Goal: Task Accomplishment & Management: Manage account settings

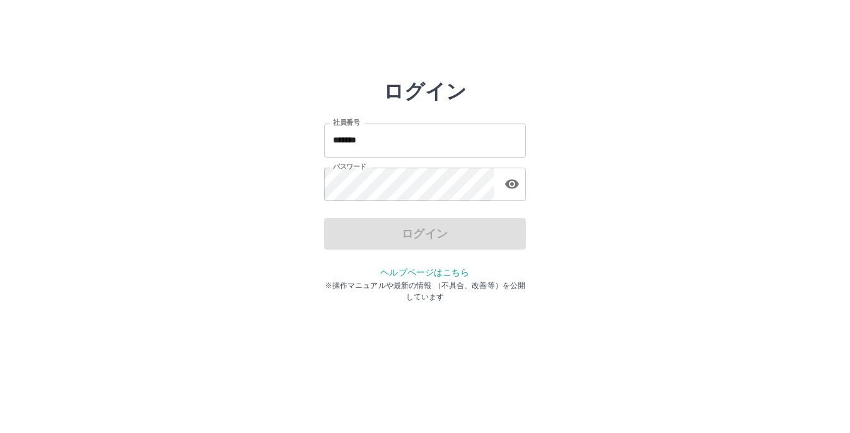
click at [397, 137] on input "*******" at bounding box center [425, 140] width 202 height 33
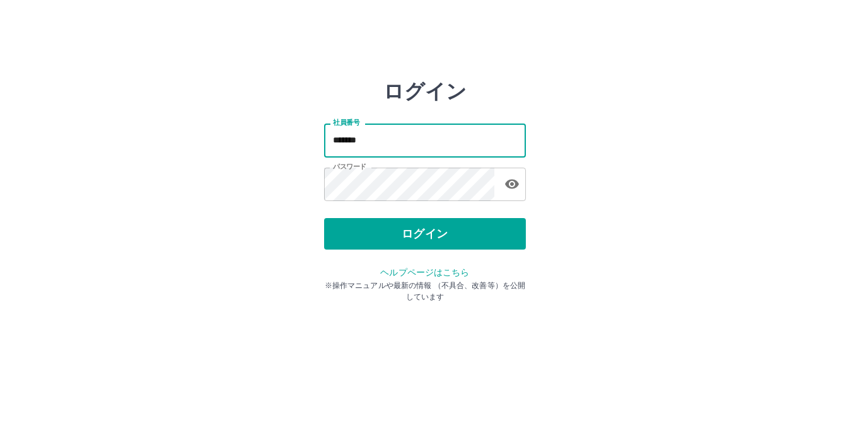
type input "*******"
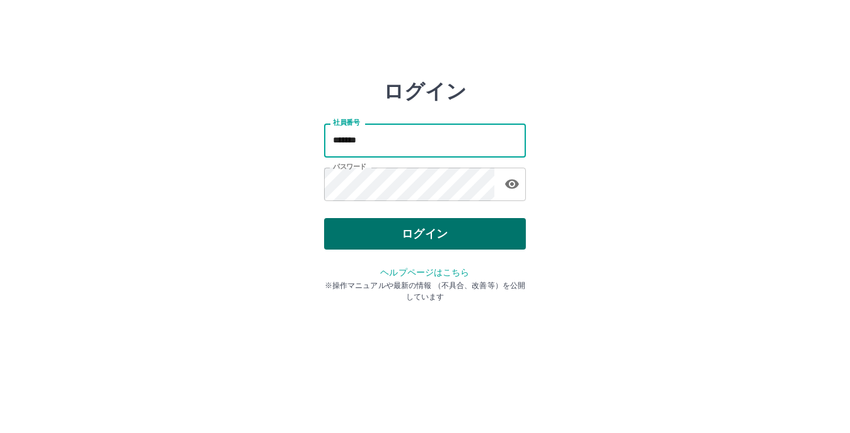
click at [405, 230] on button "ログイン" at bounding box center [425, 234] width 202 height 32
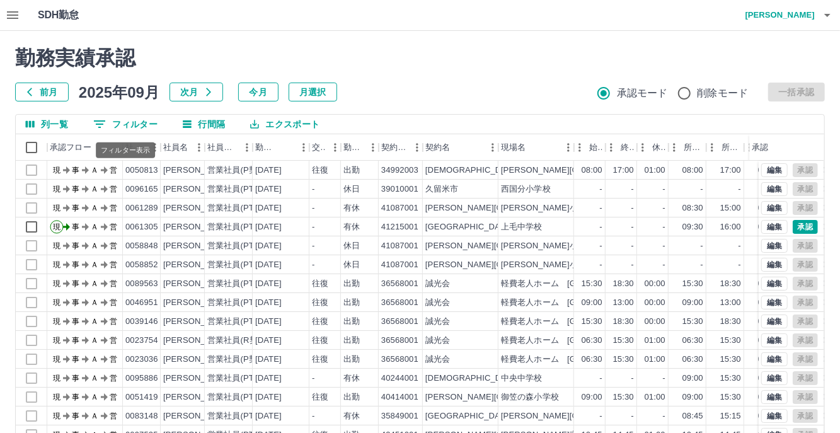
click at [138, 128] on button "0 フィルター" at bounding box center [125, 124] width 84 height 19
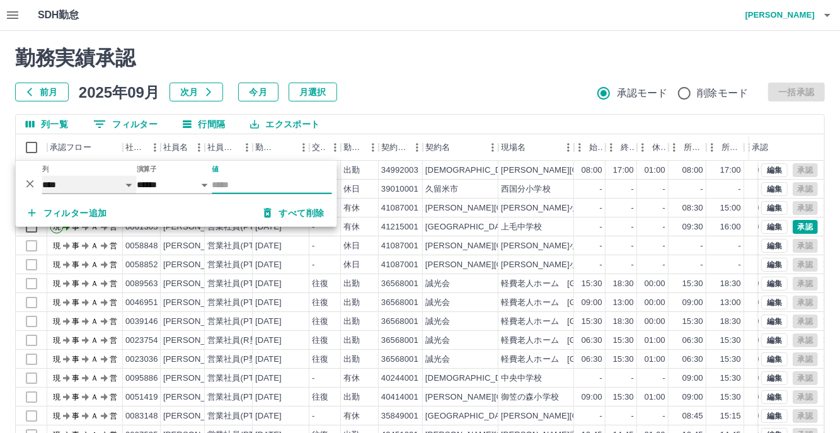
click at [126, 186] on select "**** *** **** *** *** **** ***** *** *** ** ** ** **** **** **** ** ** *** ****…" at bounding box center [89, 185] width 95 height 18
click at [42, 176] on select "**** *** **** *** *** **** ***** *** *** ** ** ** **** **** **** ** ** *** ****…" at bounding box center [89, 185] width 95 height 18
select select "**********"
select select "*****"
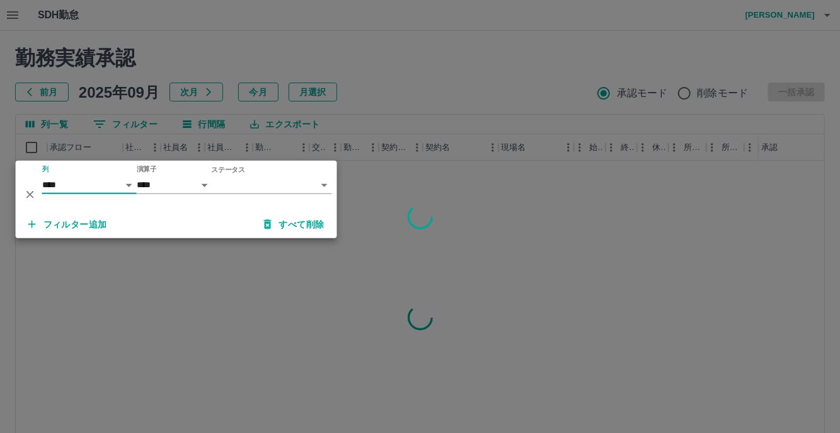
click at [320, 184] on body "SDH勤怠 [PERSON_NAME] 勤務実績承認 前月 [DATE] 次月 今月 月選択 承認モード 削除モード 一括承認 列一覧 0 フィルター 行間隔…" at bounding box center [420, 266] width 840 height 533
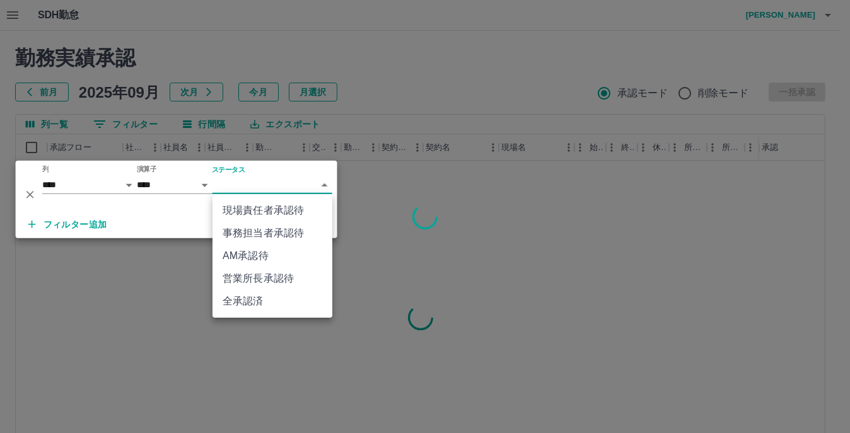
click at [267, 236] on li "事務担当者承認待" at bounding box center [272, 233] width 120 height 23
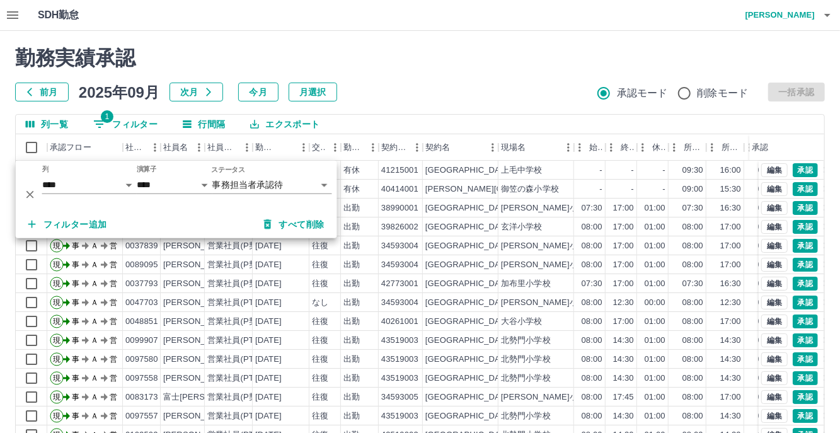
click at [62, 226] on button "フィルター追加" at bounding box center [67, 224] width 99 height 23
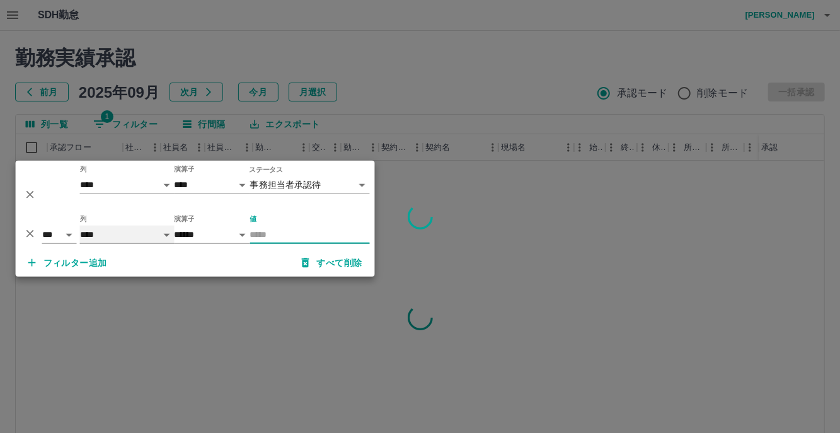
click at [164, 236] on select "**** *** **** *** *** **** ***** *** *** ** ** ** **** **** **** ** ** *** ****…" at bounding box center [127, 235] width 95 height 18
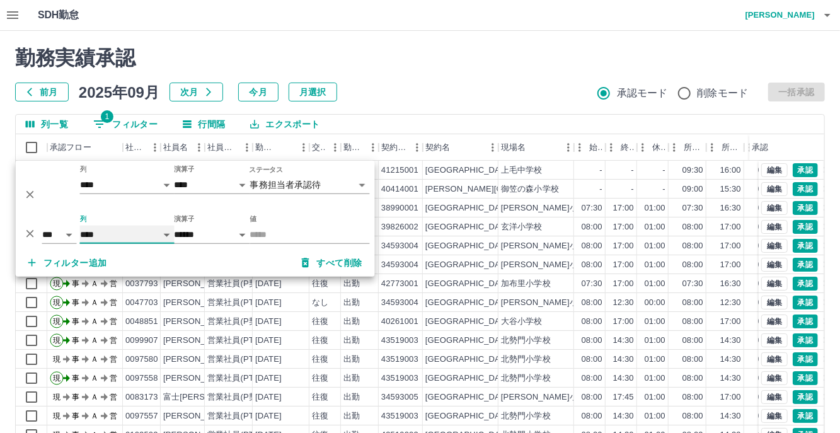
click at [80, 226] on select "**** *** **** *** *** **** ***** *** *** ** ** ** **** **** **** ** ** *** ****…" at bounding box center [127, 235] width 95 height 18
select select "**********"
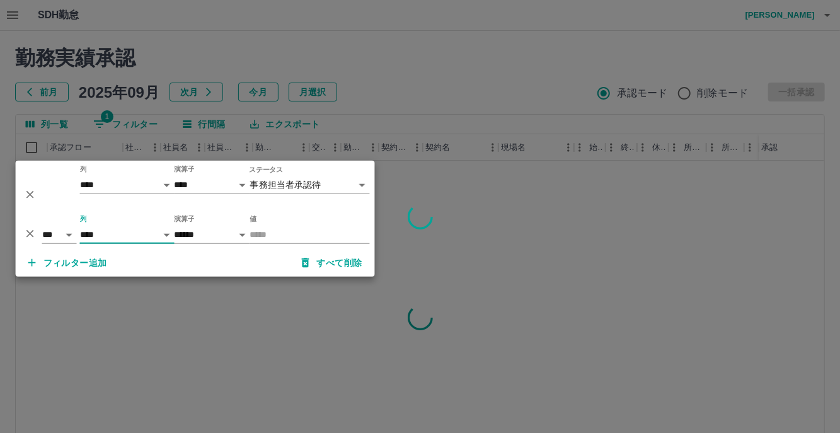
click at [393, 63] on div at bounding box center [420, 216] width 840 height 433
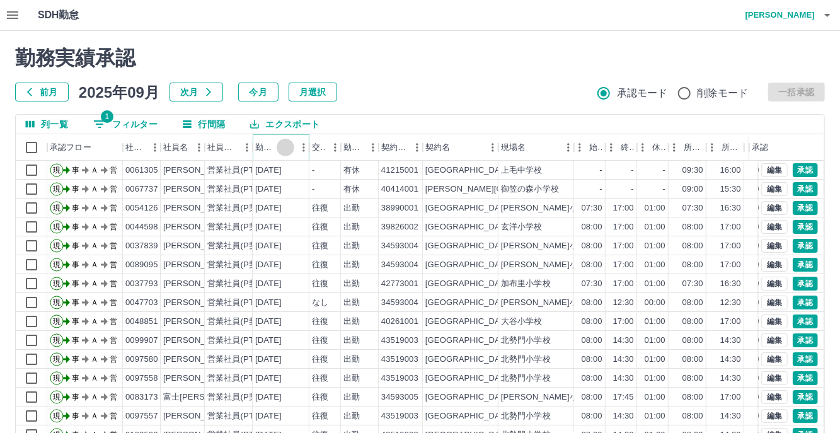
click at [282, 150] on icon "ソート" at bounding box center [285, 147] width 11 height 11
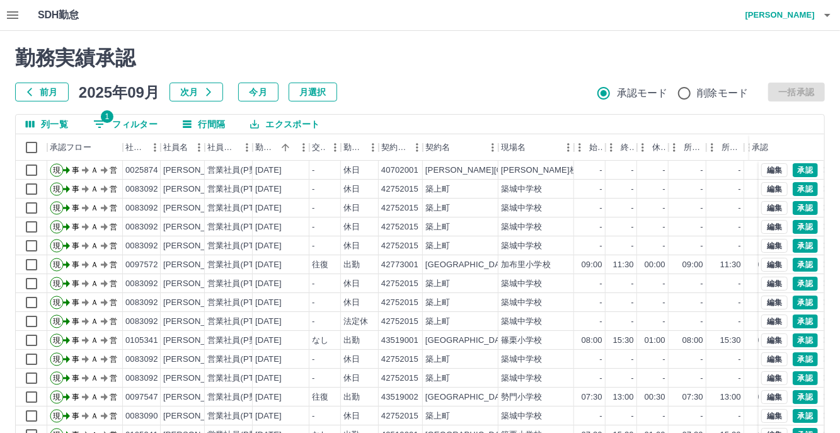
click at [129, 121] on button "1 フィルター" at bounding box center [125, 124] width 84 height 19
select select "**********"
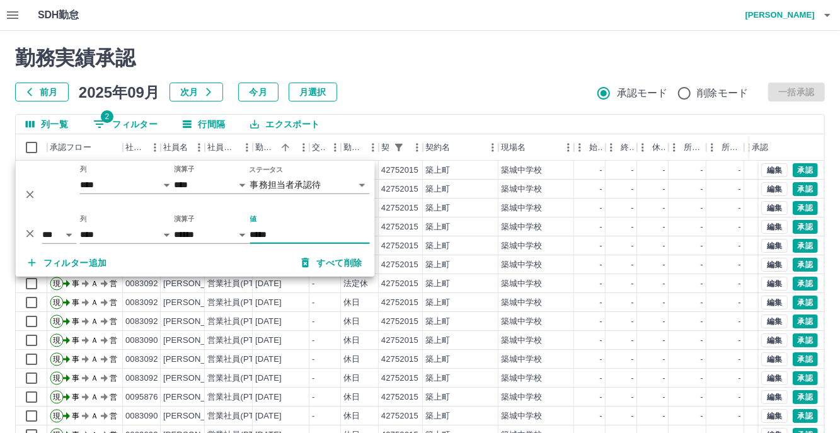
type input "*****"
click at [516, 89] on div "前月 2025年09月 次月 今月 月選択 承認モード 削除モード 一括承認" at bounding box center [420, 92] width 810 height 19
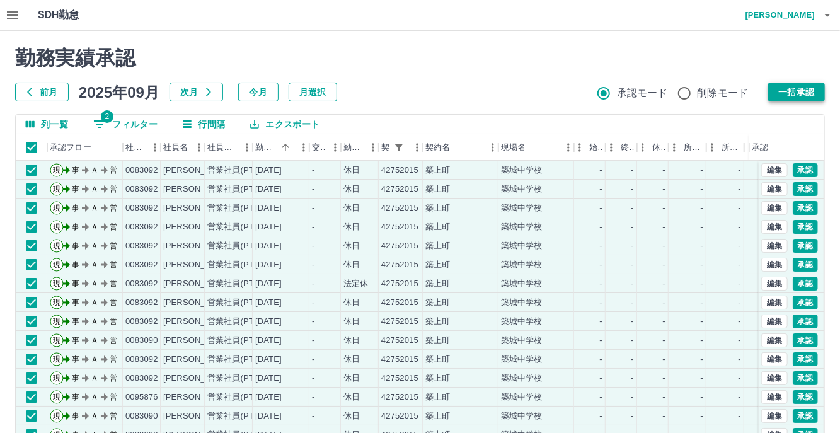
click at [797, 89] on button "一括承認" at bounding box center [796, 92] width 57 height 19
click at [790, 93] on button "一括承認" at bounding box center [796, 92] width 57 height 19
click at [799, 92] on button "一括承認" at bounding box center [796, 92] width 57 height 19
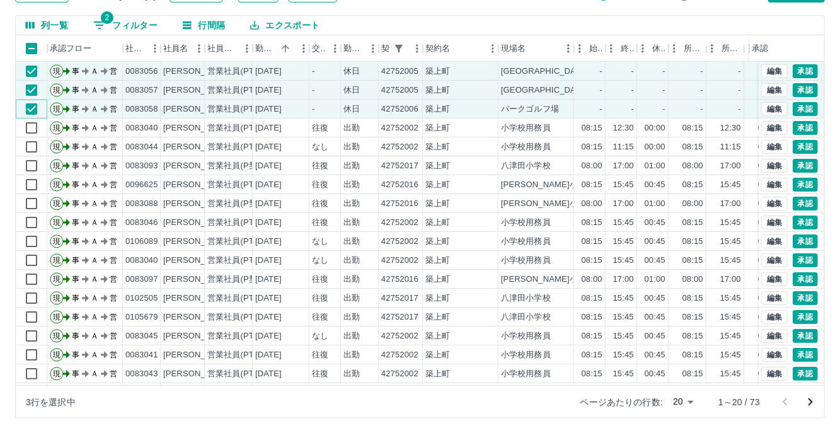
scroll to position [37, 0]
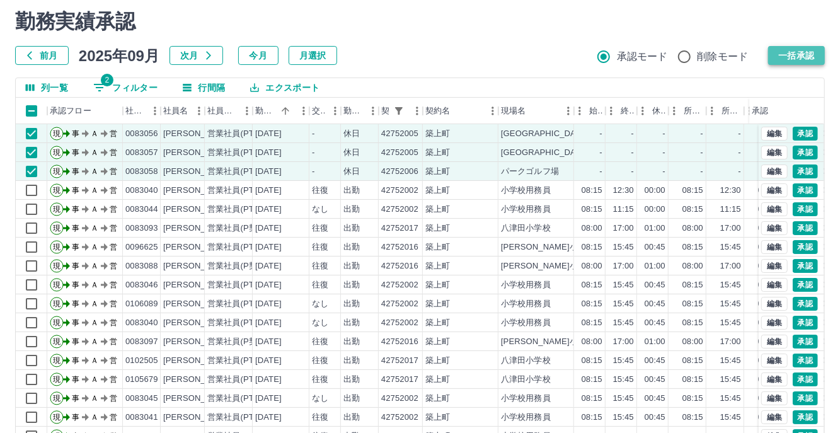
click at [787, 48] on button "一括承認" at bounding box center [796, 55] width 57 height 19
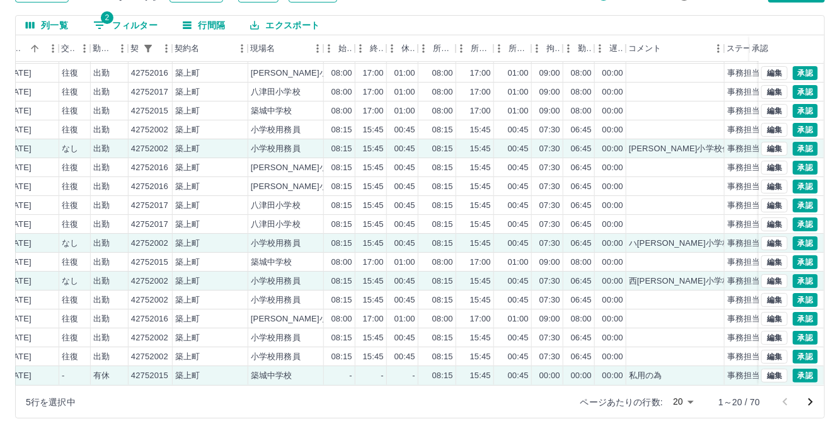
scroll to position [0, 250]
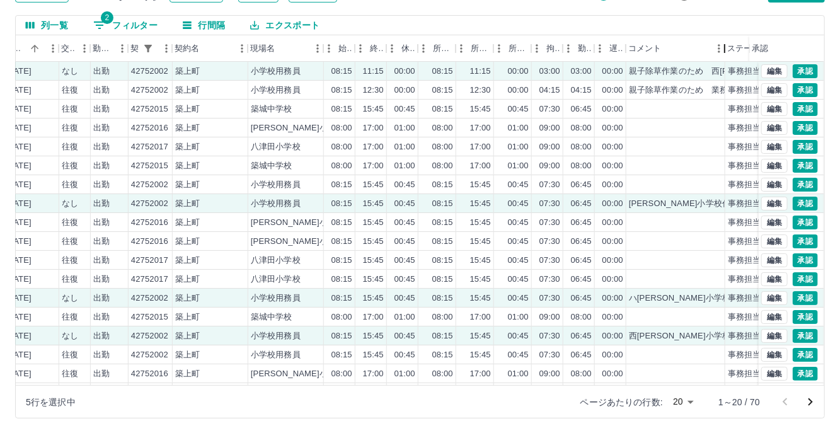
drag, startPoint x: 722, startPoint y: 55, endPoint x: 717, endPoint y: 67, distance: 13.0
click at [717, 67] on div "社員名 社員区分 勤務日 交通費 勤務区分 契約コード 契約名 現場名 始業 終業 休憩 所定開始 所定終業 所定休憩 拘束 勤務 遅刻等 コメント ステータ…" at bounding box center [420, 210] width 809 height 350
click at [765, 70] on button "編集" at bounding box center [774, 71] width 26 height 14
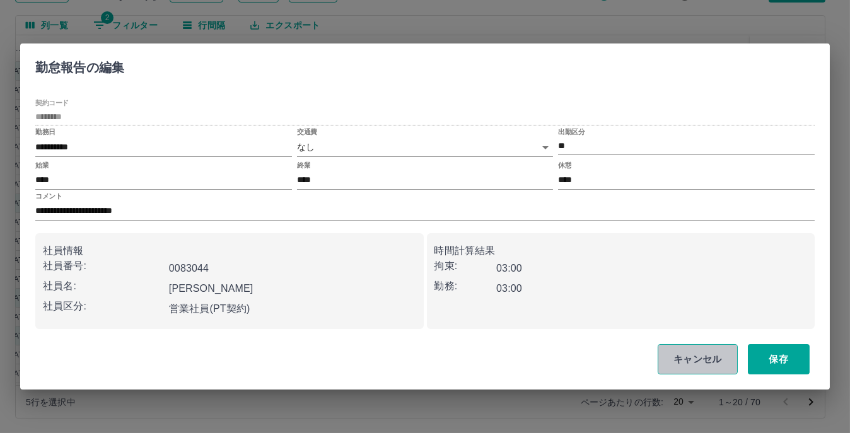
click at [692, 367] on button "キャンセル" at bounding box center [697, 359] width 80 height 30
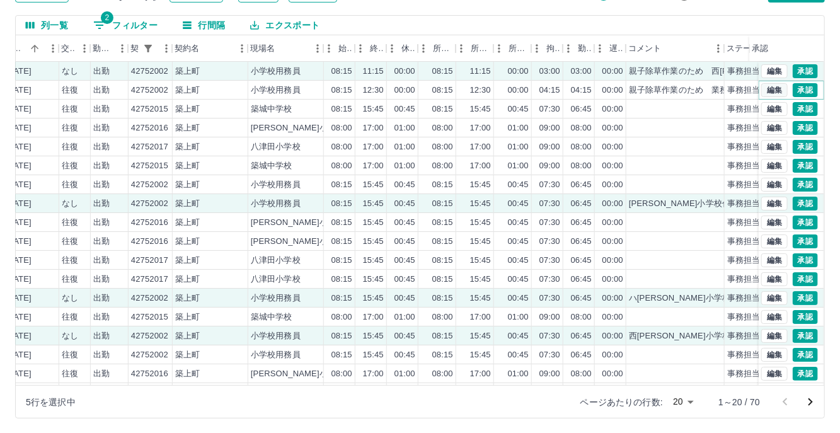
click at [762, 89] on button "編集" at bounding box center [774, 90] width 26 height 14
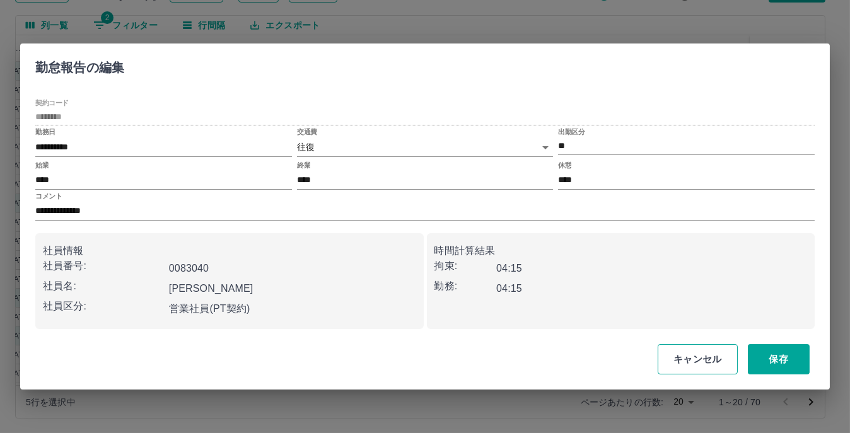
click at [698, 361] on button "キャンセル" at bounding box center [697, 359] width 80 height 30
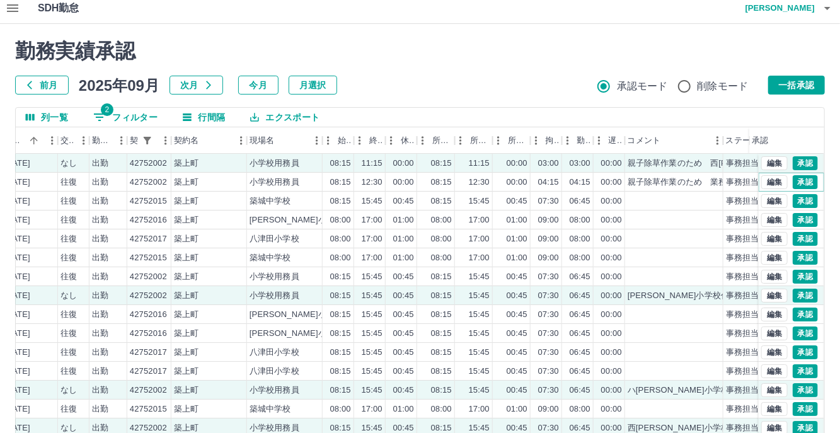
scroll to position [0, 0]
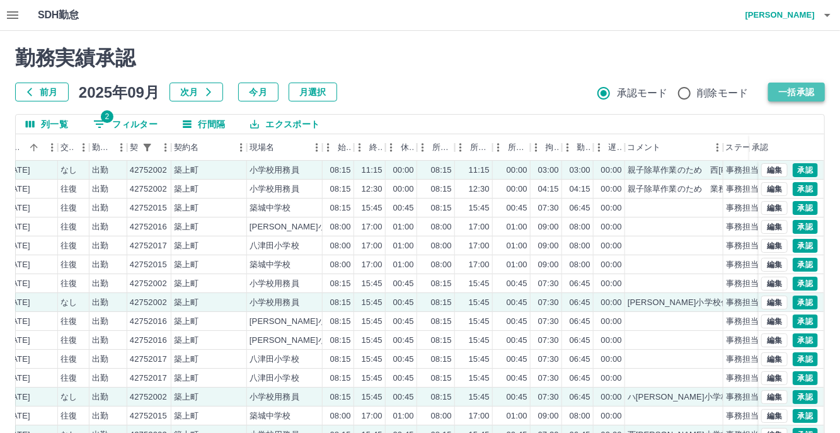
click at [804, 89] on button "一括承認" at bounding box center [796, 92] width 57 height 19
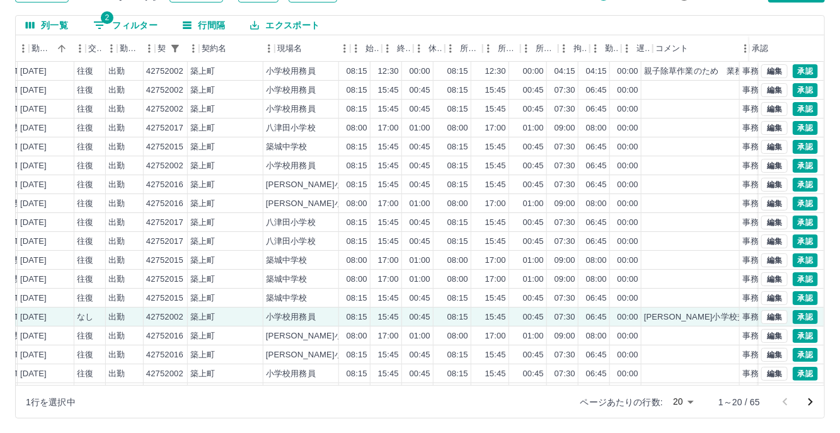
scroll to position [0, 236]
drag, startPoint x: 386, startPoint y: 384, endPoint x: 554, endPoint y: 384, distance: 167.6
click at [554, 384] on div "現 事 Ａ 営 0083040 [PERSON_NAME] 営業社員(PT契約) [DATE] 往復 出勤 42752002 [GEOGRAPHIC_DATA…" at bounding box center [329, 251] width 1100 height 378
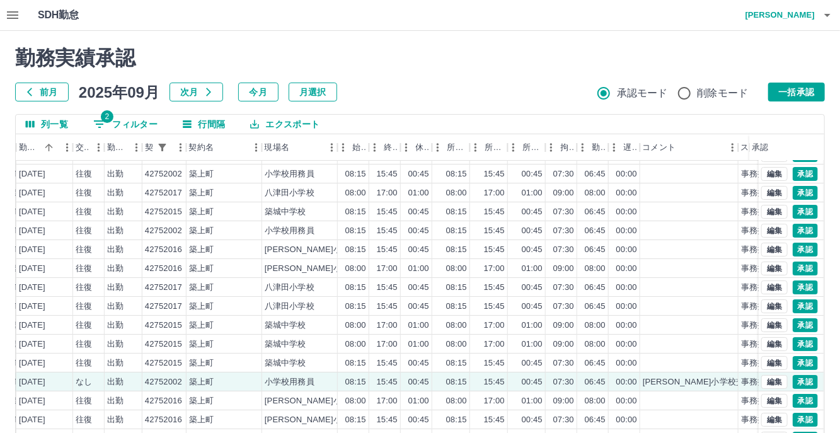
scroll to position [64, 236]
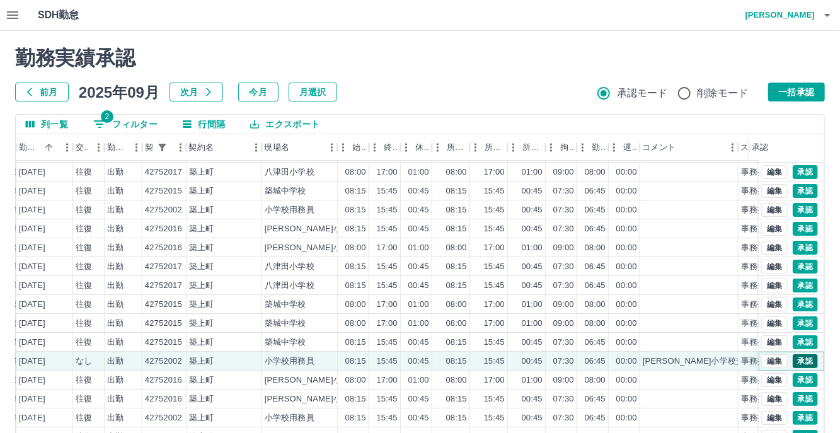
click at [797, 354] on button "承認" at bounding box center [805, 361] width 25 height 14
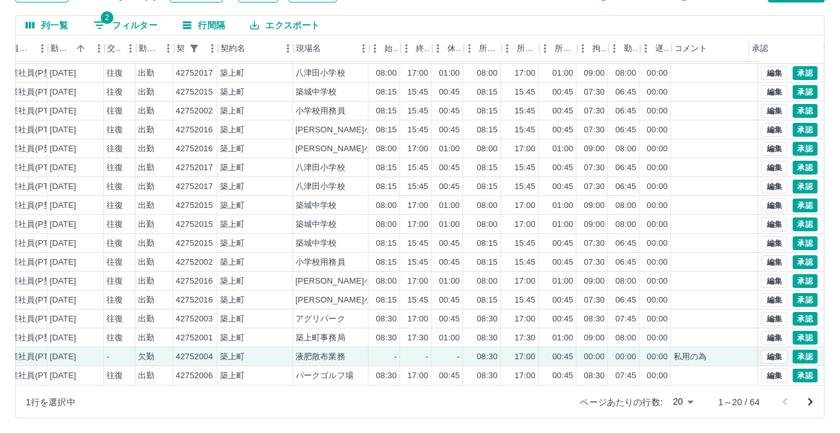
scroll to position [64, 209]
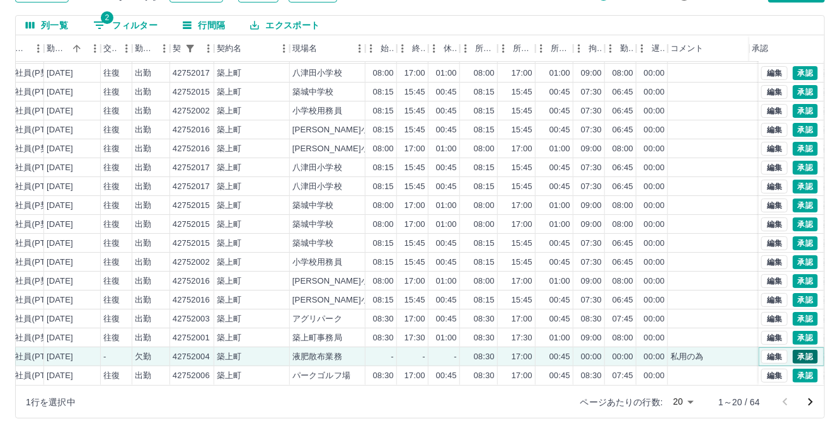
click at [795, 350] on button "承認" at bounding box center [805, 357] width 25 height 14
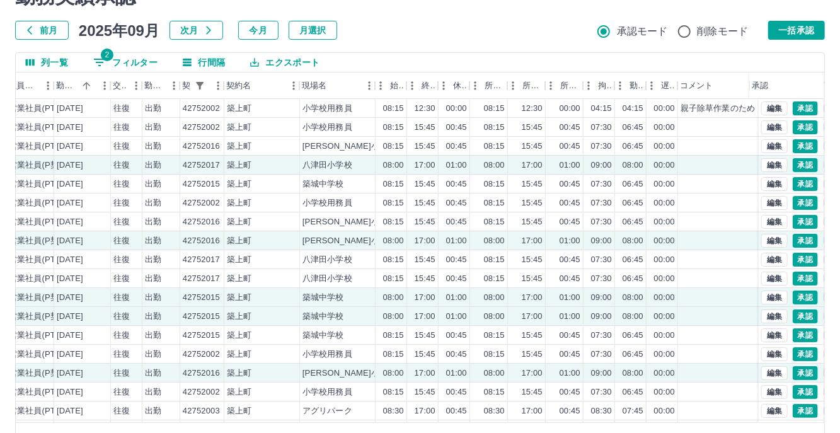
scroll to position [0, 0]
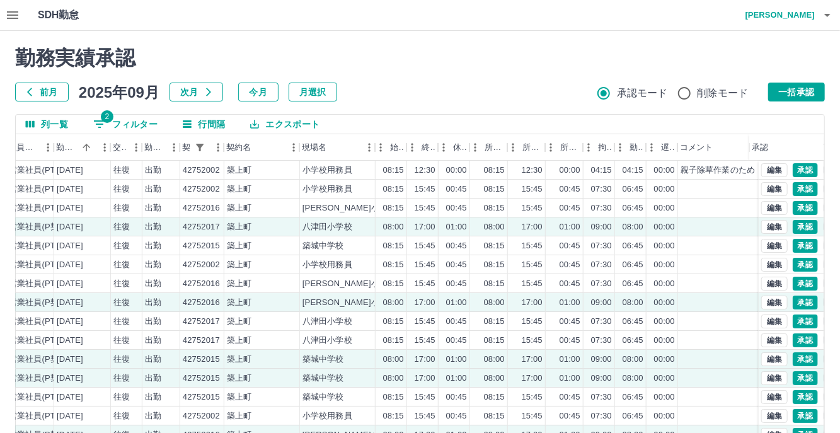
click at [780, 87] on button "一括承認" at bounding box center [796, 92] width 57 height 19
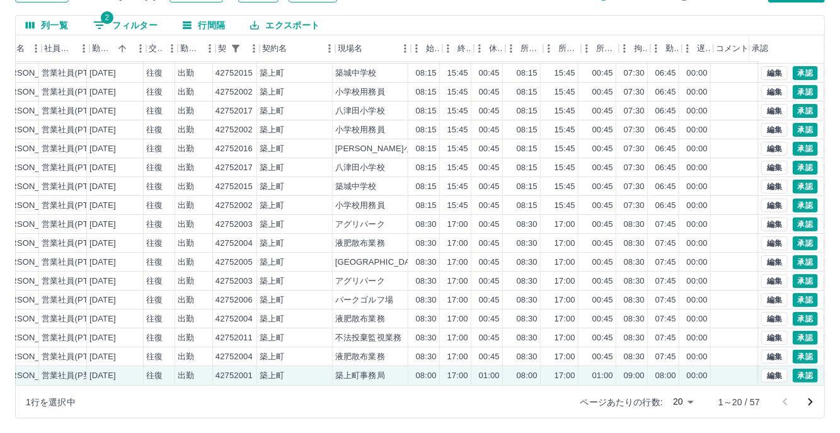
scroll to position [64, 169]
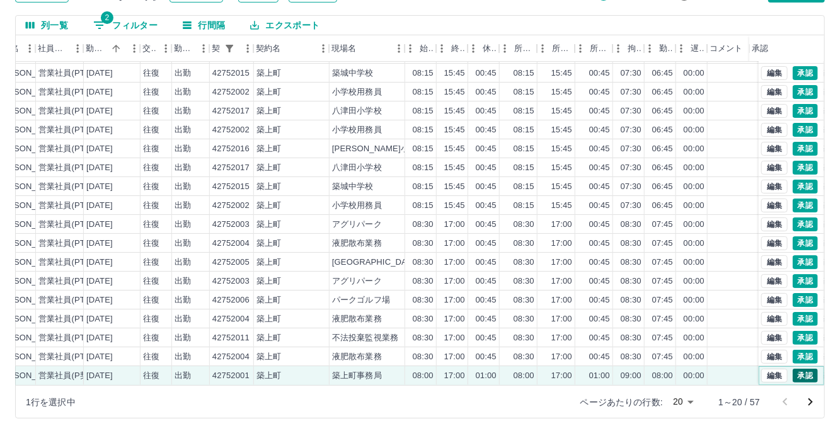
click at [799, 369] on button "承認" at bounding box center [805, 376] width 25 height 14
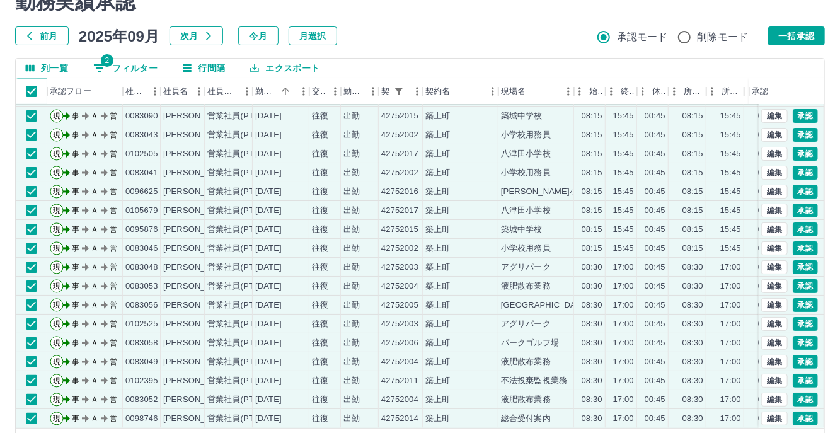
scroll to position [99, 0]
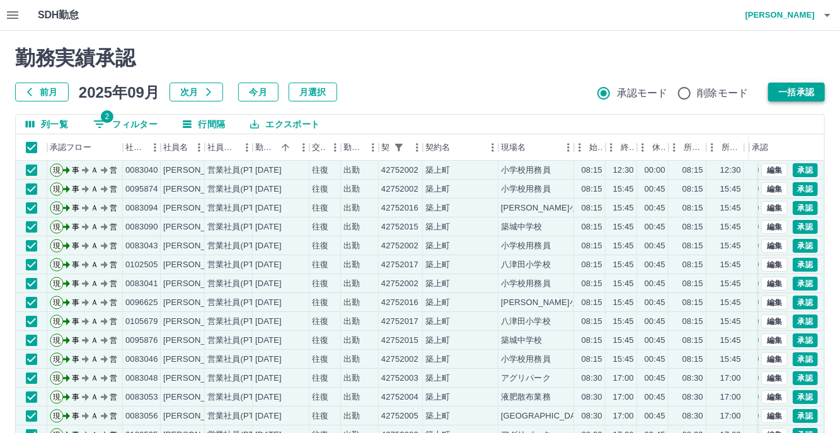
click at [794, 96] on button "一括承認" at bounding box center [796, 92] width 57 height 19
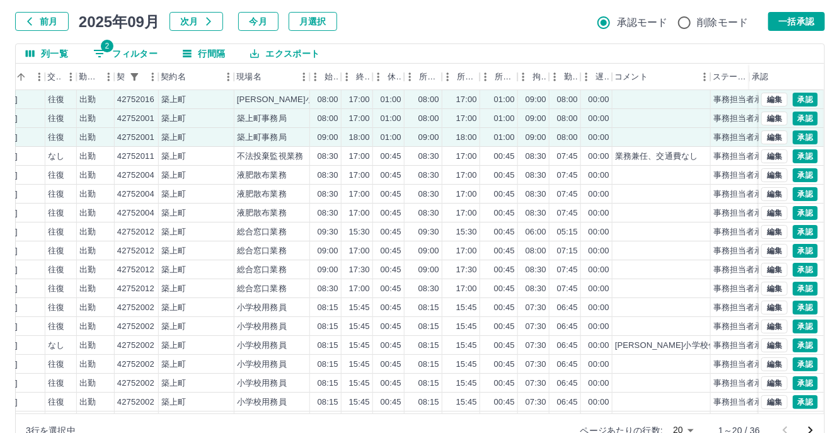
scroll to position [0, 0]
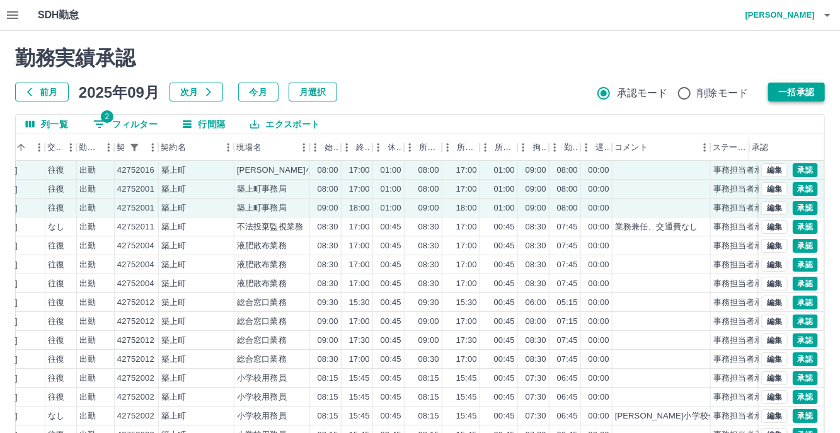
click at [795, 89] on button "一括承認" at bounding box center [796, 92] width 57 height 19
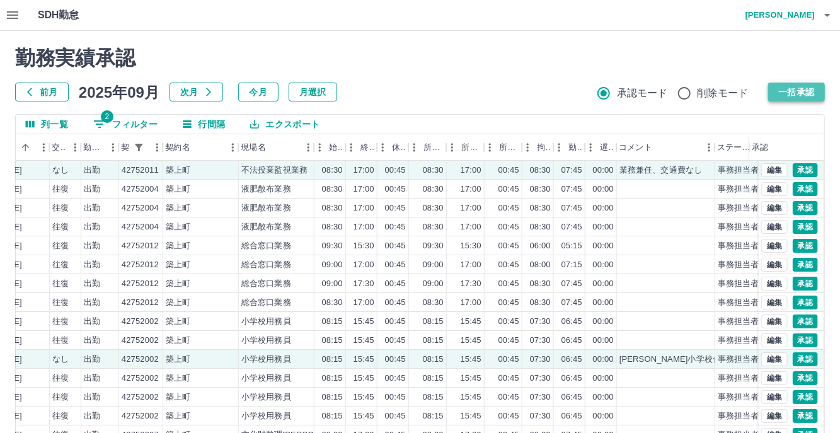
click at [778, 91] on button "一括承認" at bounding box center [796, 92] width 57 height 19
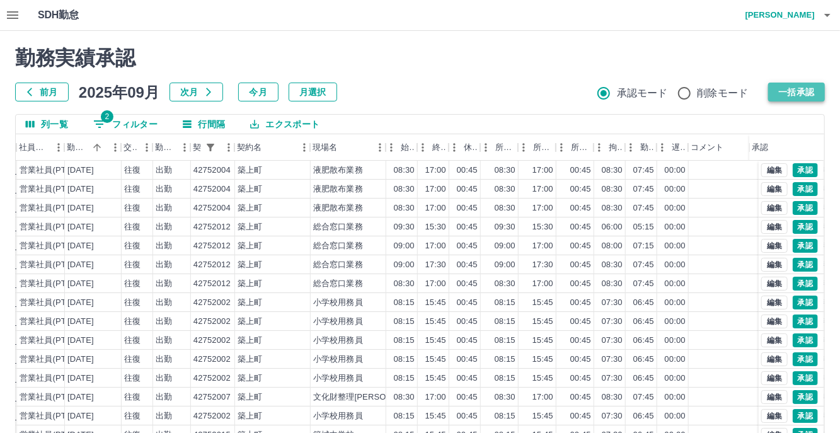
click at [778, 89] on button "一括承認" at bounding box center [796, 92] width 57 height 19
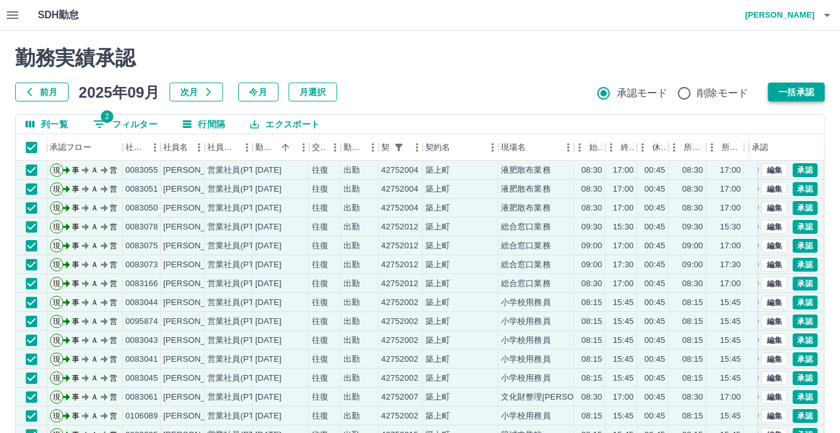
click at [792, 95] on button "一括承認" at bounding box center [796, 92] width 57 height 19
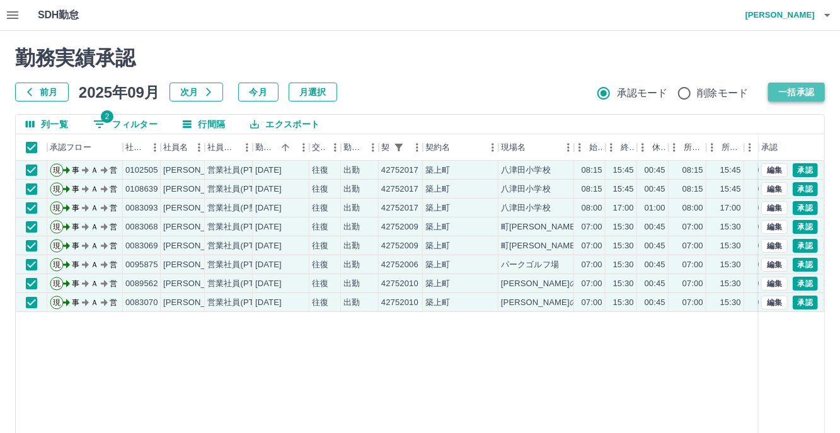
click at [799, 88] on button "一括承認" at bounding box center [796, 92] width 57 height 19
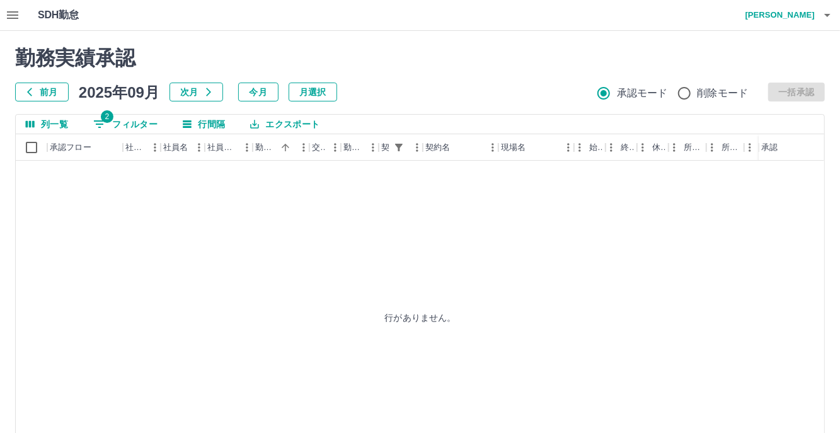
click at [129, 136] on div "承認フロー" at bounding box center [122, 147] width 15 height 26
click at [132, 125] on button "2 フィルター" at bounding box center [125, 124] width 84 height 19
select select "**********"
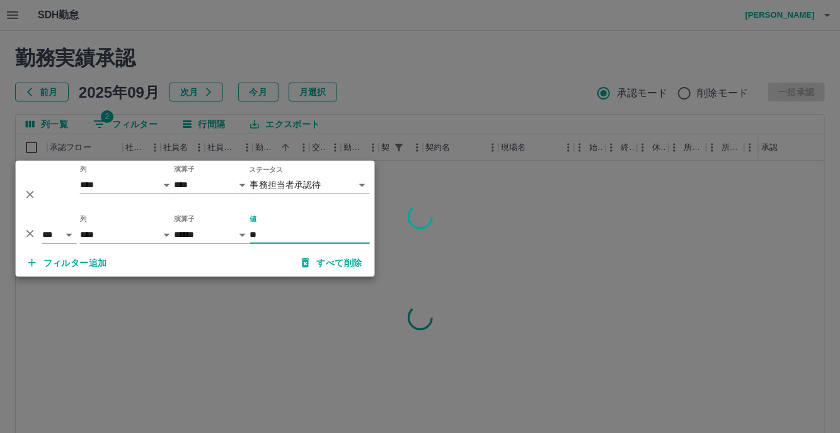
type input "*"
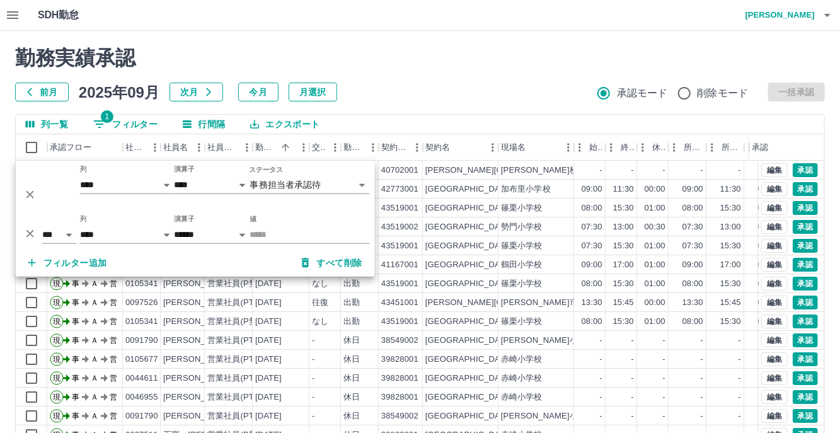
click at [462, 73] on div "勤務実績承認 前月 2025年09月 次月 今月 月選択 承認モード 削除モード 一括承認" at bounding box center [420, 73] width 810 height 55
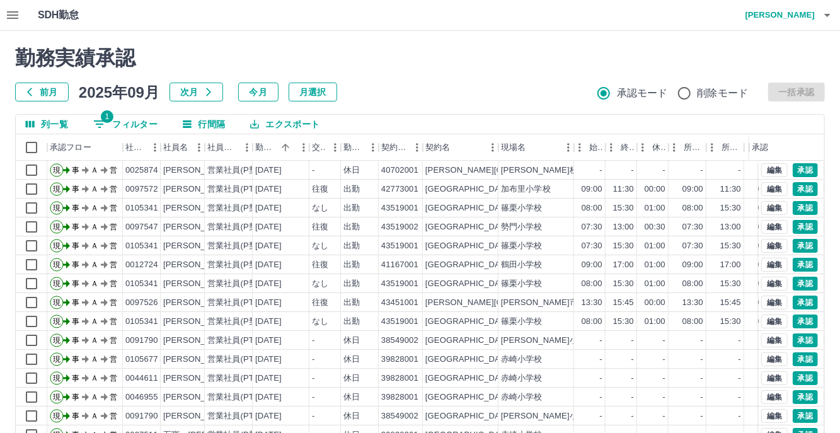
click at [124, 125] on button "1 フィルター" at bounding box center [125, 124] width 84 height 19
select select "**********"
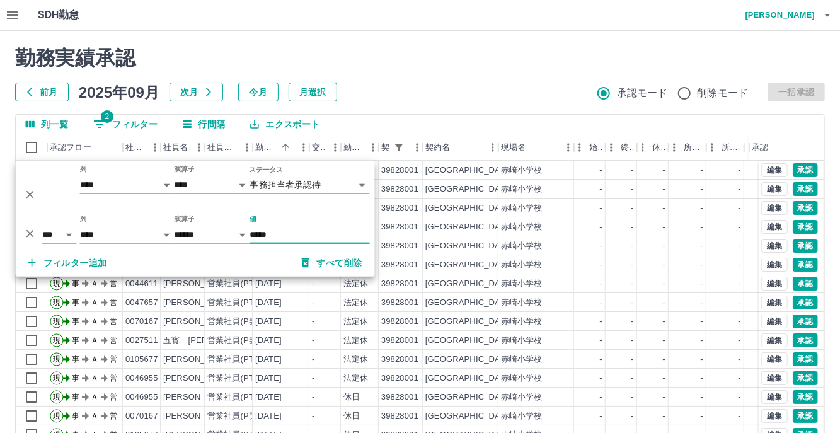
type input "*****"
click at [439, 64] on h2 "勤務実績承認" at bounding box center [420, 58] width 810 height 24
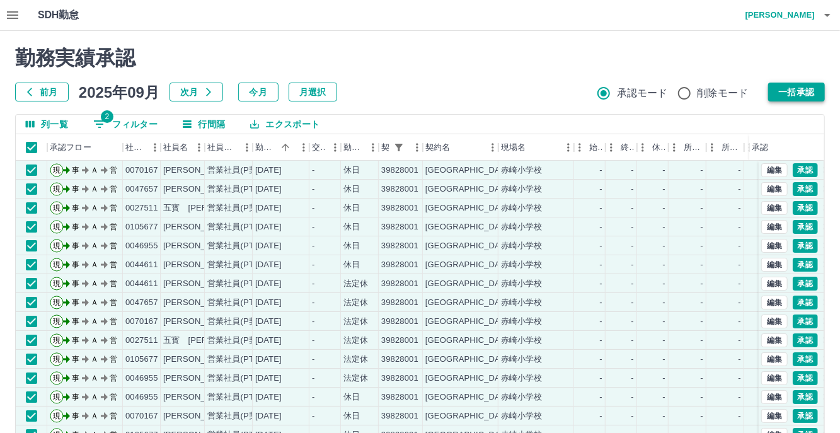
click at [799, 93] on button "一括承認" at bounding box center [796, 92] width 57 height 19
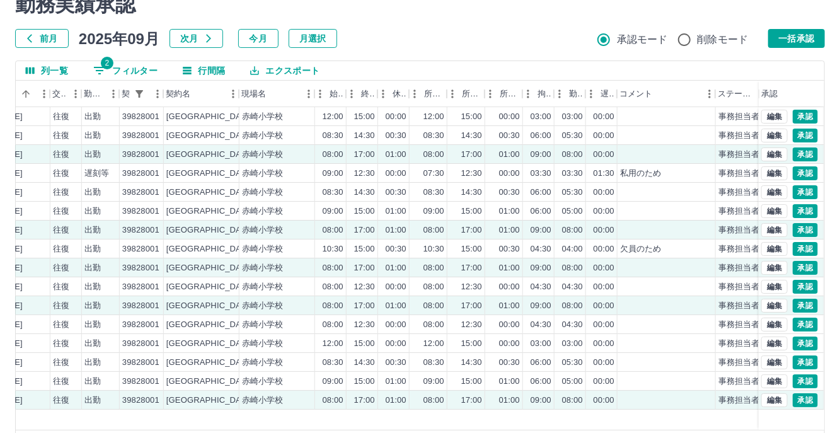
scroll to position [37, 0]
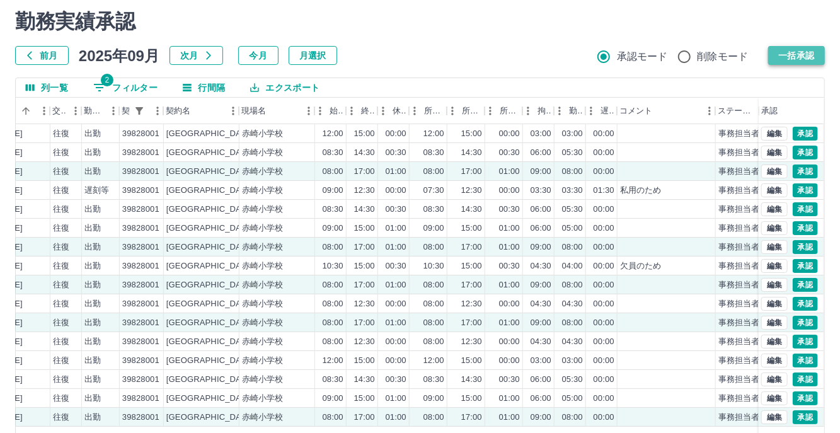
click at [792, 54] on button "一括承認" at bounding box center [796, 55] width 57 height 19
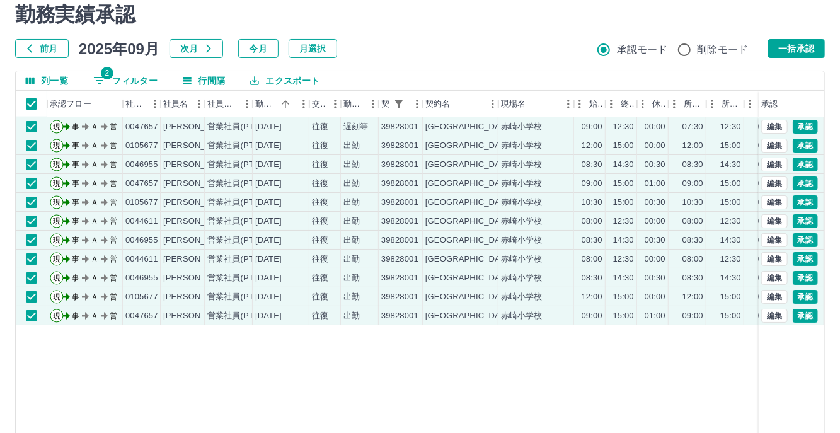
scroll to position [0, 0]
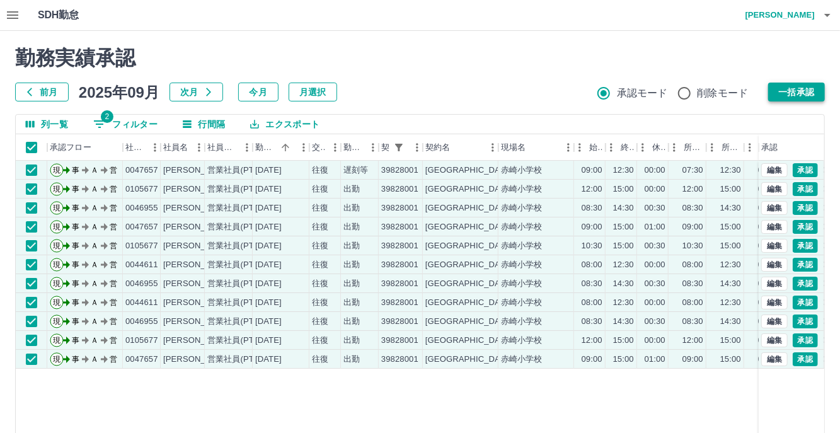
click at [797, 89] on button "一括承認" at bounding box center [796, 92] width 57 height 19
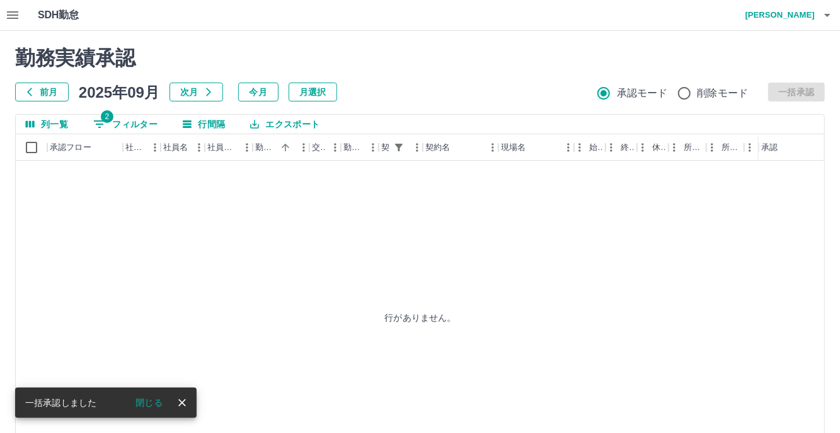
click at [141, 120] on button "2 フィルター" at bounding box center [125, 124] width 84 height 19
select select "**********"
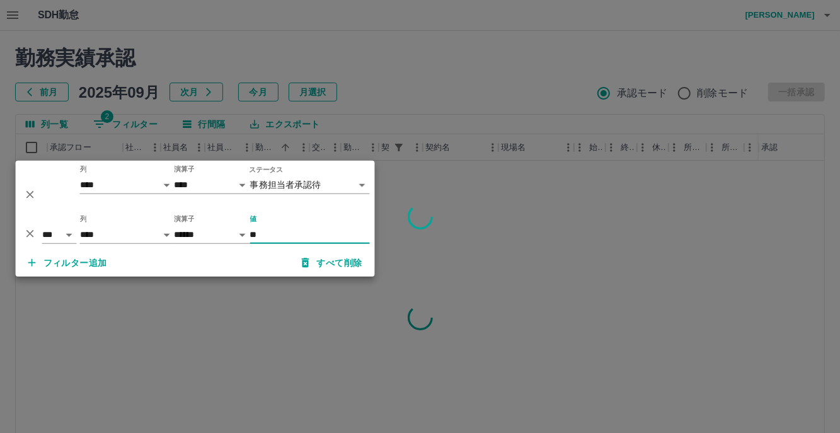
type input "*"
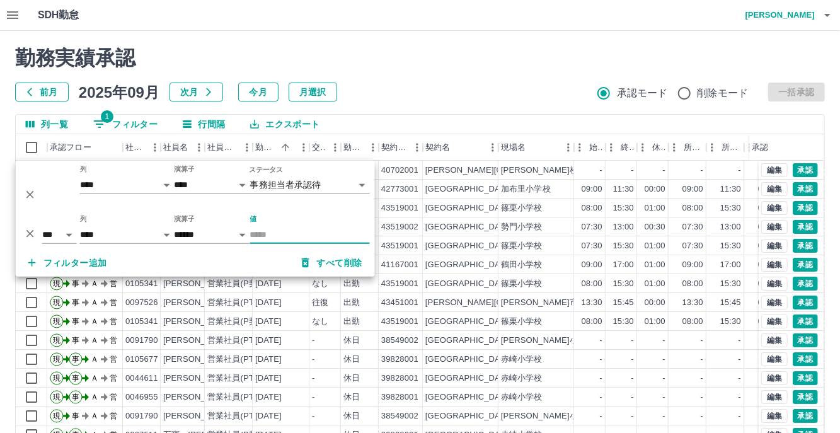
click at [410, 57] on h2 "勤務実績承認" at bounding box center [420, 58] width 810 height 24
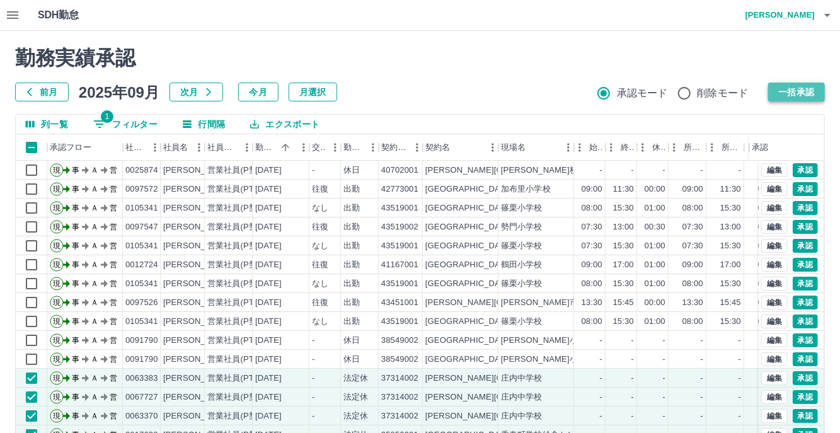
click at [802, 91] on button "一括承認" at bounding box center [796, 92] width 57 height 19
click at [803, 84] on button "一括承認" at bounding box center [796, 92] width 57 height 19
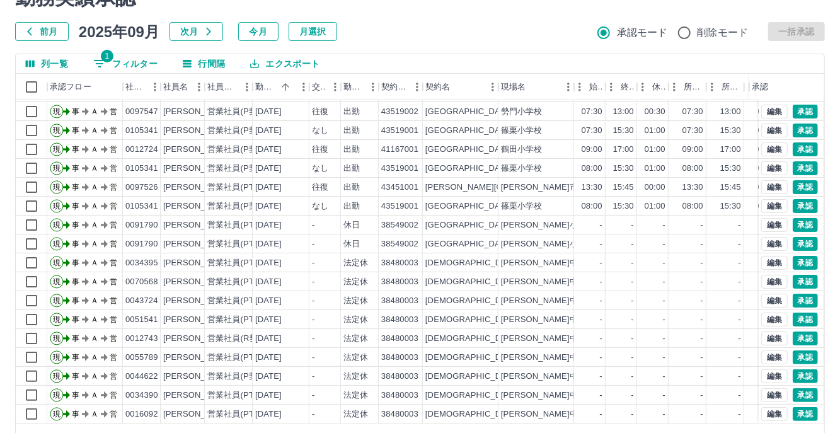
scroll to position [99, 0]
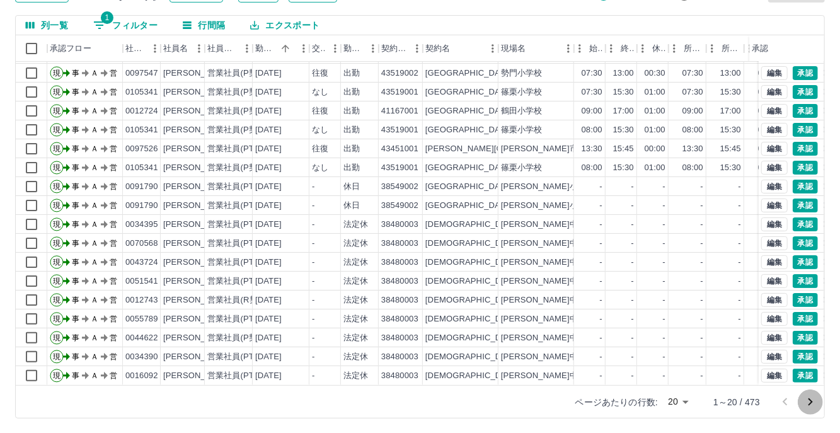
click at [806, 404] on icon "次のページへ" at bounding box center [810, 402] width 15 height 15
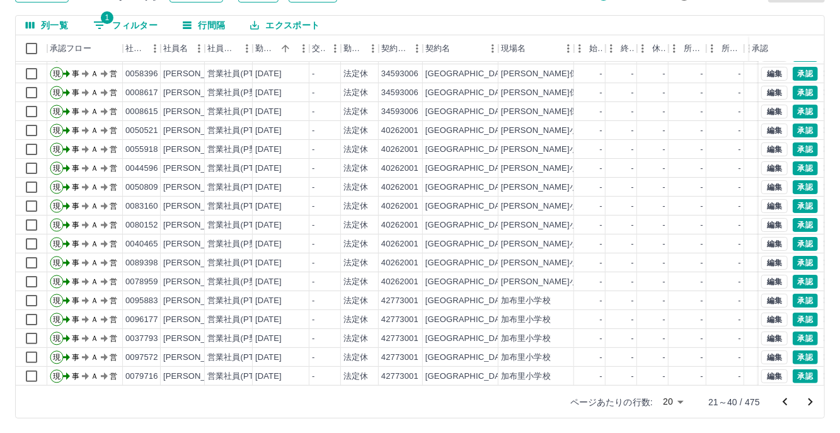
scroll to position [64, 0]
click at [812, 398] on icon "次のページへ" at bounding box center [810, 402] width 15 height 15
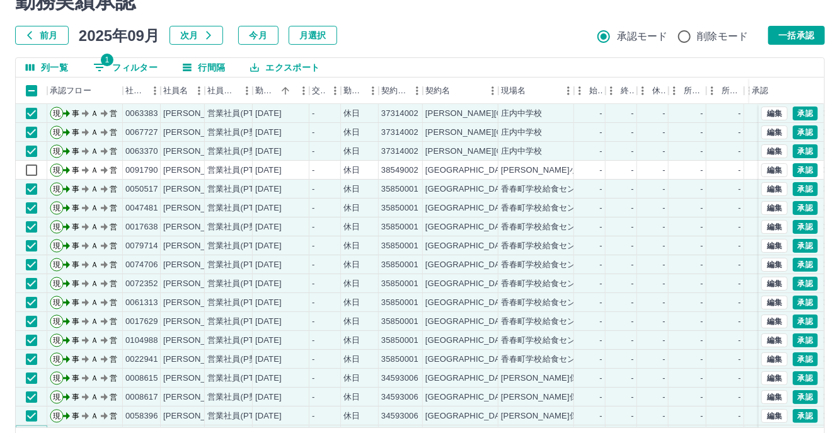
scroll to position [37, 0]
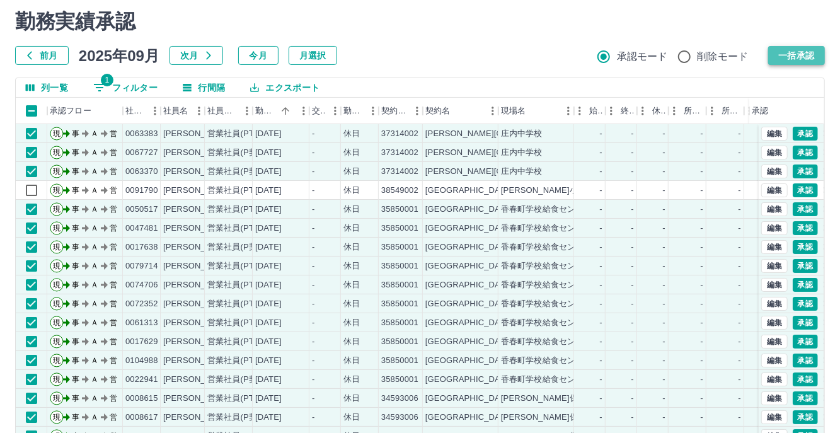
click at [788, 52] on button "一括承認" at bounding box center [796, 55] width 57 height 19
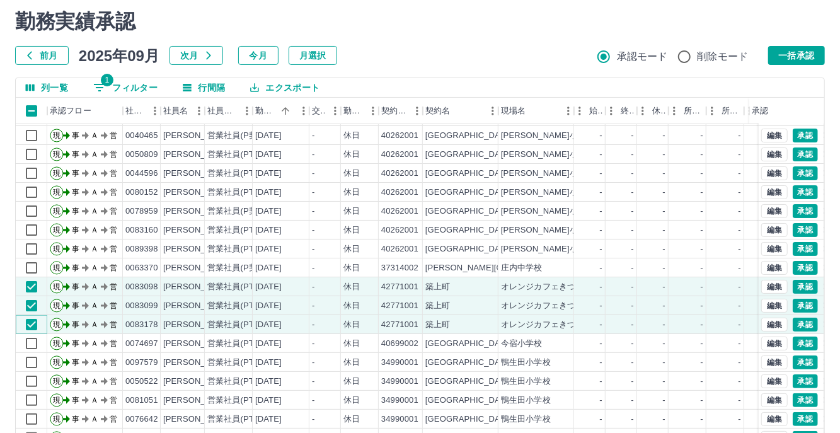
scroll to position [64, 0]
click at [807, 56] on button "一括承認" at bounding box center [796, 55] width 57 height 19
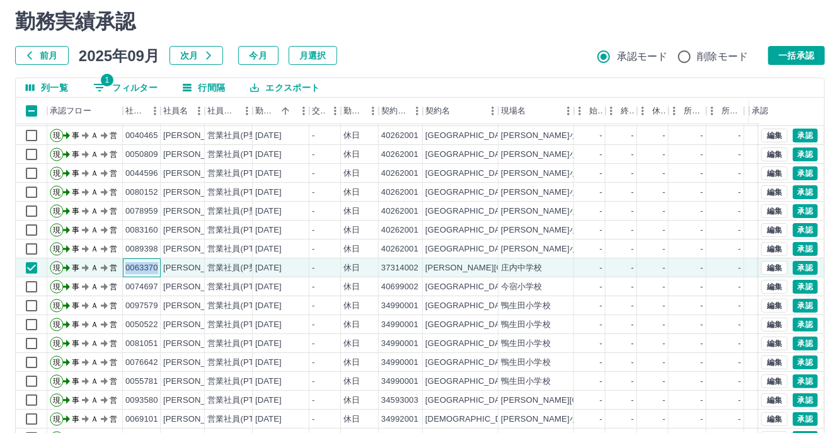
drag, startPoint x: 127, startPoint y: 257, endPoint x: 157, endPoint y: 257, distance: 30.3
click at [157, 262] on div "0063370" at bounding box center [141, 268] width 33 height 12
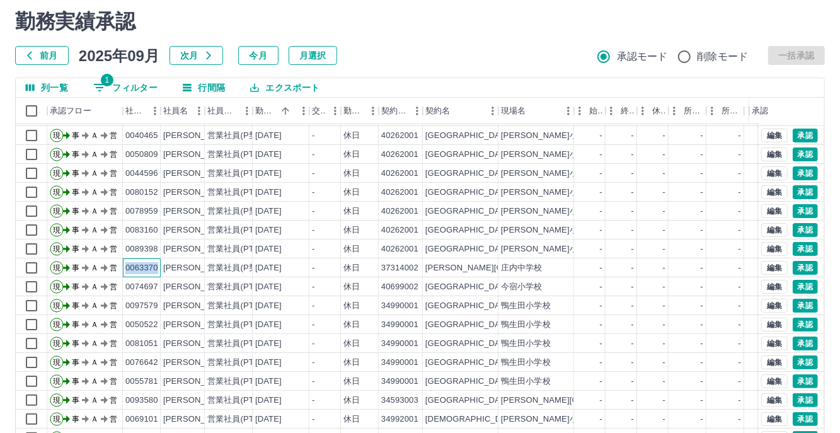
copy div "0063370"
click at [168, 262] on div "[PERSON_NAME]" at bounding box center [197, 268] width 69 height 12
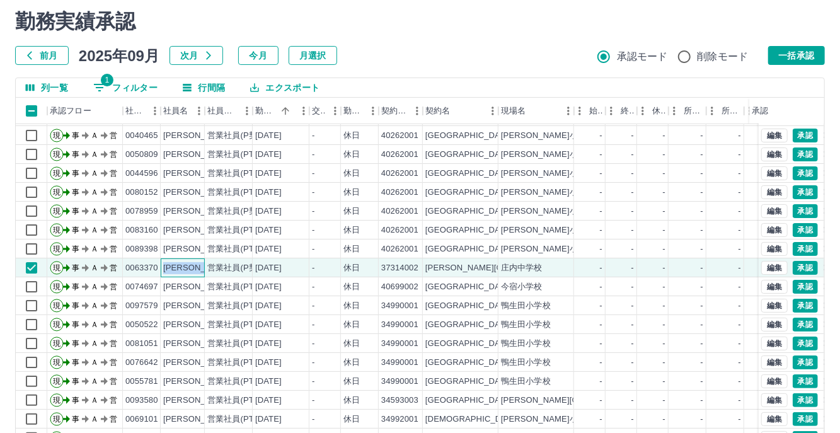
drag, startPoint x: 163, startPoint y: 255, endPoint x: 206, endPoint y: 256, distance: 43.5
click at [206, 258] on div "現 事 Ａ 営 0063370 [PERSON_NAME] 営業社員(P契約) [DATE] - 休日 37314002 [PERSON_NAME][GEOG…" at bounding box center [533, 267] width 1035 height 19
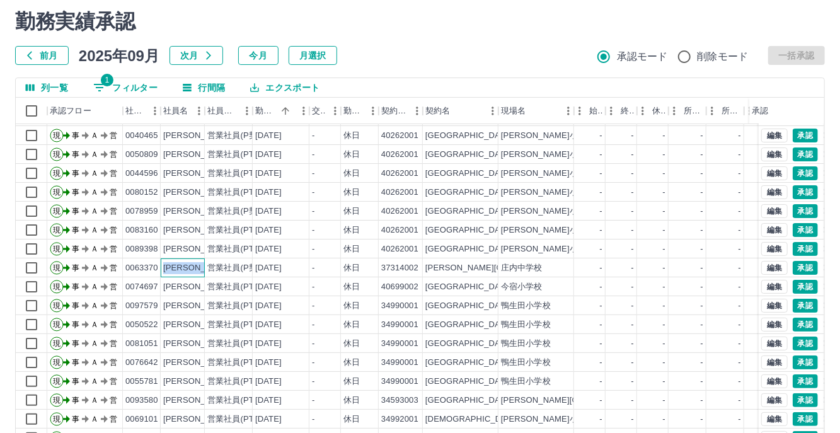
copy div "[PERSON_NAME]"
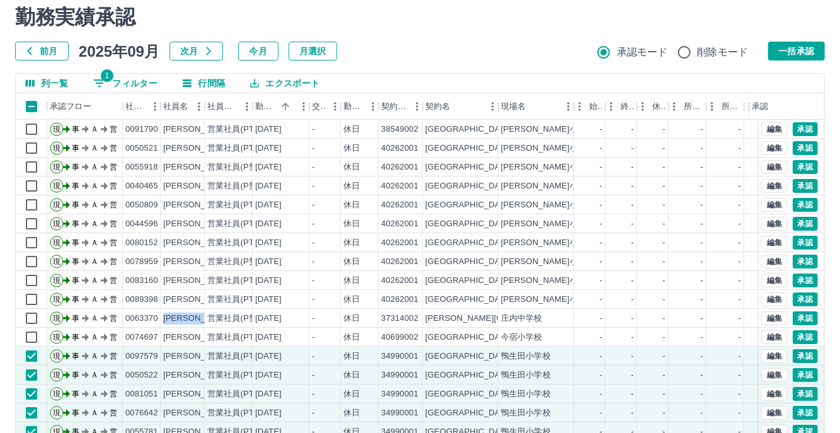
scroll to position [0, 0]
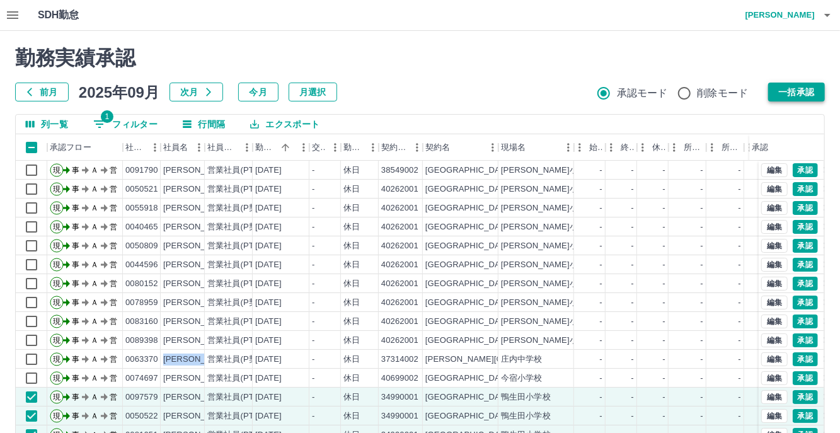
click at [785, 88] on button "一括承認" at bounding box center [796, 92] width 57 height 19
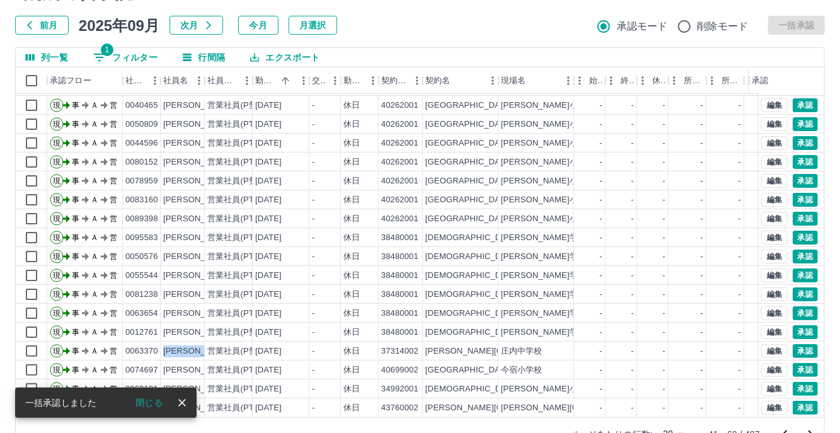
scroll to position [99, 0]
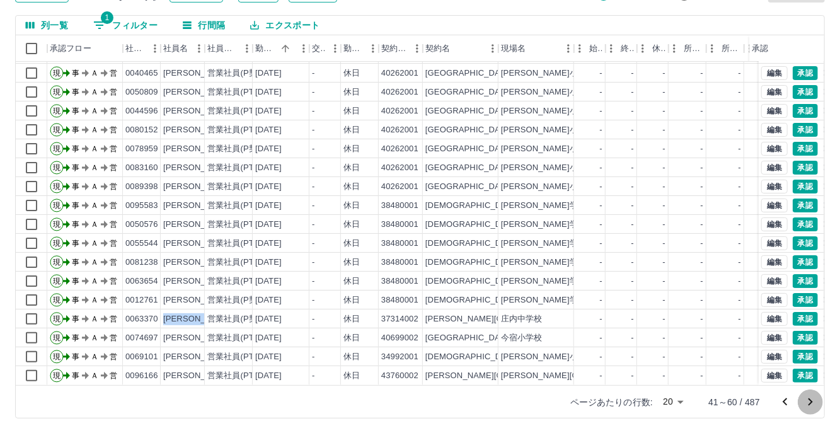
click at [809, 407] on icon "次のページへ" at bounding box center [810, 402] width 15 height 15
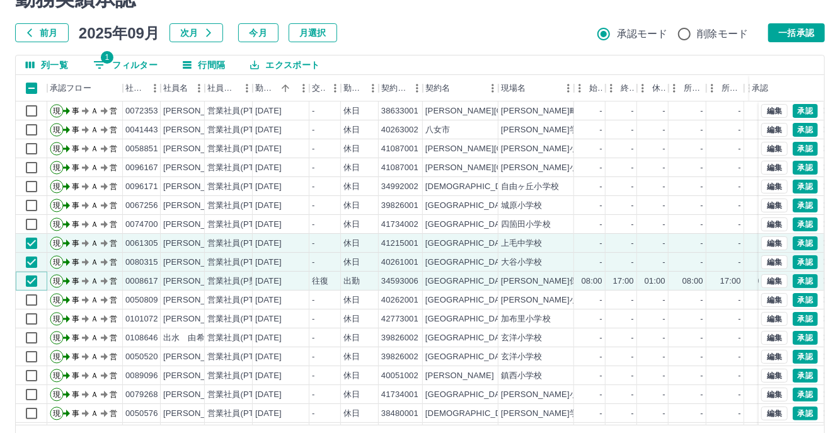
scroll to position [0, 0]
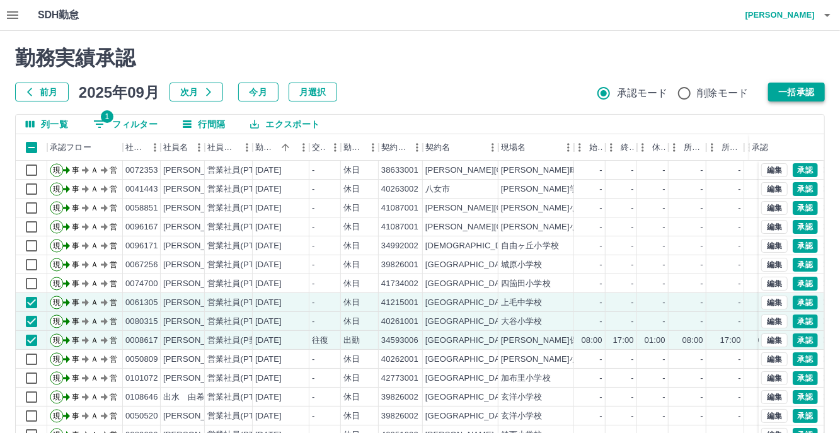
click at [786, 91] on button "一括承認" at bounding box center [796, 92] width 57 height 19
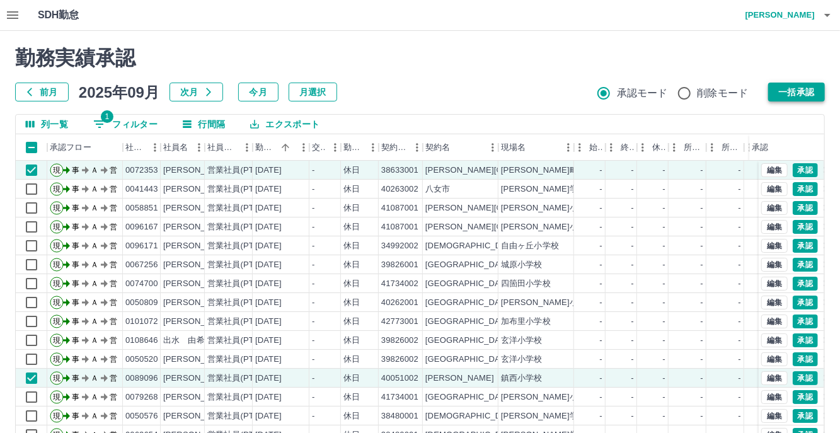
click at [797, 89] on button "一括承認" at bounding box center [796, 92] width 57 height 19
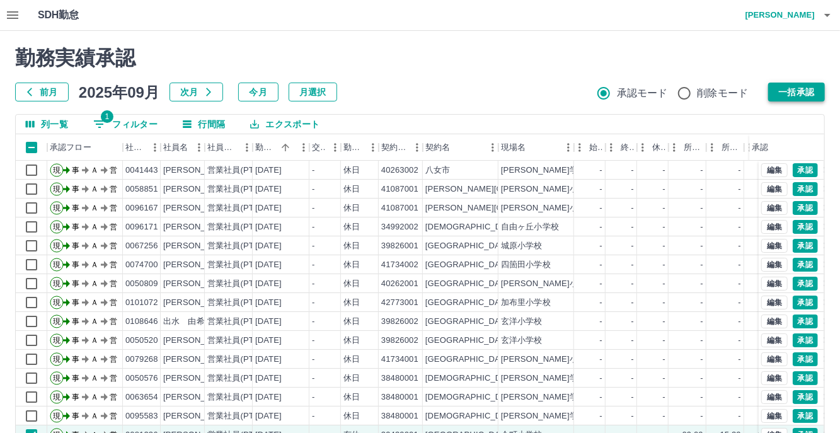
click at [804, 94] on button "一括承認" at bounding box center [796, 92] width 57 height 19
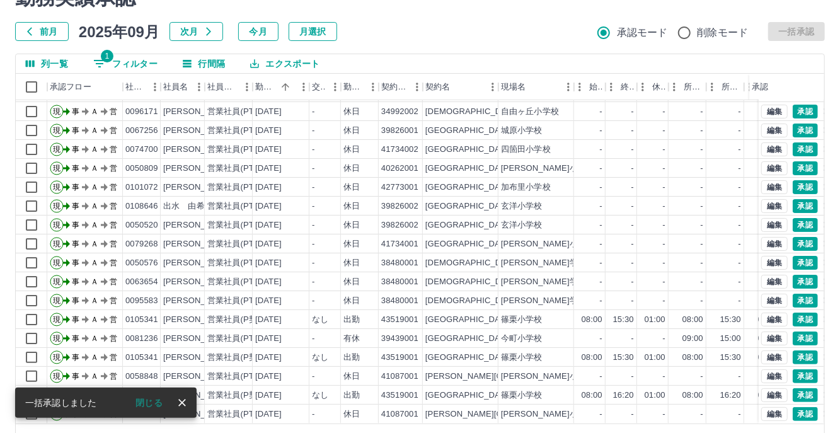
scroll to position [99, 0]
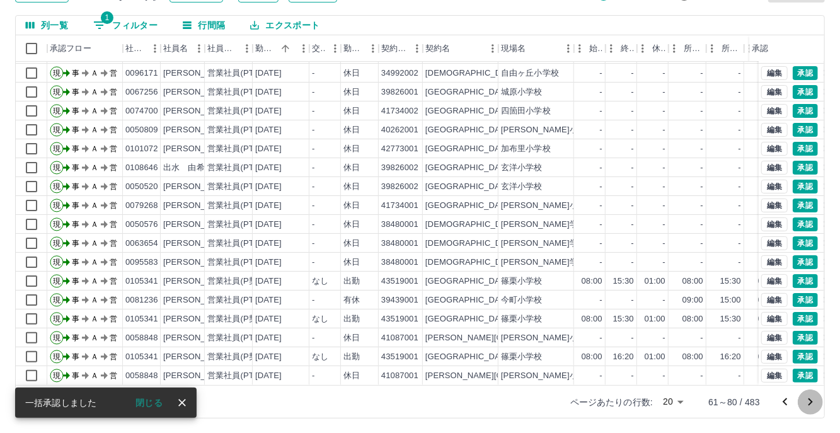
click at [808, 401] on icon "次のページへ" at bounding box center [810, 402] width 15 height 15
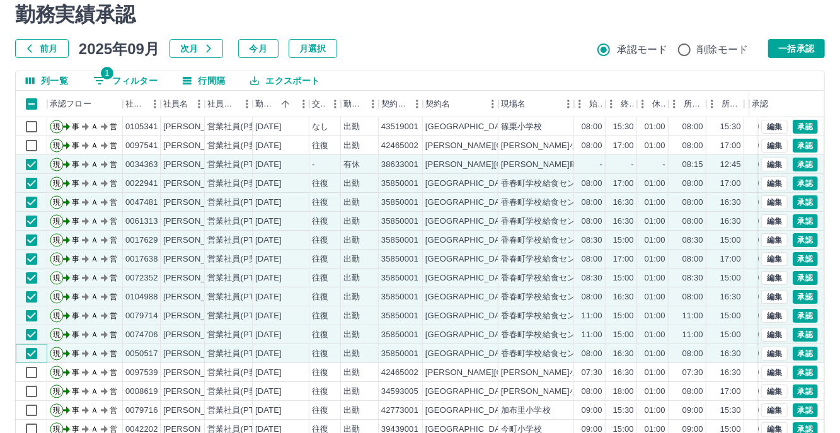
scroll to position [0, 0]
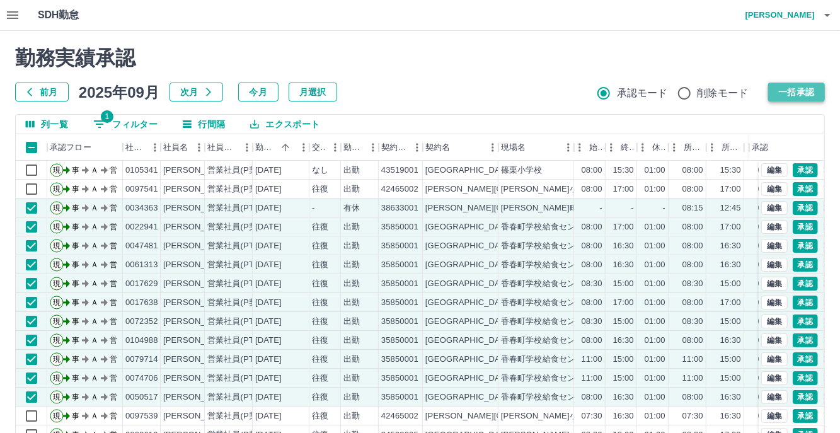
click at [805, 89] on button "一括承認" at bounding box center [796, 92] width 57 height 19
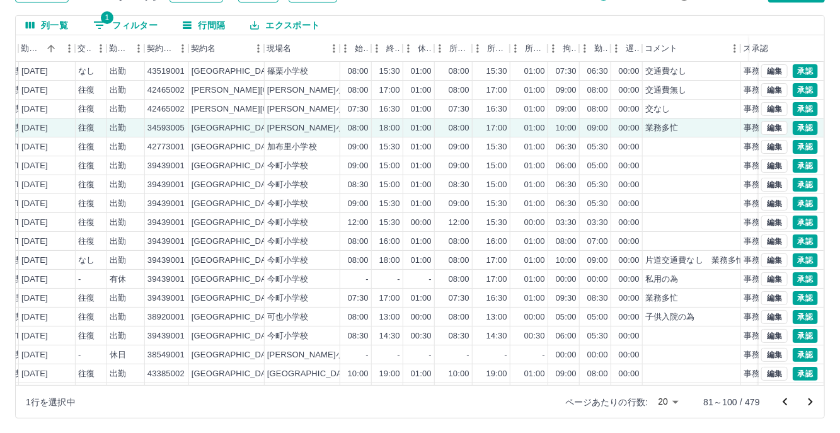
scroll to position [0, 234]
click at [793, 127] on button "承認" at bounding box center [805, 128] width 25 height 14
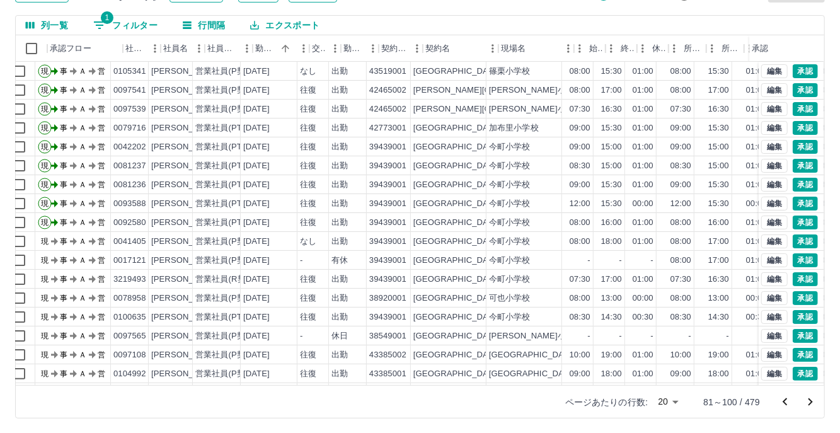
scroll to position [0, 0]
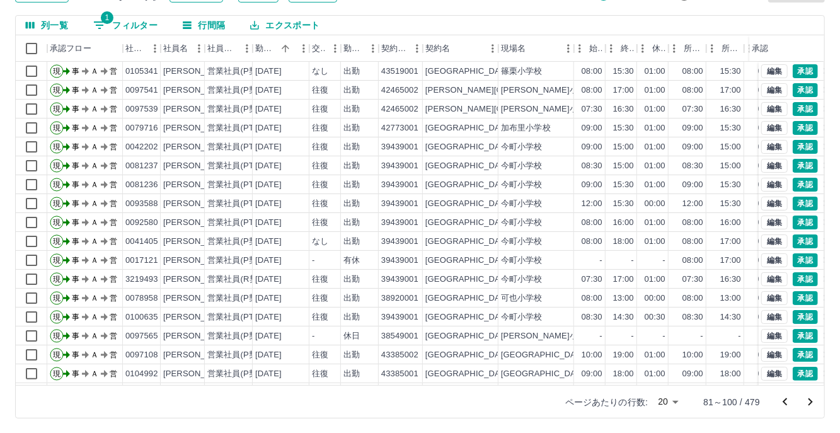
click at [142, 19] on button "1 フィルター" at bounding box center [125, 25] width 84 height 19
select select "**********"
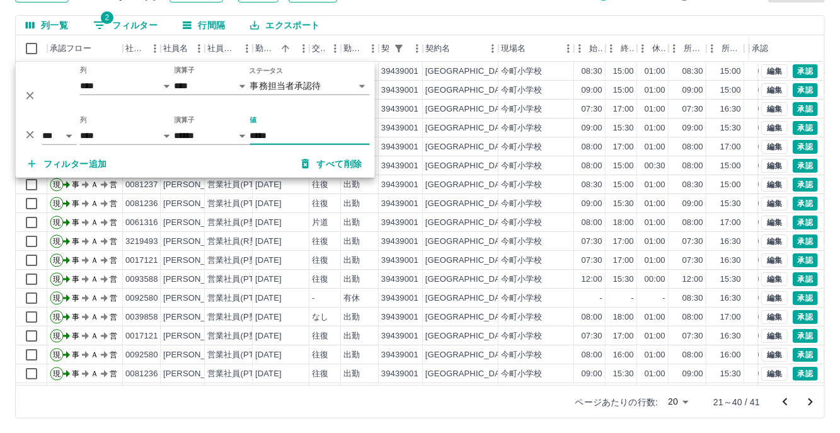
type input "*****"
click at [520, 21] on div "列一覧 2 フィルター 行間隔 エクスポート" at bounding box center [420, 26] width 809 height 20
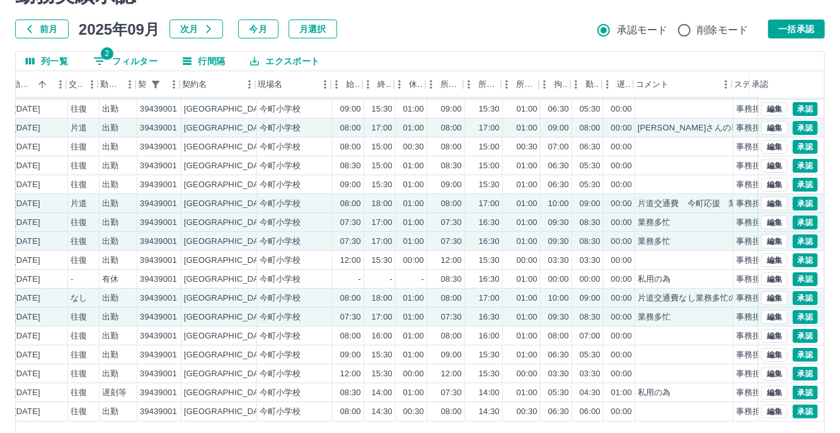
scroll to position [63, 243]
click at [770, 121] on button "編集" at bounding box center [774, 128] width 26 height 14
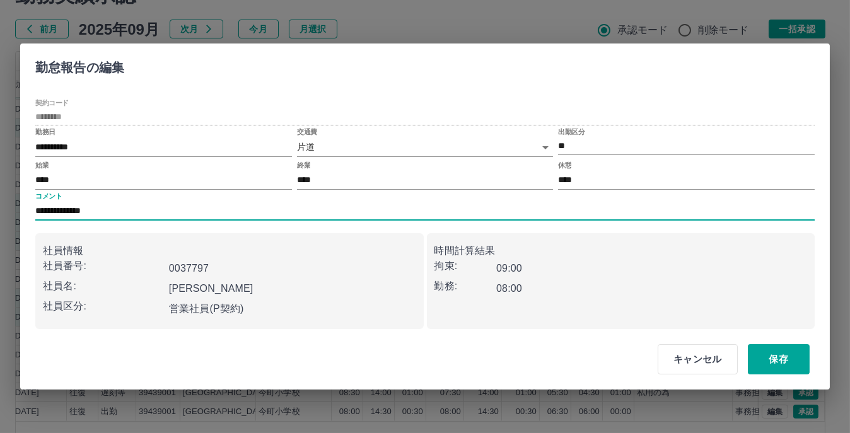
click at [185, 208] on input "**********" at bounding box center [424, 211] width 779 height 18
type input "**********"
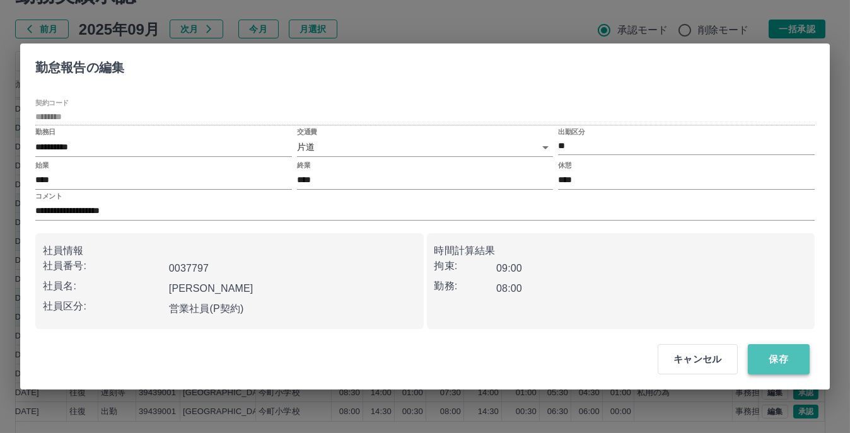
click at [766, 357] on button "保存" at bounding box center [778, 359] width 62 height 30
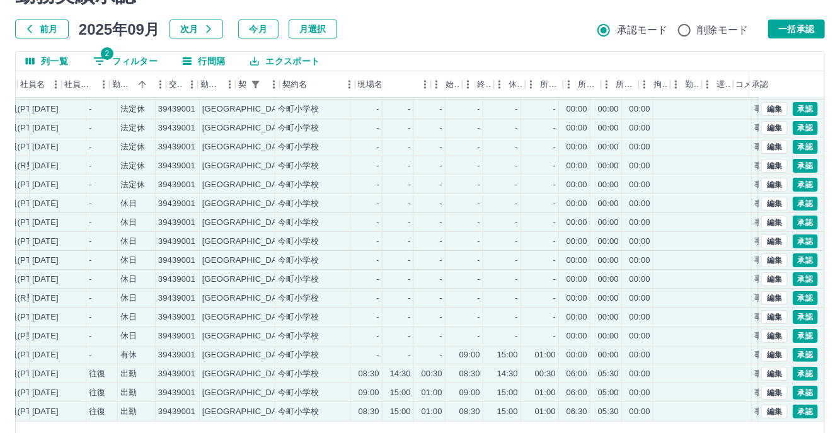
scroll to position [64, 76]
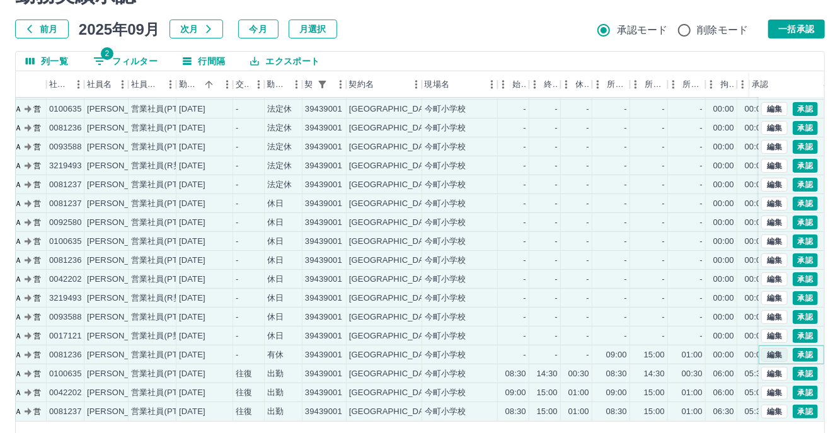
click at [761, 348] on button "編集" at bounding box center [774, 355] width 26 height 14
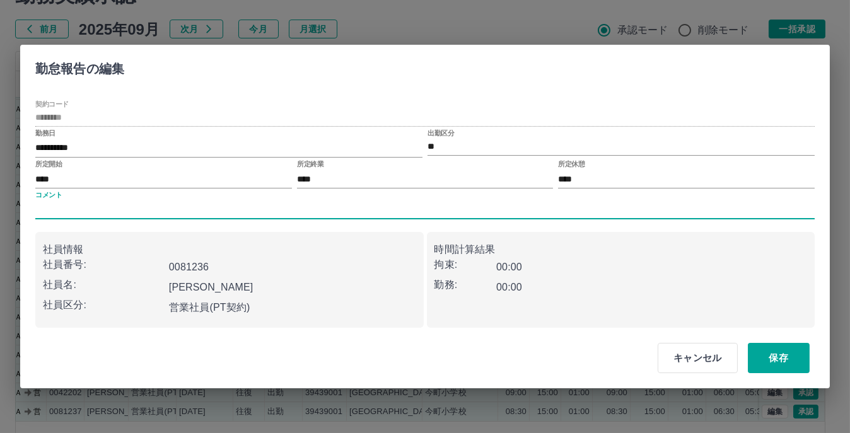
click at [80, 207] on input "コメント" at bounding box center [424, 210] width 779 height 18
type input "****"
click at [776, 352] on button "保存" at bounding box center [778, 358] width 62 height 30
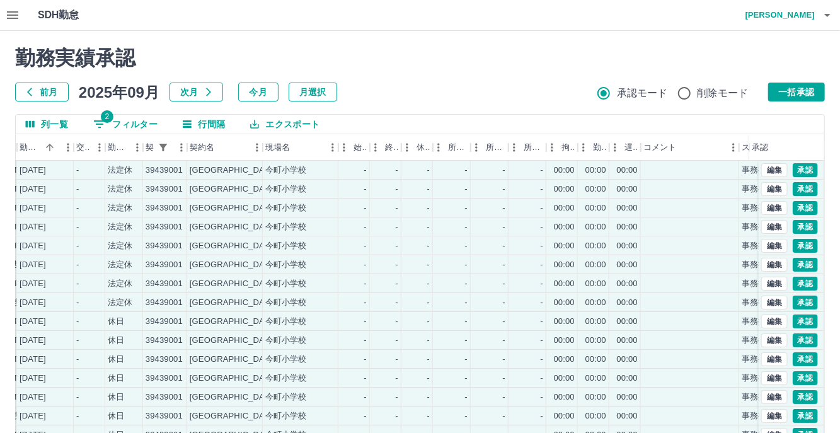
scroll to position [0, 0]
click at [811, 88] on button "一括承認" at bounding box center [796, 92] width 57 height 19
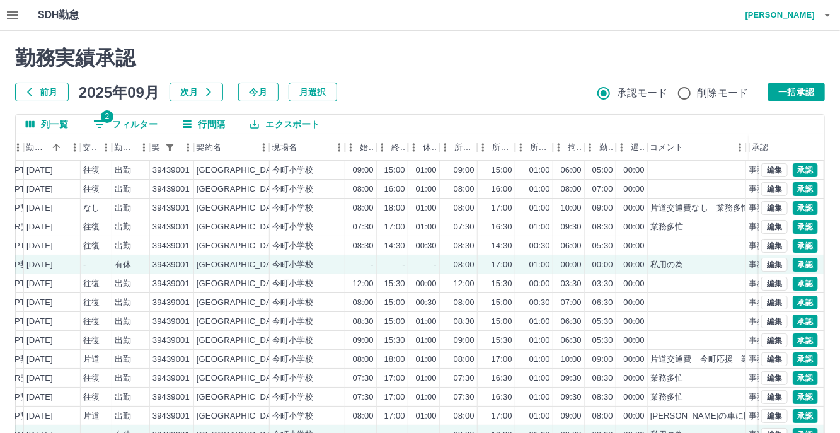
click at [795, 88] on button "一括承認" at bounding box center [796, 92] width 57 height 19
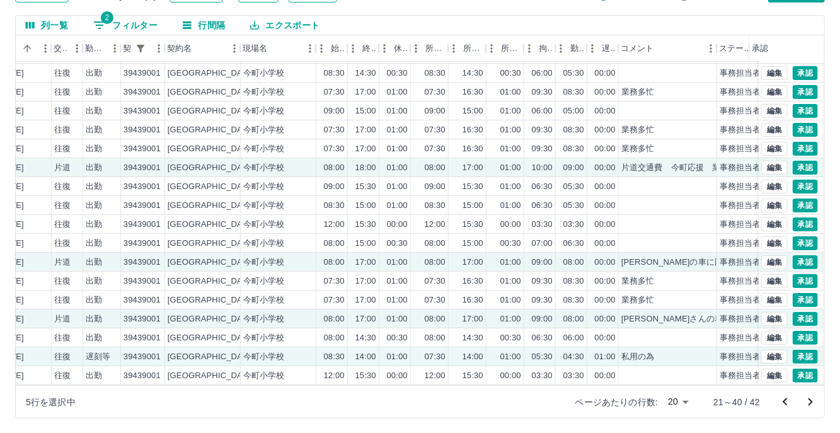
scroll to position [64, 258]
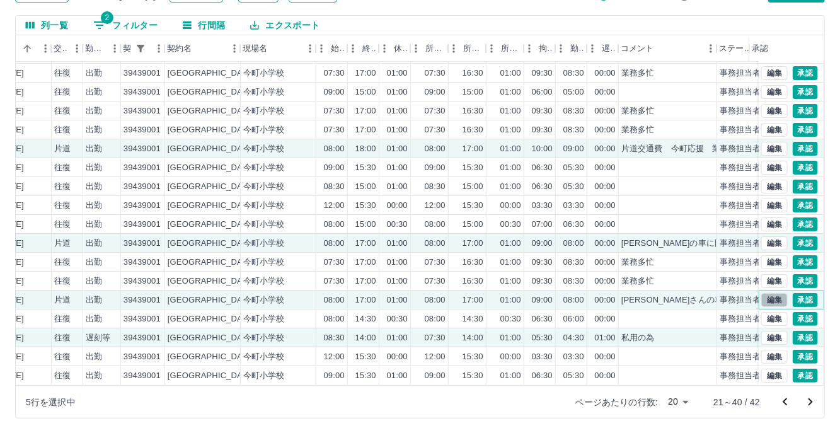
click at [761, 293] on button "編集" at bounding box center [774, 300] width 26 height 14
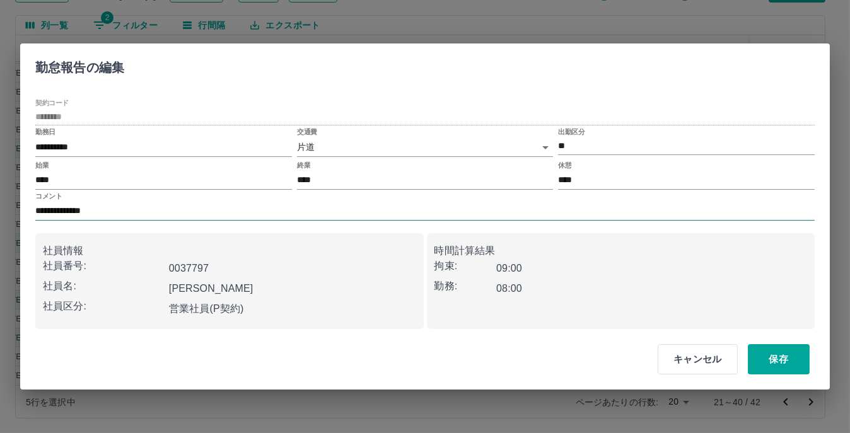
click at [190, 212] on input "**********" at bounding box center [424, 211] width 779 height 18
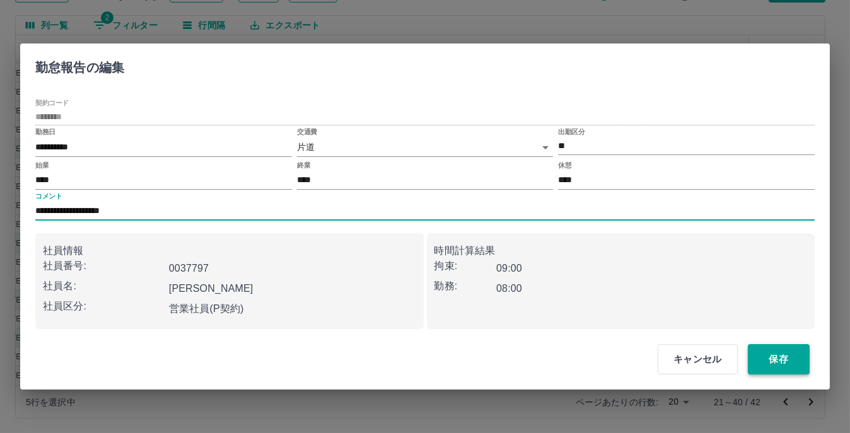
type input "**********"
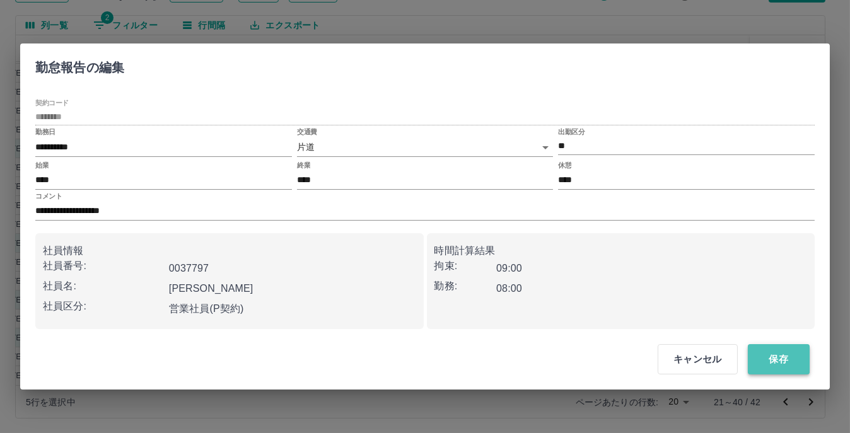
click at [782, 361] on button "保存" at bounding box center [778, 359] width 62 height 30
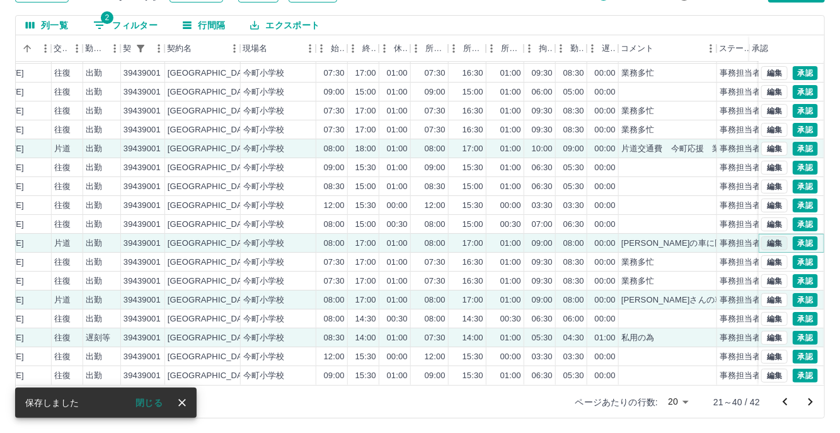
click at [763, 236] on button "編集" at bounding box center [774, 243] width 26 height 14
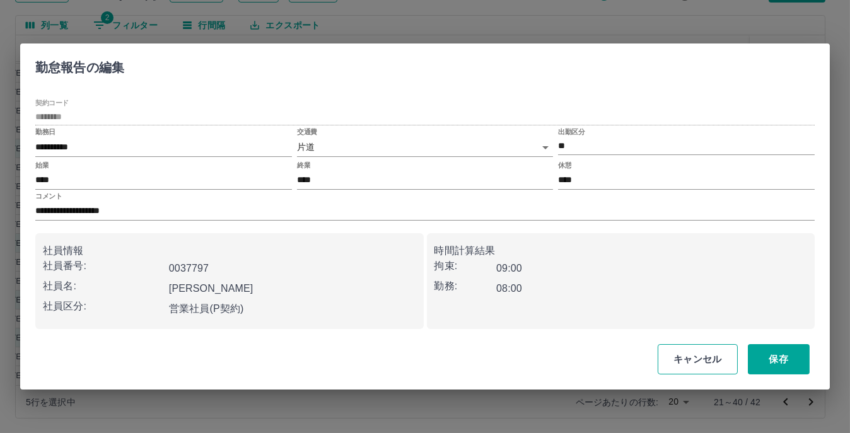
click at [710, 354] on button "キャンセル" at bounding box center [697, 359] width 80 height 30
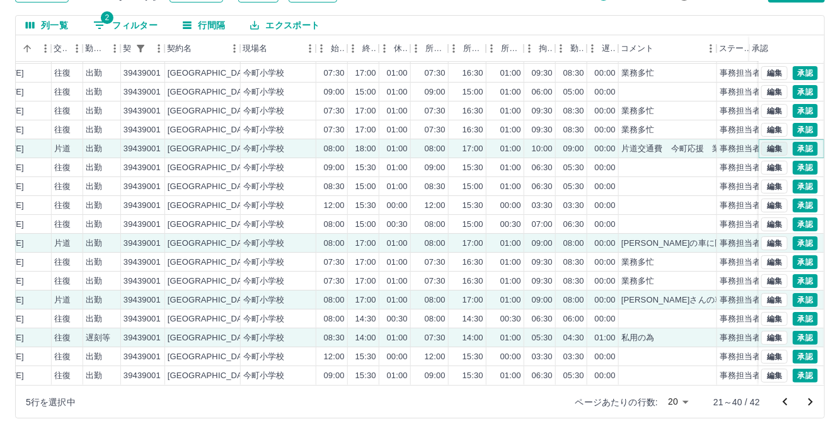
click at [770, 142] on button "編集" at bounding box center [774, 149] width 26 height 14
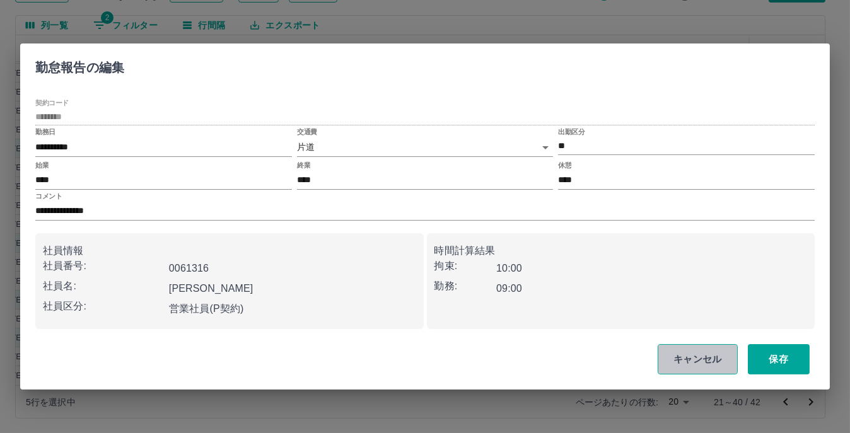
click at [707, 362] on button "キャンセル" at bounding box center [697, 359] width 80 height 30
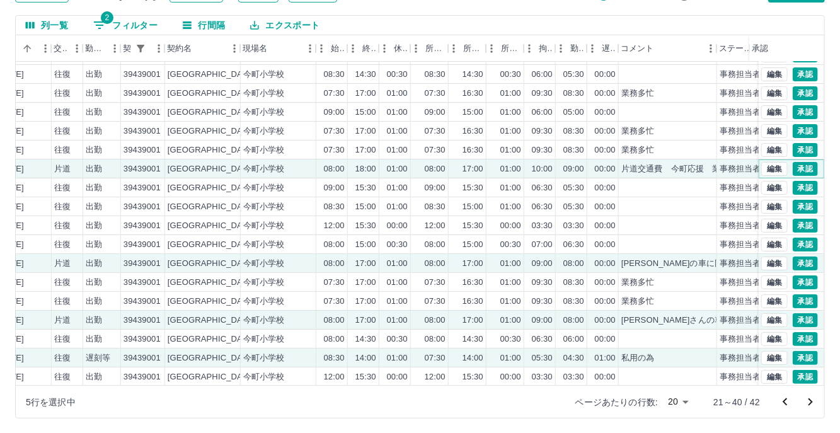
scroll to position [0, 258]
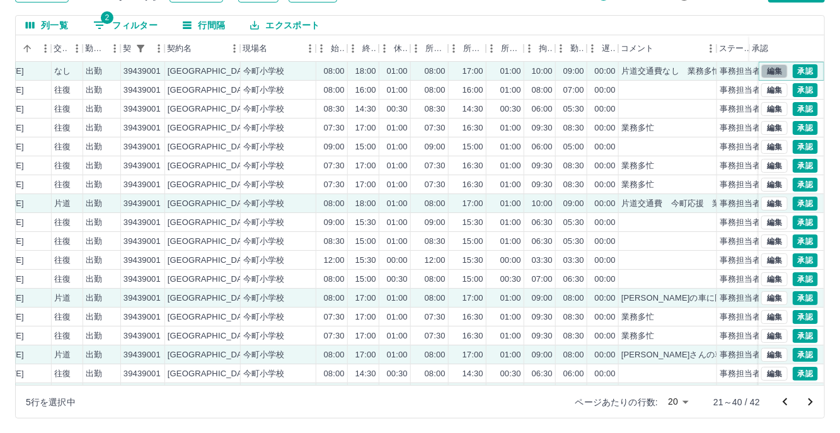
click at [768, 67] on button "編集" at bounding box center [774, 71] width 26 height 14
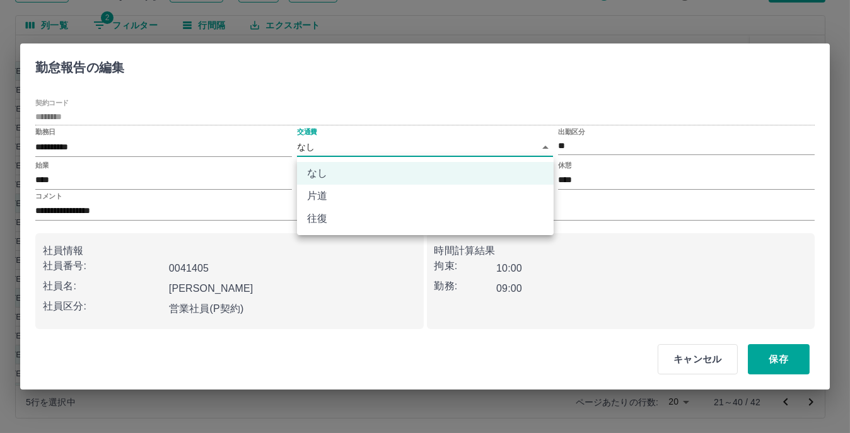
click at [547, 141] on body "SDH勤怠 [PERSON_NAME] 勤務実績承認 前月 [DATE] 次月 今月 月選択 承認モード 削除モード 一括承認 列一覧 2 フィルター 行間隔…" at bounding box center [425, 167] width 850 height 533
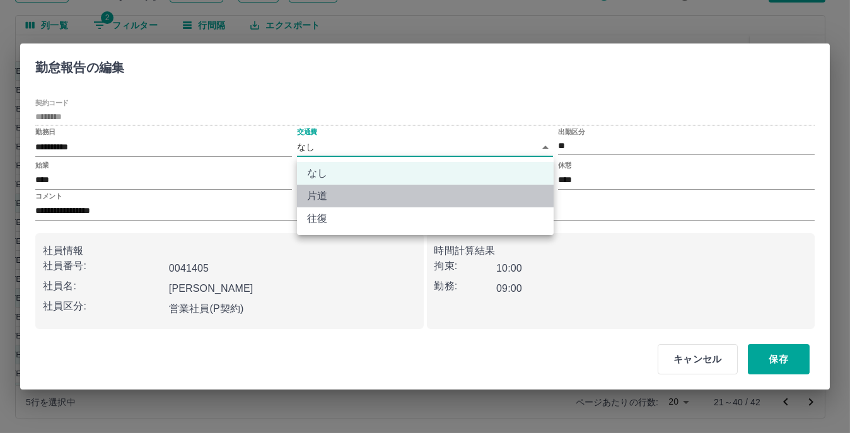
click at [355, 196] on li "片道" at bounding box center [425, 196] width 257 height 23
type input "******"
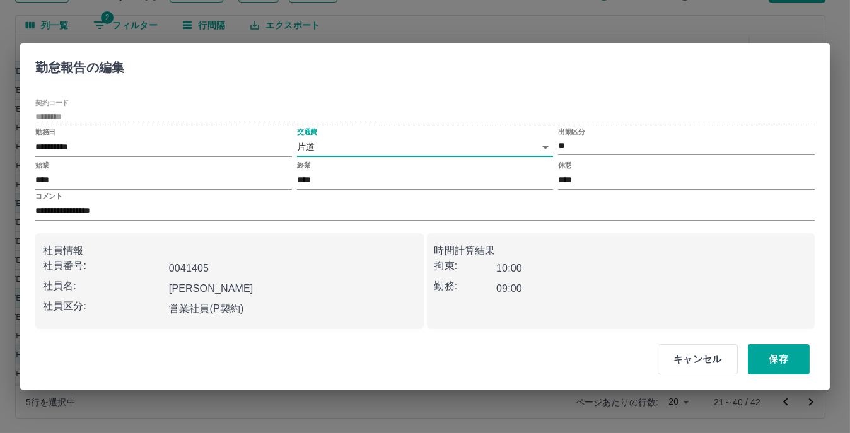
click at [683, 86] on div "**********" at bounding box center [424, 207] width 809 height 243
click at [795, 361] on button "保存" at bounding box center [778, 359] width 62 height 30
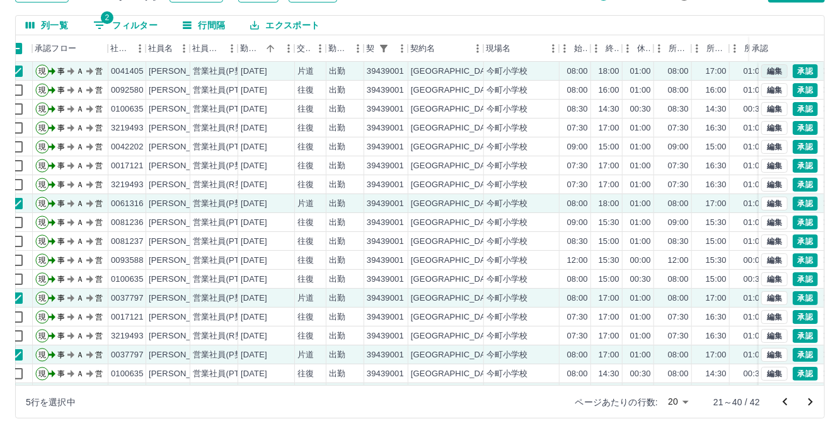
scroll to position [0, 0]
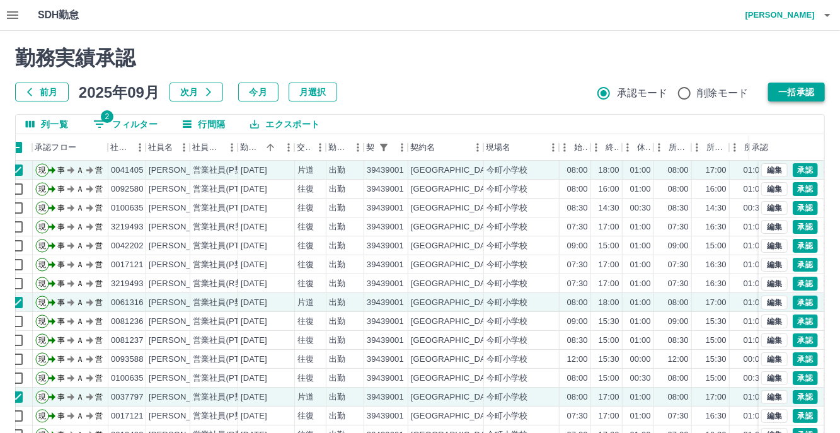
click at [798, 91] on button "一括承認" at bounding box center [796, 92] width 57 height 19
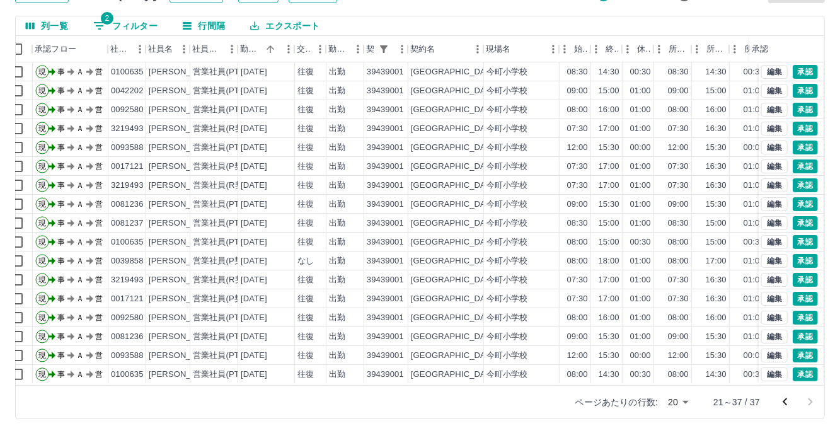
scroll to position [99, 0]
click at [787, 403] on icon "前のページへ" at bounding box center [785, 401] width 15 height 15
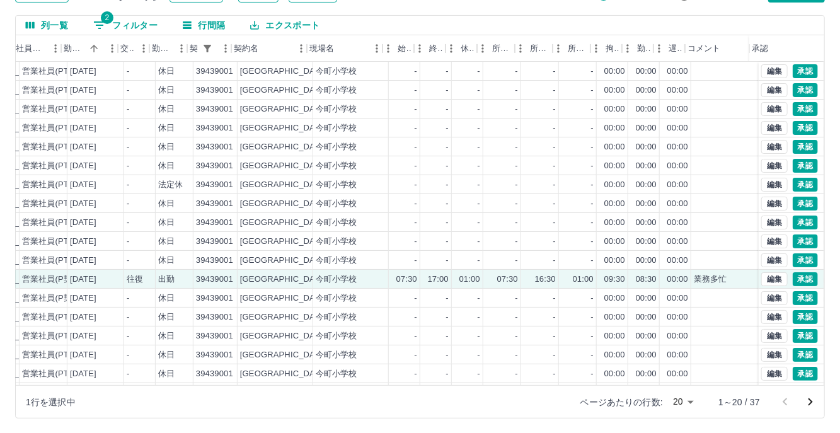
scroll to position [0, 199]
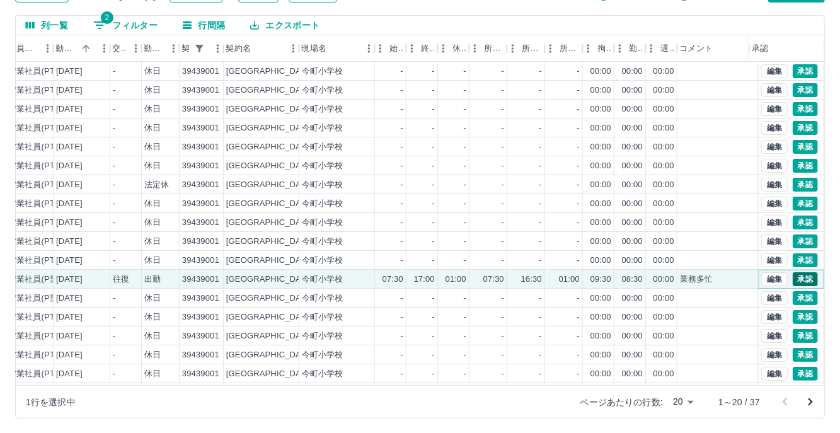
click at [793, 275] on button "承認" at bounding box center [805, 279] width 25 height 14
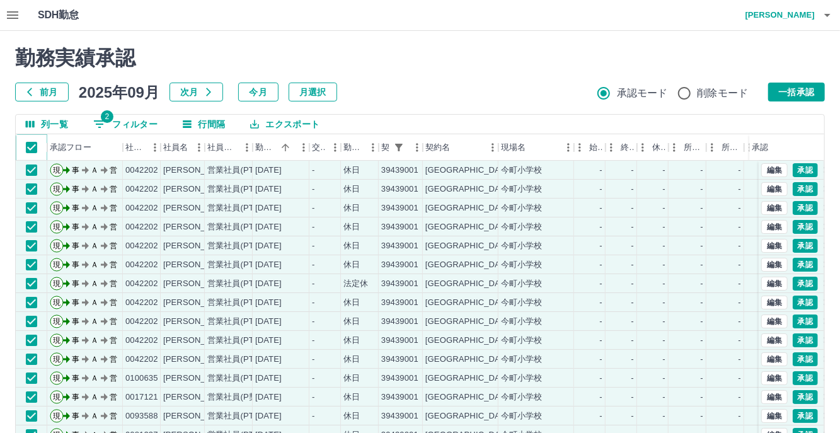
scroll to position [0, 0]
click at [800, 93] on button "一括承認" at bounding box center [796, 92] width 57 height 19
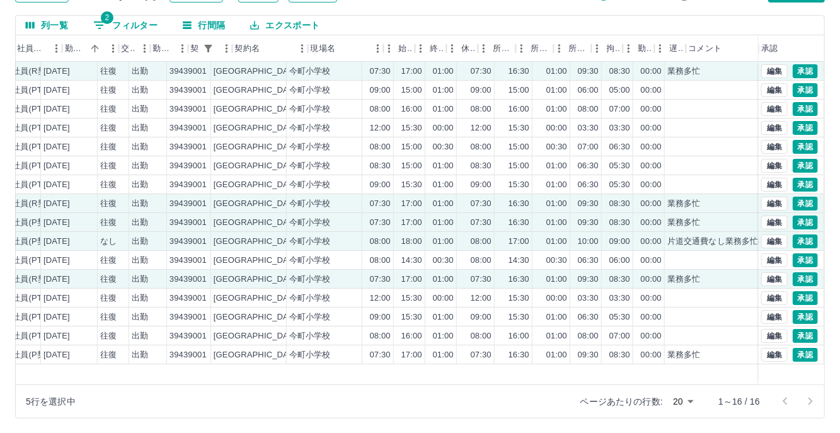
scroll to position [0, 217]
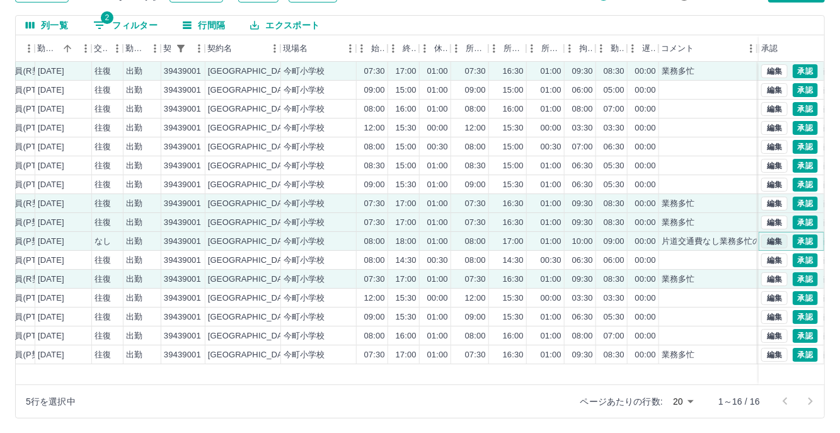
click at [771, 239] on button "編集" at bounding box center [774, 241] width 26 height 14
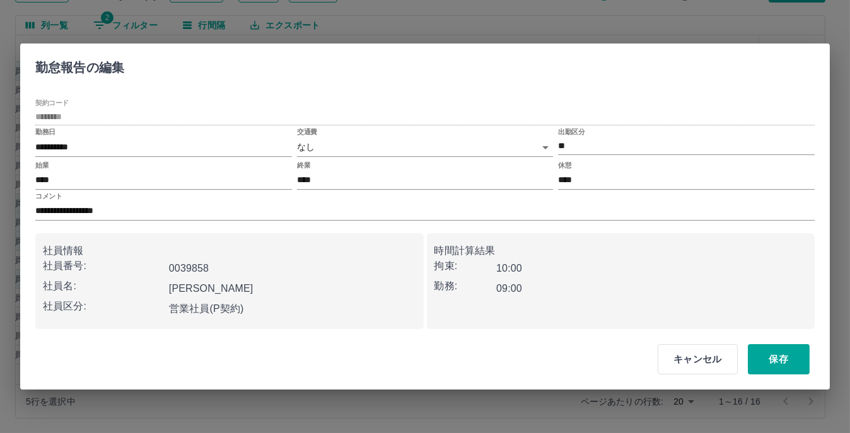
click at [543, 149] on body "SDH勤怠 [PERSON_NAME] 勤務実績承認 前月 [DATE] 次月 今月 月選択 承認モード 削除モード 一括承認 列一覧 2 フィルター 行間隔…" at bounding box center [425, 167] width 850 height 533
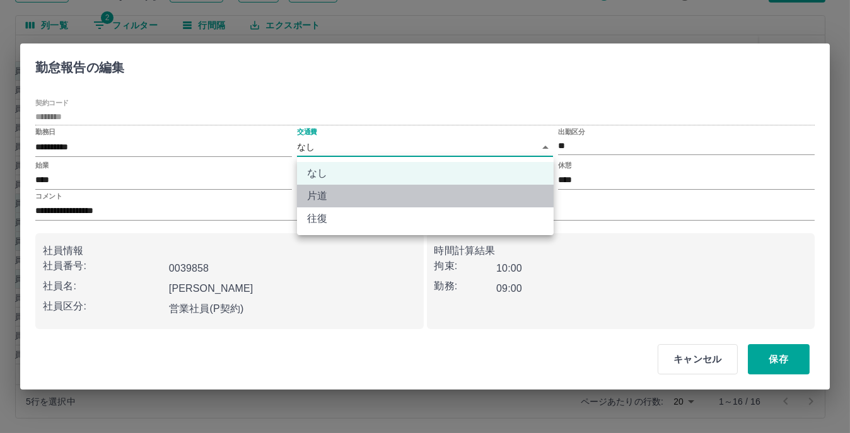
click at [363, 192] on li "片道" at bounding box center [425, 196] width 257 height 23
type input "******"
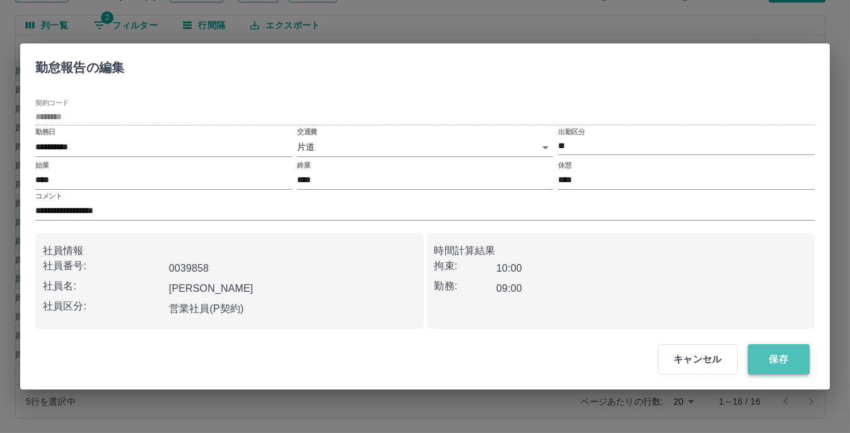
click at [776, 354] on button "保存" at bounding box center [778, 359] width 62 height 30
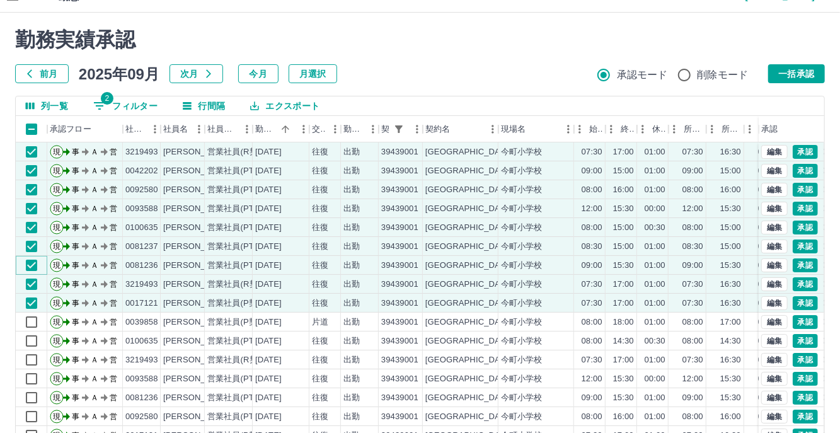
scroll to position [0, 0]
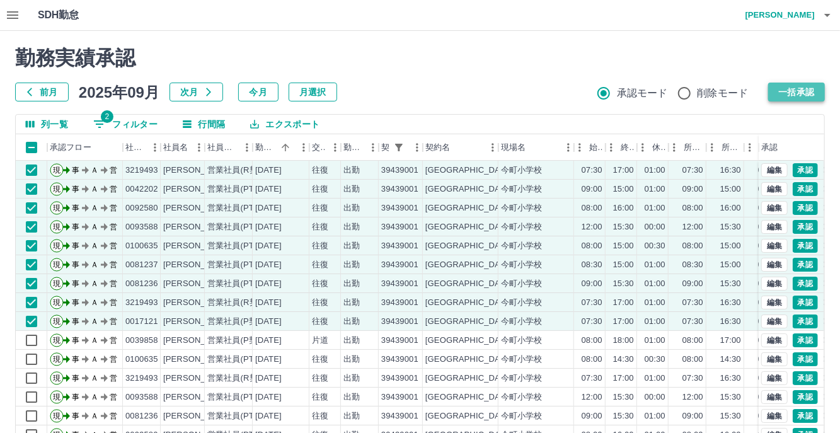
click at [817, 89] on button "一括承認" at bounding box center [796, 92] width 57 height 19
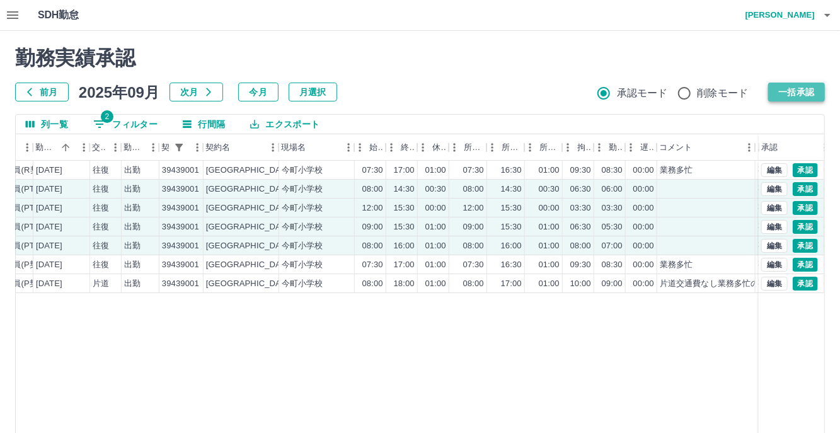
click at [808, 93] on button "一括承認" at bounding box center [796, 92] width 57 height 19
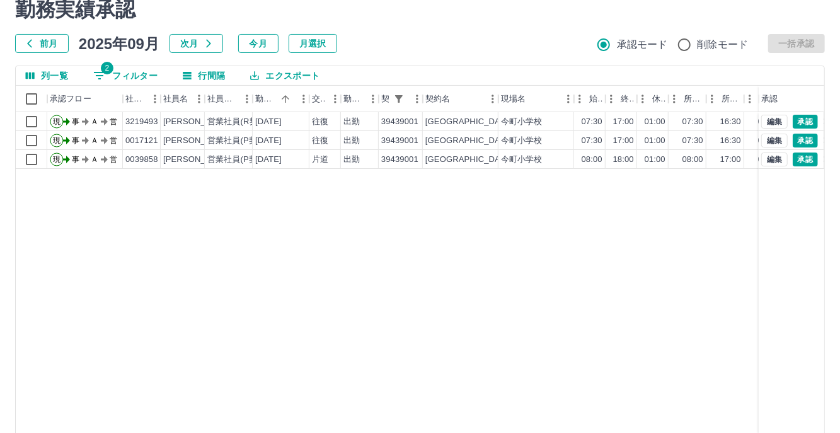
scroll to position [37, 0]
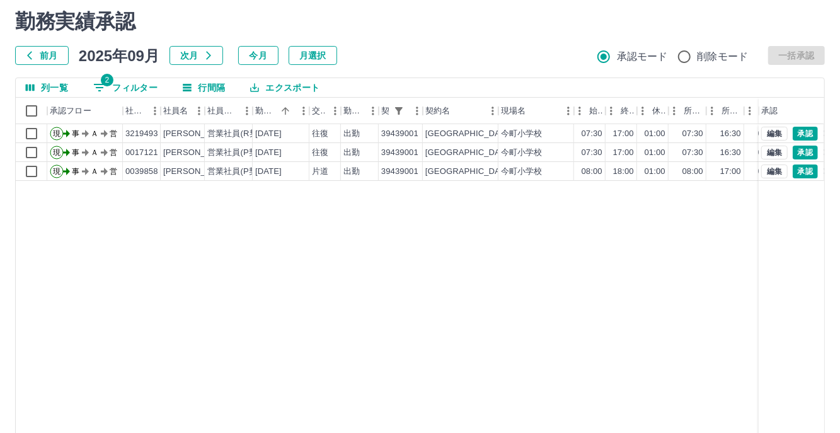
click at [142, 86] on button "2 フィルター" at bounding box center [125, 87] width 84 height 19
select select "**********"
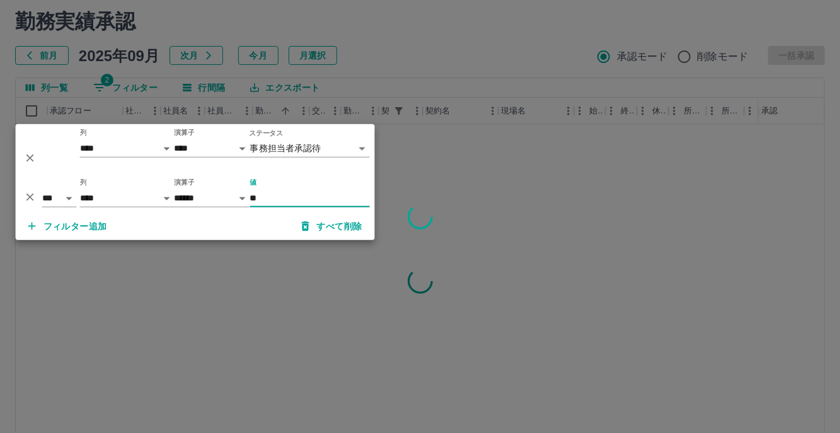
type input "*"
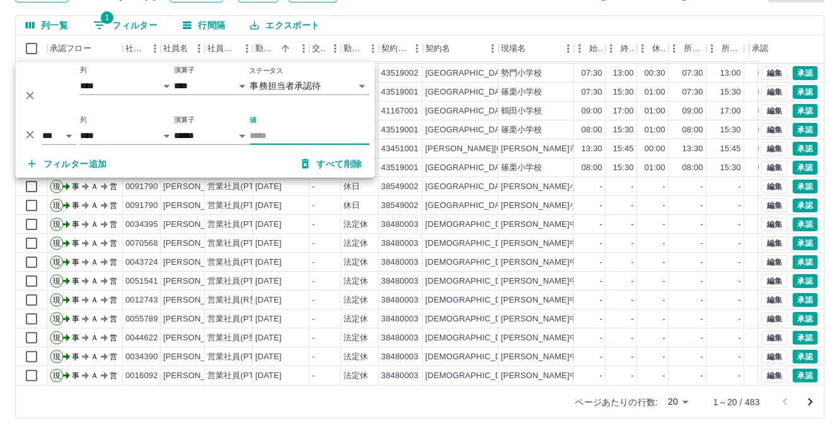
scroll to position [64, 0]
click at [815, 400] on icon "次のページへ" at bounding box center [810, 402] width 15 height 15
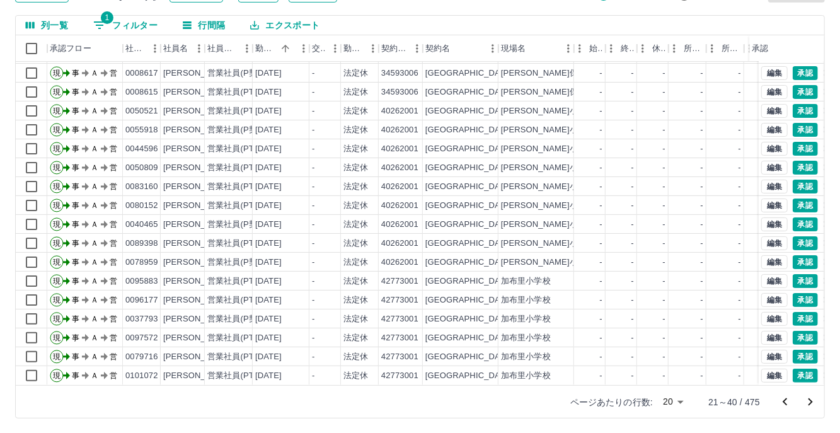
click at [814, 400] on icon "次のページへ" at bounding box center [810, 402] width 15 height 15
click at [805, 401] on icon "次のページへ" at bounding box center [810, 402] width 15 height 15
click at [817, 404] on icon "次のページへ" at bounding box center [810, 402] width 15 height 15
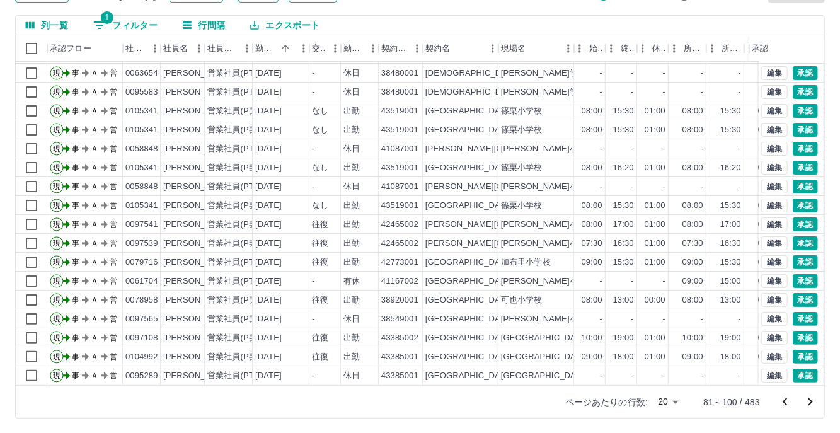
click at [813, 401] on icon "次のページへ" at bounding box center [810, 402] width 15 height 15
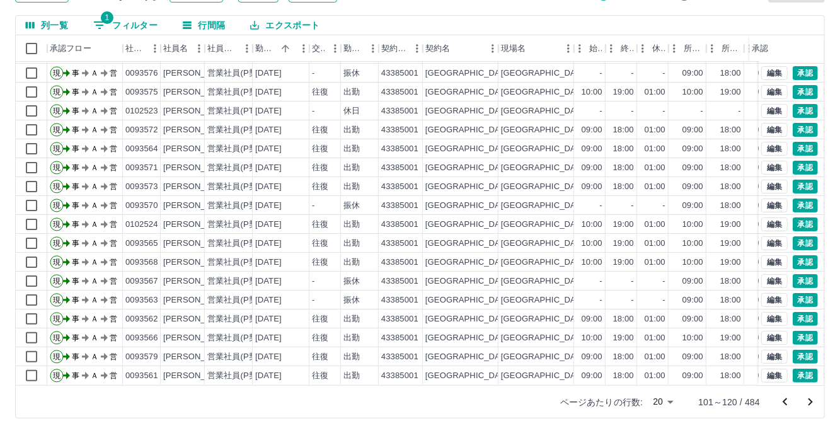
click at [807, 388] on div "ページあたりの行数: 20 ** 101～120 / 484" at bounding box center [684, 402] width 279 height 33
click at [811, 401] on icon "次のページへ" at bounding box center [810, 402] width 15 height 15
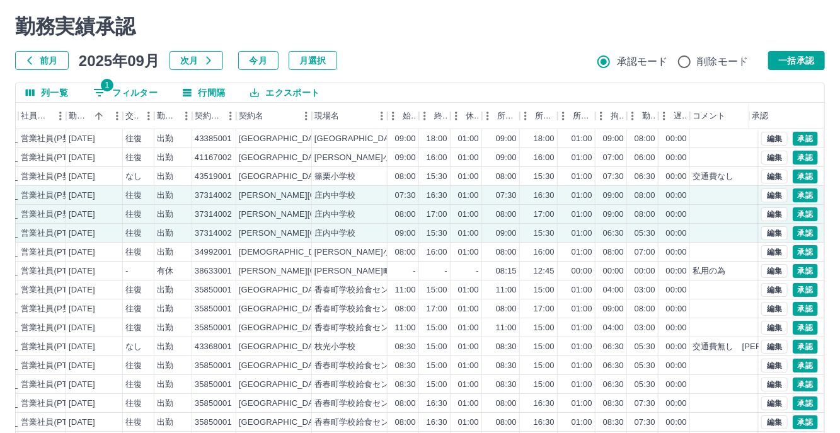
scroll to position [0, 0]
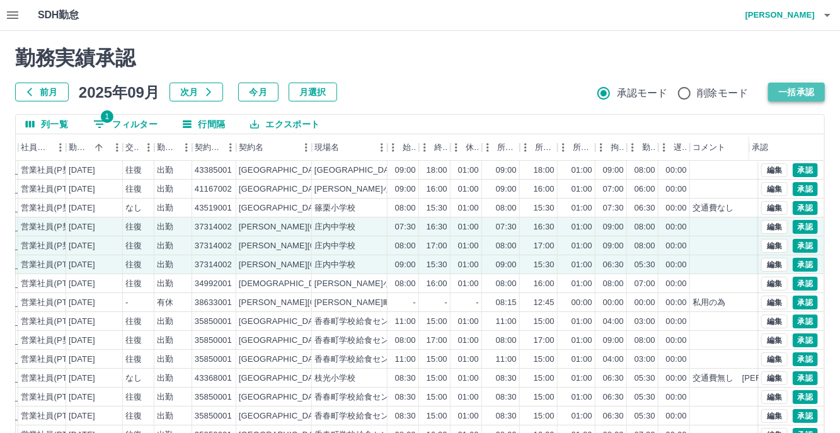
click at [793, 86] on button "一括承認" at bounding box center [796, 92] width 57 height 19
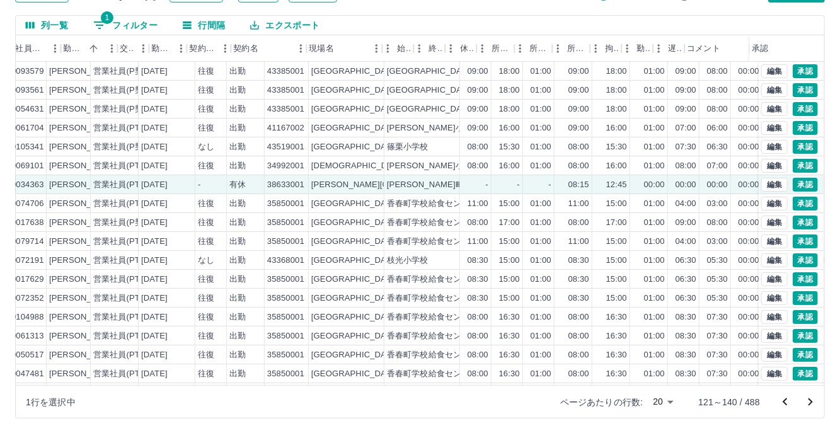
scroll to position [0, 244]
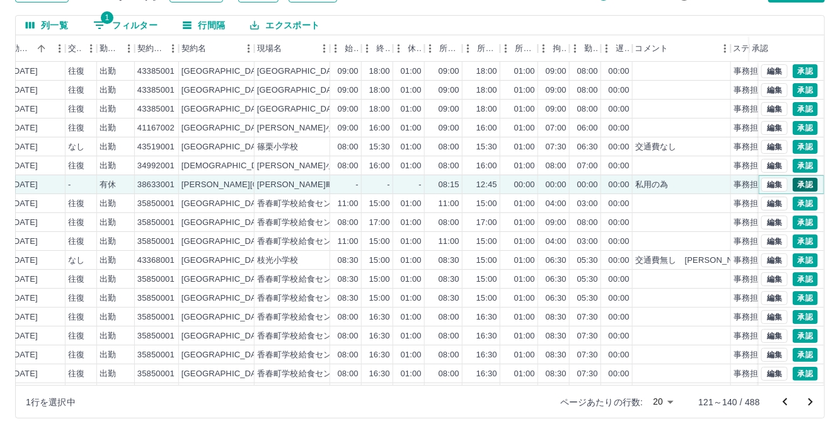
click at [801, 181] on button "承認" at bounding box center [805, 185] width 25 height 14
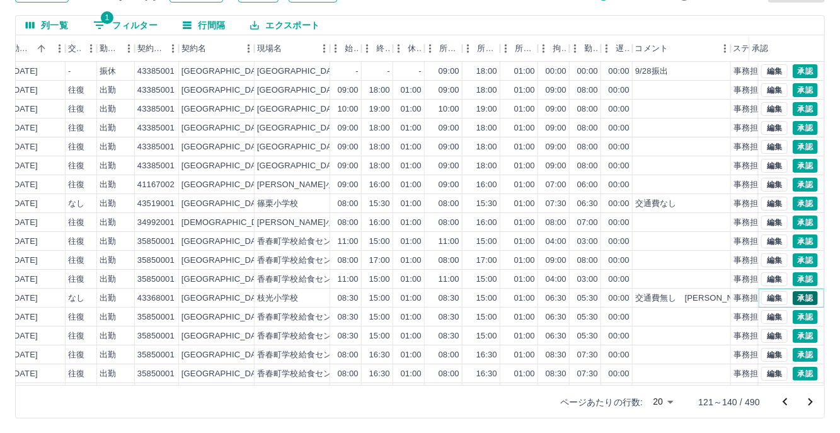
click at [794, 297] on button "承認" at bounding box center [805, 298] width 25 height 14
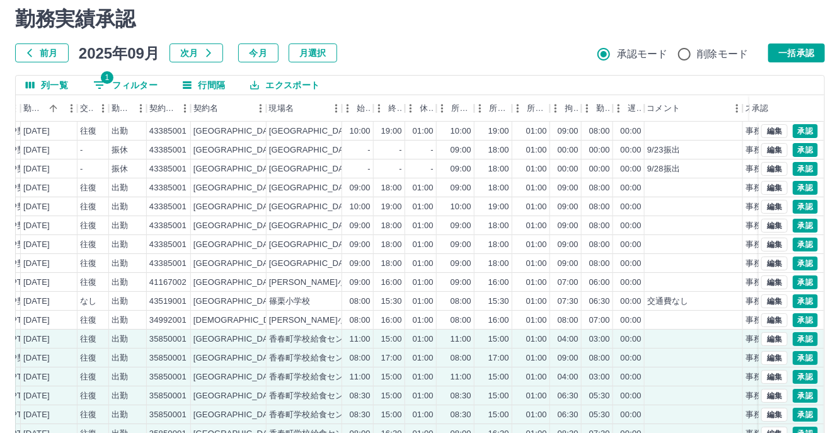
scroll to position [0, 0]
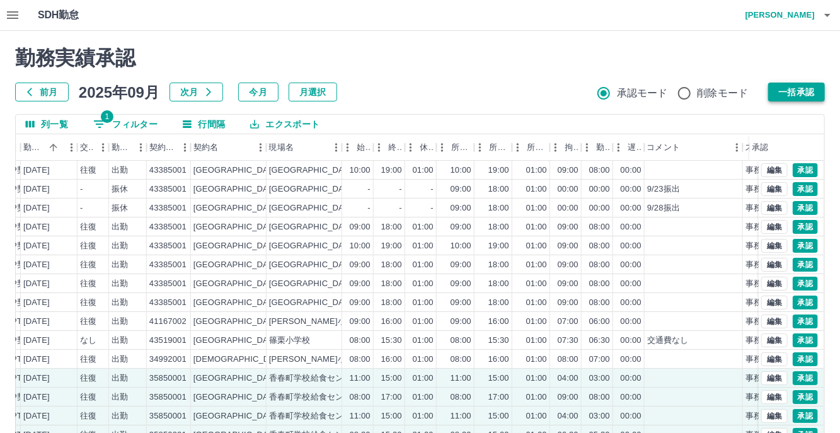
click at [806, 91] on button "一括承認" at bounding box center [796, 92] width 57 height 19
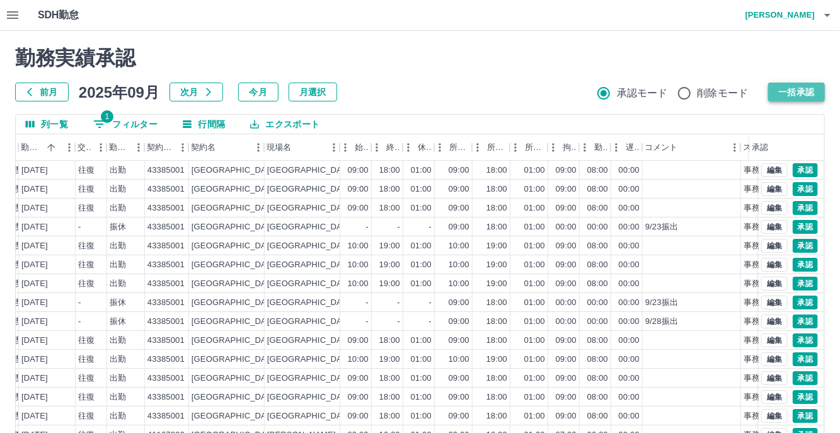
click at [785, 94] on button "一括承認" at bounding box center [796, 92] width 57 height 19
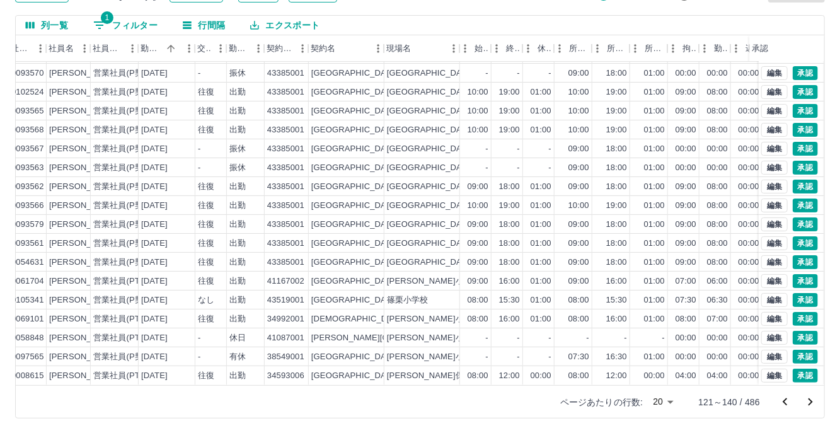
scroll to position [64, 182]
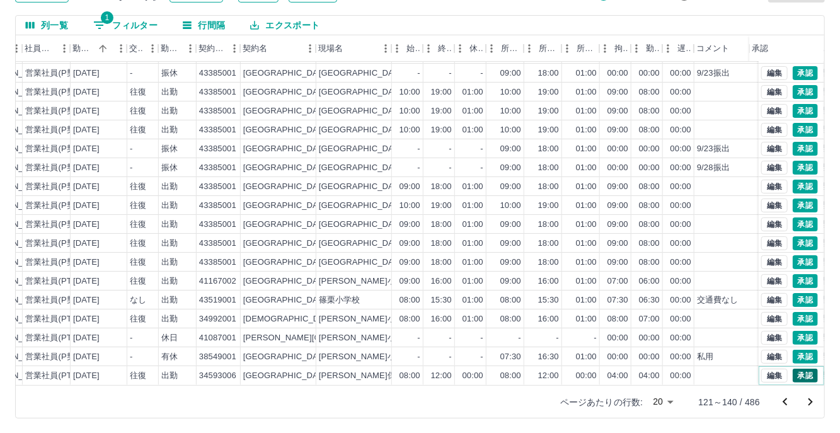
click at [793, 369] on button "承認" at bounding box center [805, 376] width 25 height 14
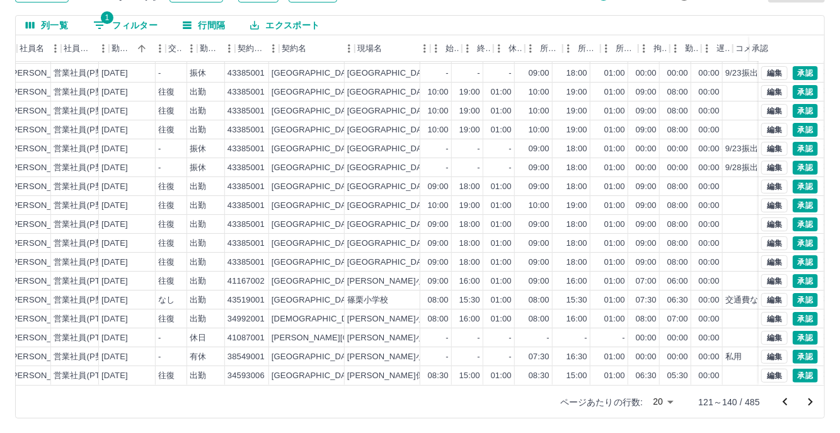
scroll to position [64, 209]
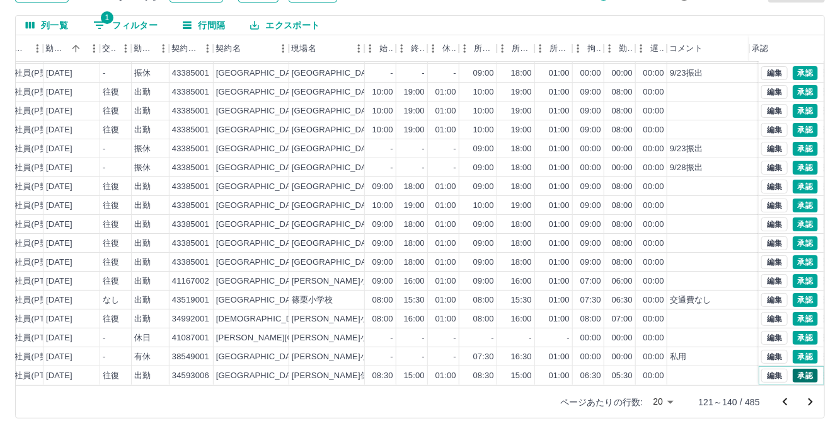
click at [795, 369] on button "承認" at bounding box center [805, 376] width 25 height 14
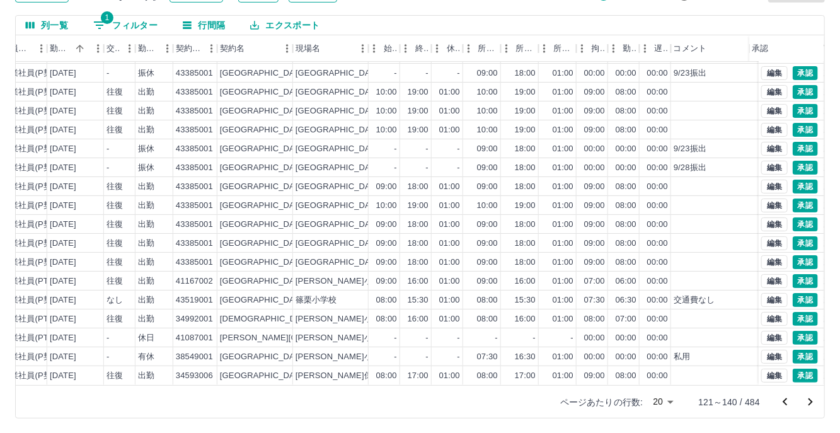
scroll to position [64, 217]
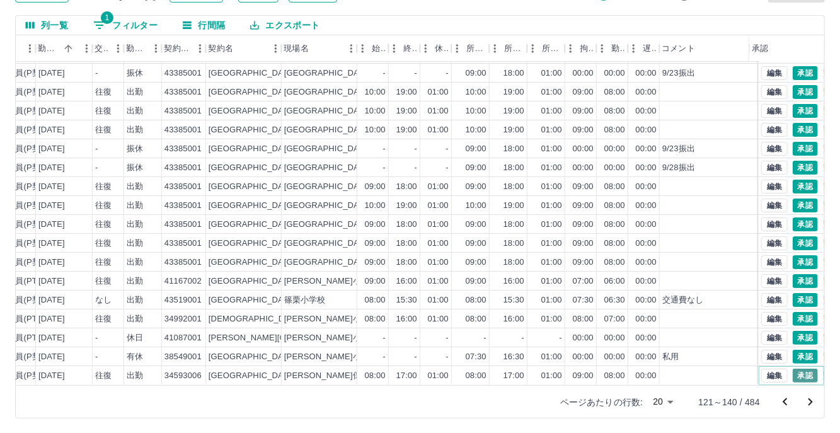
click at [799, 369] on button "承認" at bounding box center [805, 376] width 25 height 14
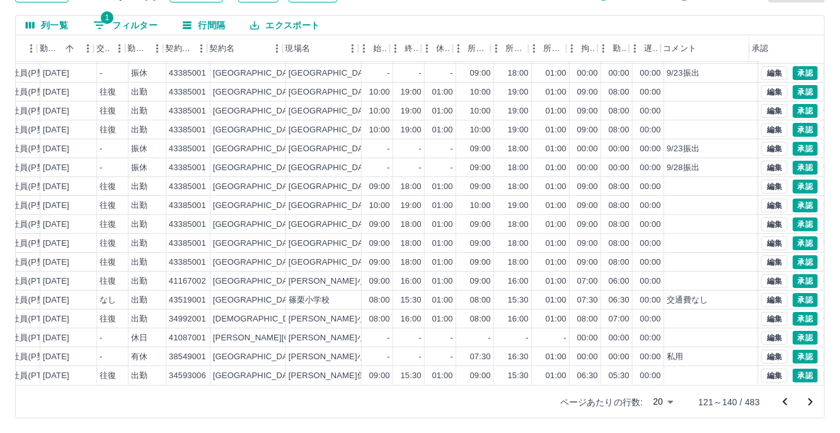
scroll to position [64, 216]
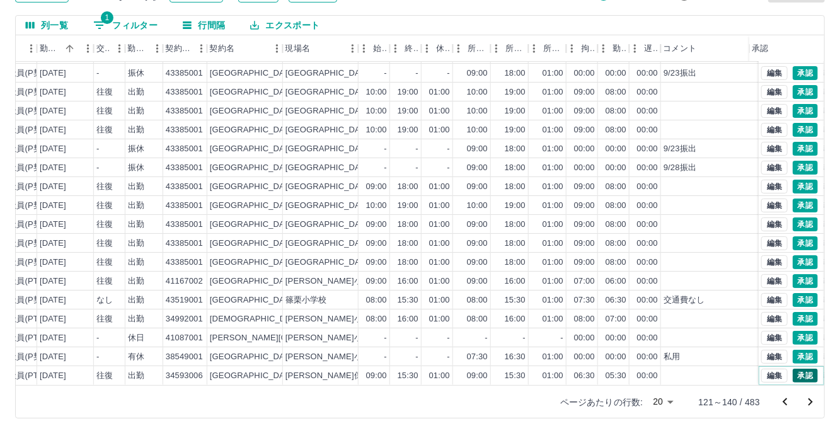
click at [799, 369] on button "承認" at bounding box center [805, 376] width 25 height 14
click at [812, 403] on icon "次のページへ" at bounding box center [810, 402] width 15 height 15
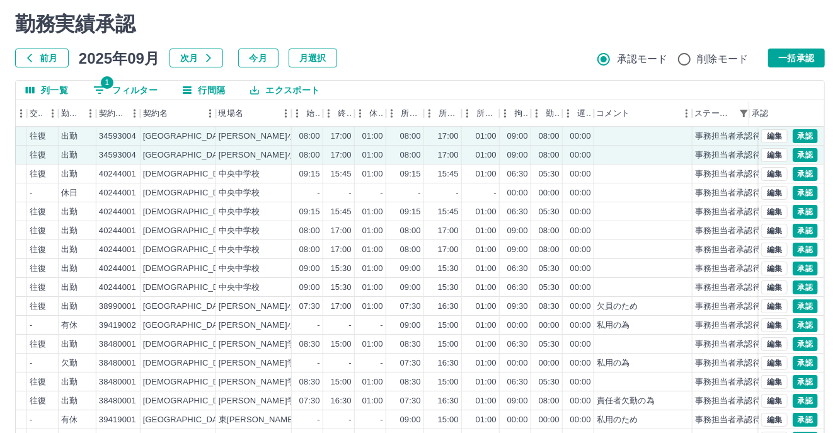
scroll to position [0, 0]
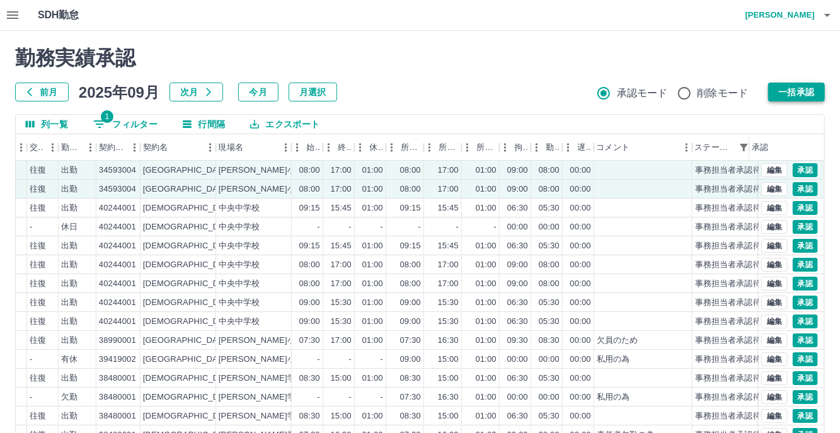
click at [790, 88] on button "一括承認" at bounding box center [796, 92] width 57 height 19
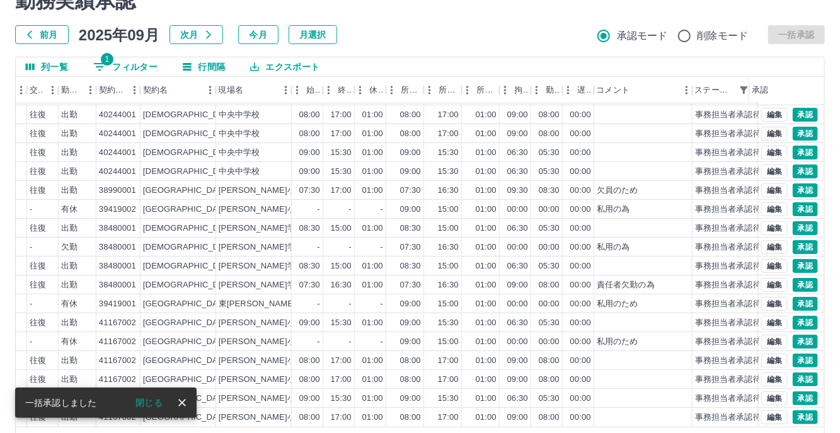
scroll to position [99, 0]
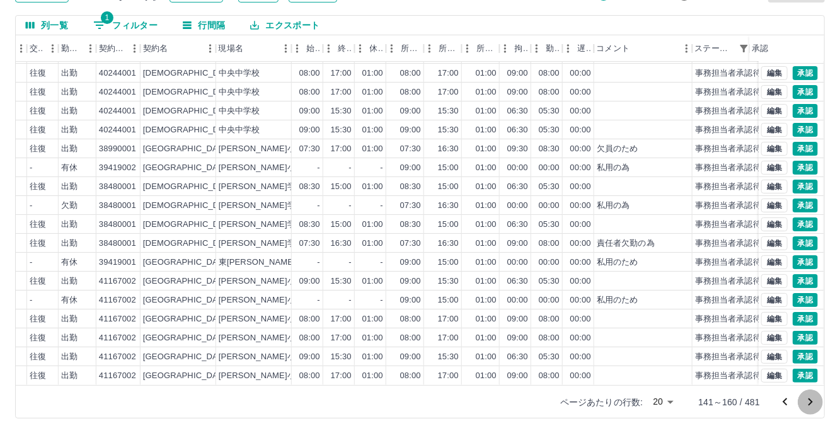
click at [807, 404] on icon "次のページへ" at bounding box center [810, 402] width 15 height 15
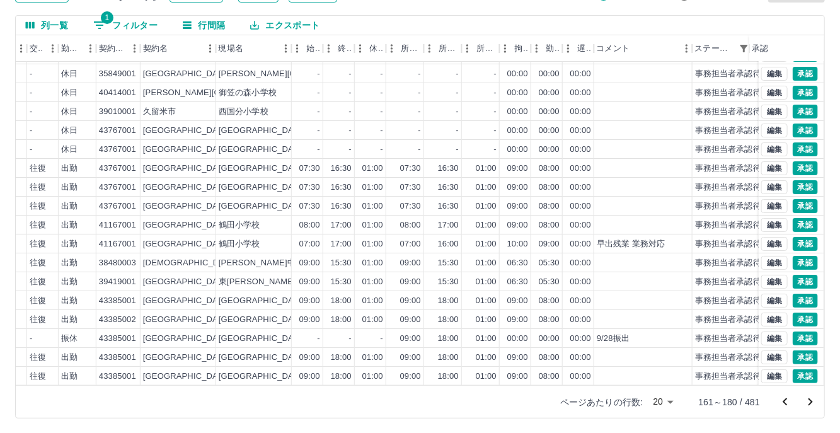
scroll to position [64, 282]
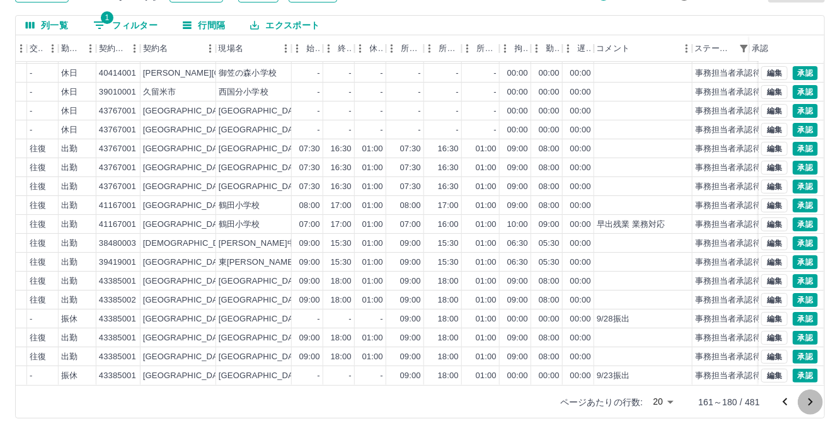
click at [812, 403] on icon "次のページへ" at bounding box center [810, 402] width 15 height 15
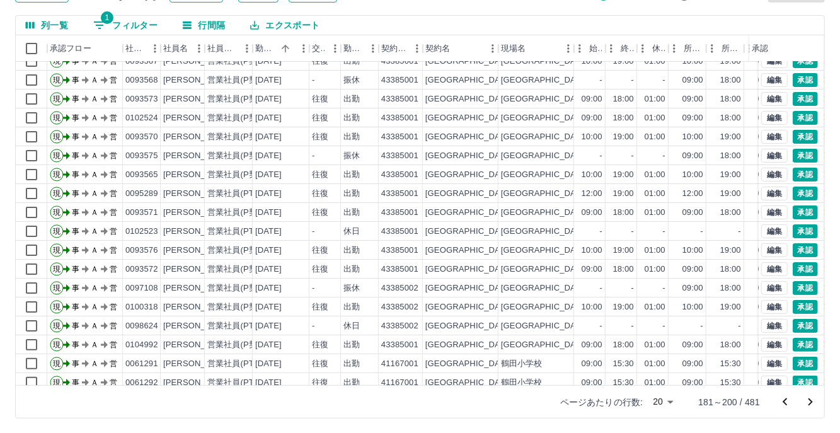
scroll to position [64, 0]
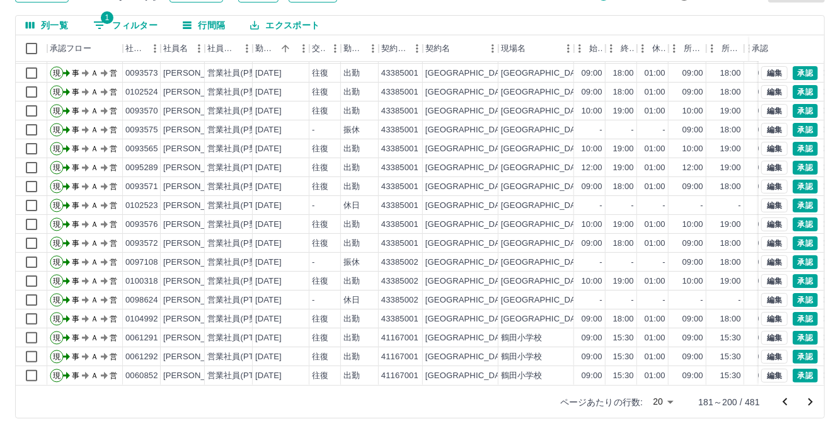
click at [807, 404] on icon "次のページへ" at bounding box center [810, 402] width 15 height 15
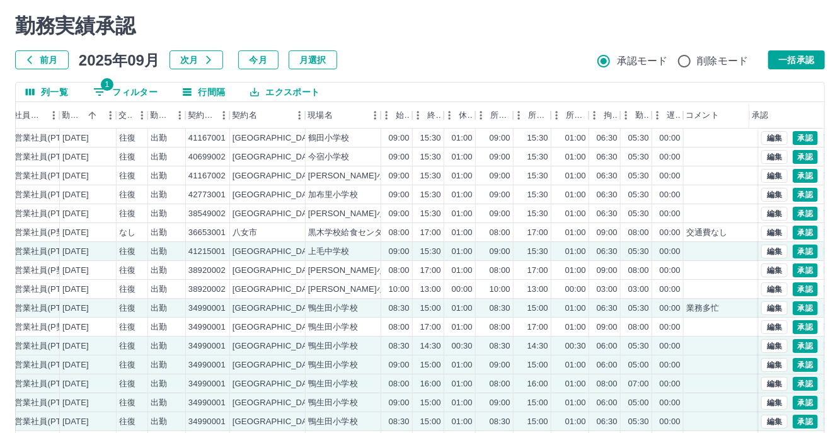
scroll to position [0, 0]
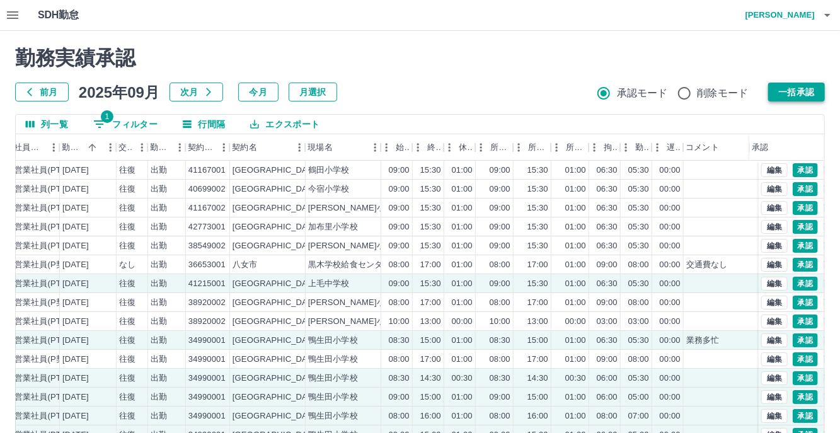
click at [787, 91] on button "一括承認" at bounding box center [796, 92] width 57 height 19
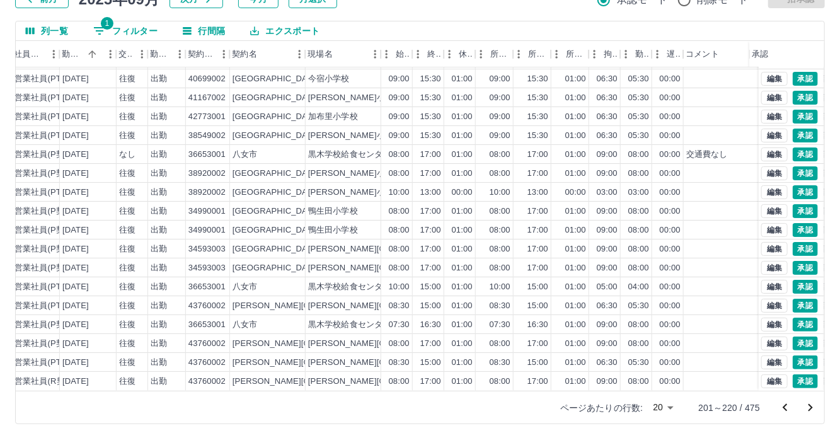
scroll to position [99, 0]
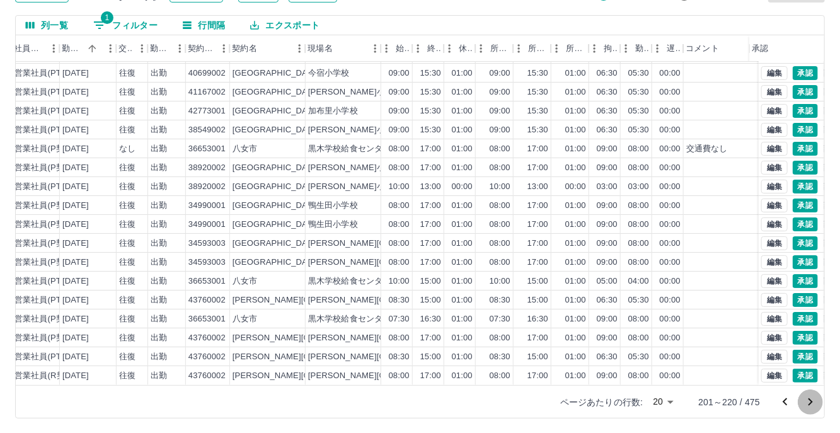
click at [814, 399] on icon "次のページへ" at bounding box center [810, 402] width 15 height 15
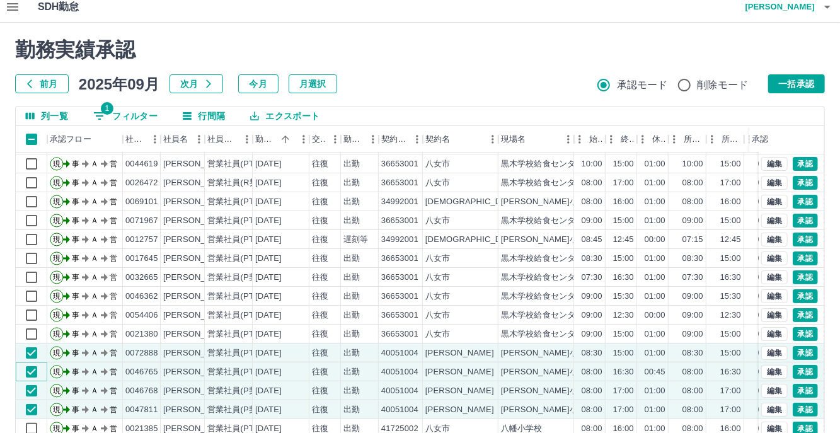
scroll to position [0, 0]
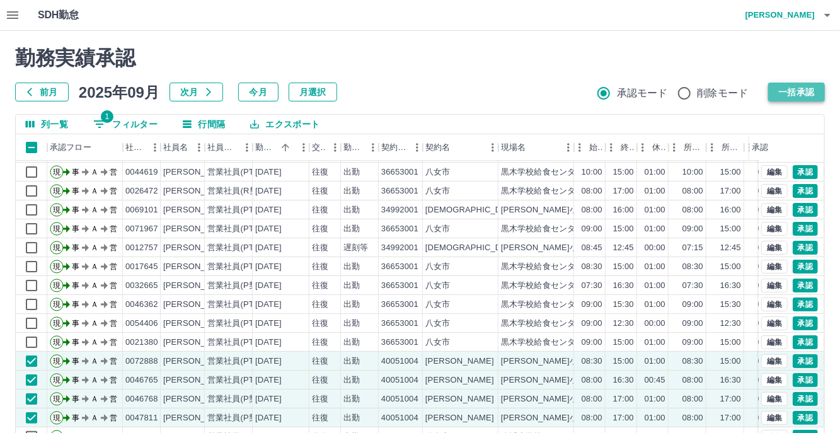
click at [797, 91] on button "一括承認" at bounding box center [796, 92] width 57 height 19
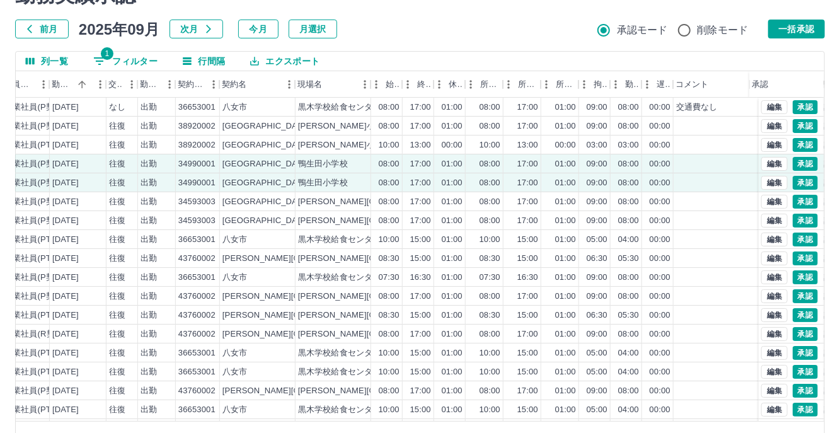
scroll to position [37, 0]
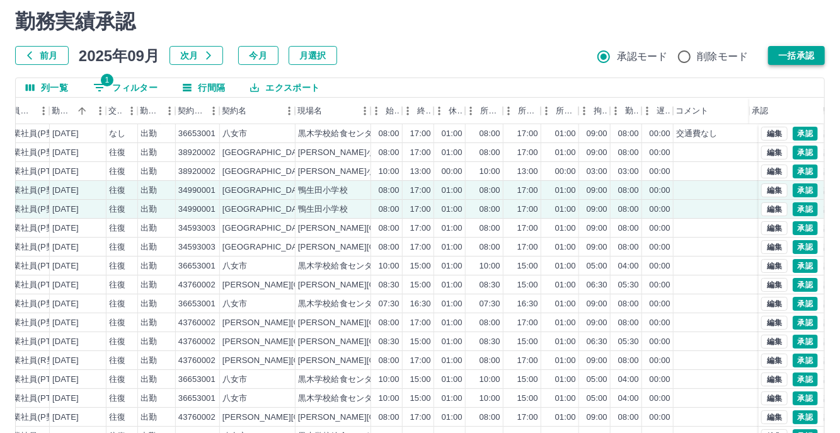
click at [797, 54] on button "一括承認" at bounding box center [796, 55] width 57 height 19
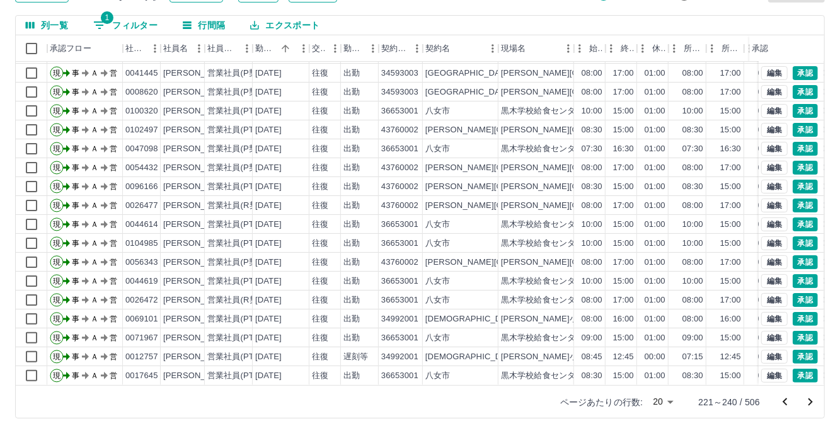
scroll to position [64, 0]
click at [816, 400] on icon "次のページへ" at bounding box center [810, 402] width 15 height 15
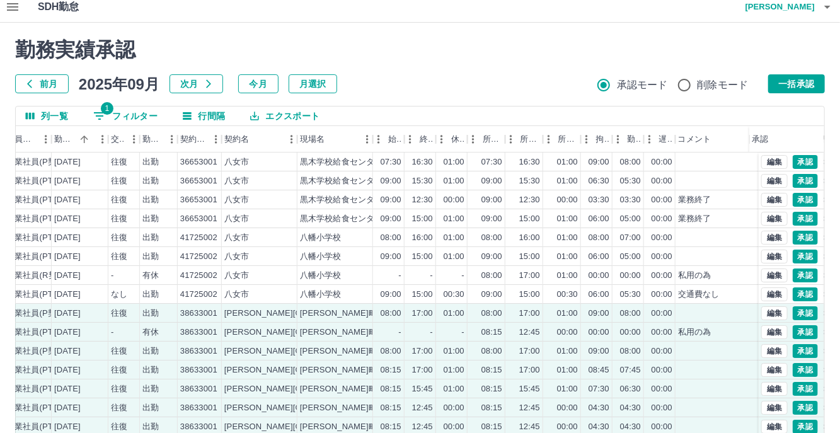
scroll to position [0, 0]
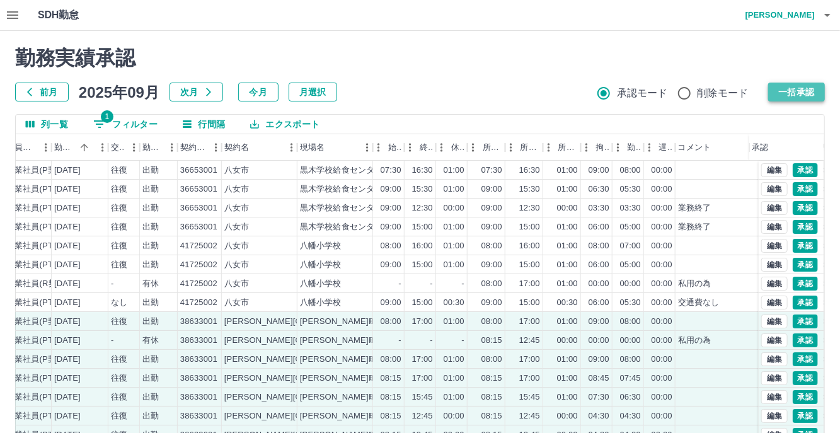
click at [800, 93] on button "一括承認" at bounding box center [796, 92] width 57 height 19
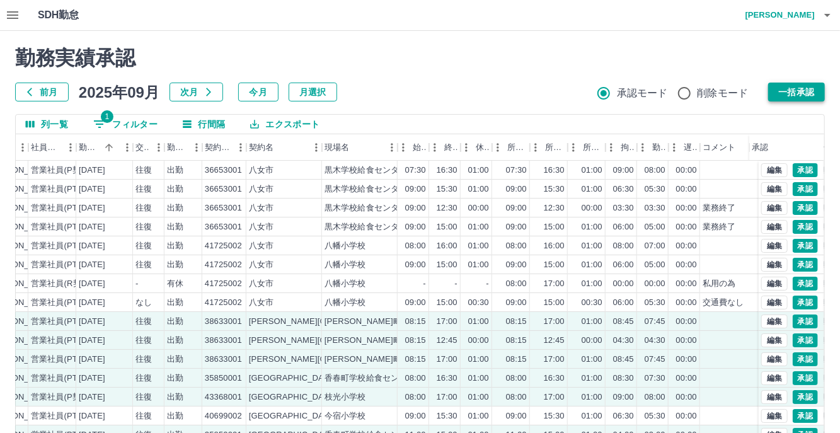
click at [787, 92] on button "一括承認" at bounding box center [796, 92] width 57 height 19
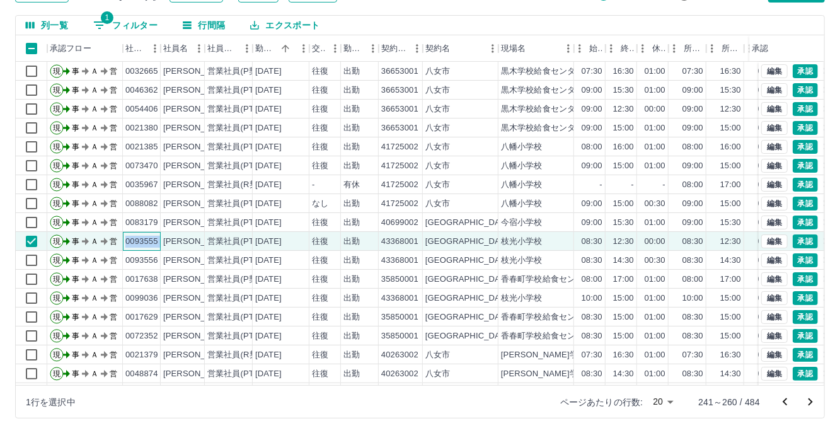
drag, startPoint x: 126, startPoint y: 239, endPoint x: 161, endPoint y: 239, distance: 35.3
click at [161, 239] on div "現 事 Ａ 営 0093555 [PERSON_NAME]梨 営業社員(PT契約) [DATE] 往復 出勤 43368001 [GEOGRAPHIC_DAT…" at bounding box center [533, 241] width 1035 height 19
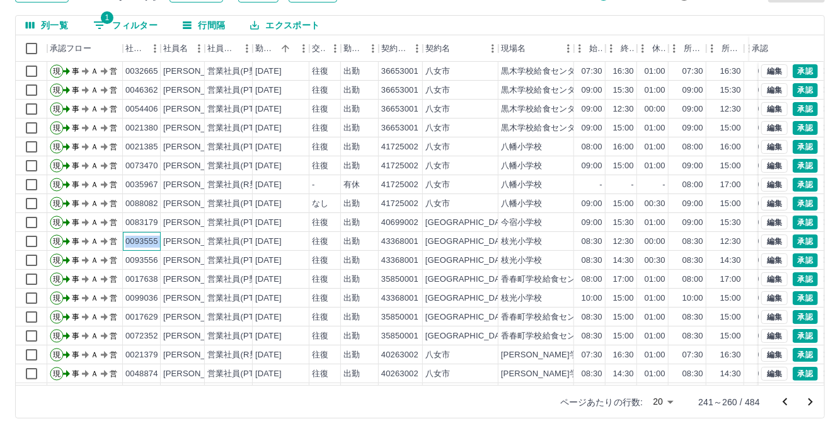
copy div "0093555"
click at [185, 245] on div "[PERSON_NAME]" at bounding box center [197, 242] width 69 height 12
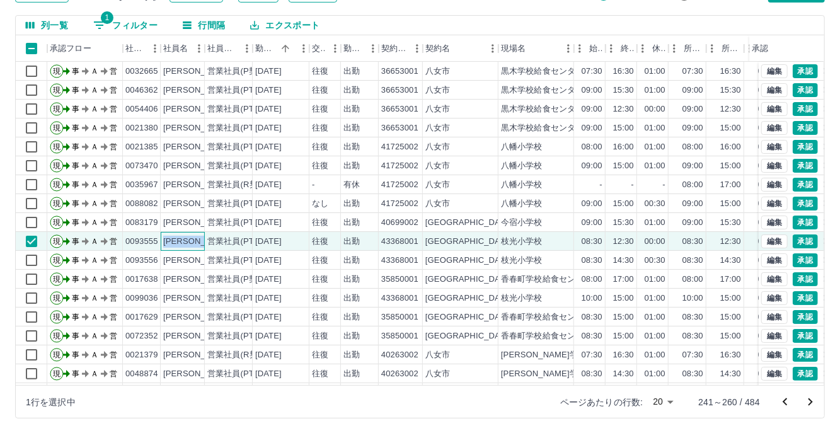
drag, startPoint x: 166, startPoint y: 239, endPoint x: 204, endPoint y: 239, distance: 38.4
click at [204, 239] on div "現 事 Ａ 営 0093555 [PERSON_NAME]梨 営業社員(PT契約) [DATE] 往復 出勤 43368001 [GEOGRAPHIC_DAT…" at bounding box center [533, 241] width 1035 height 19
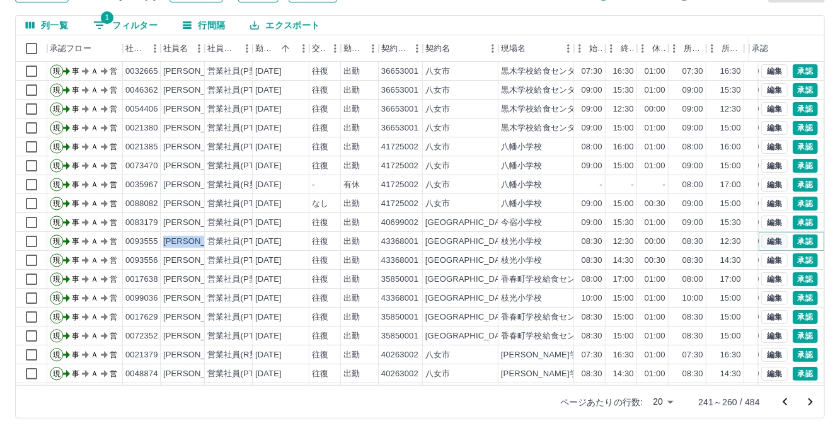
click at [768, 240] on button "編集" at bounding box center [774, 241] width 26 height 14
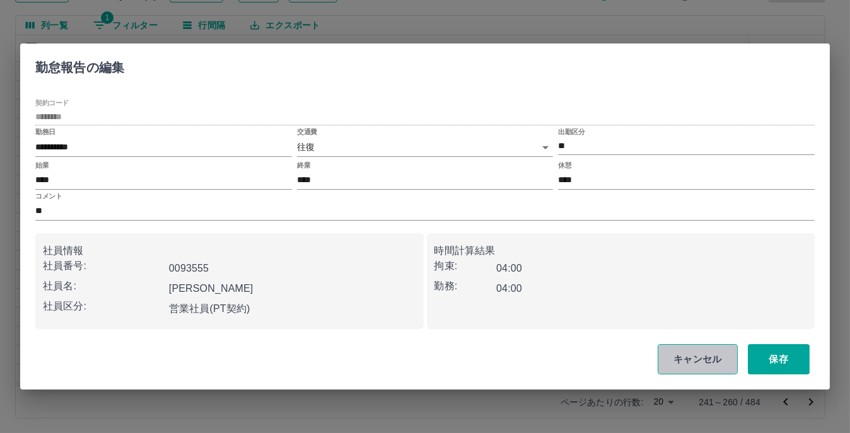
click at [688, 362] on button "キャンセル" at bounding box center [697, 359] width 80 height 30
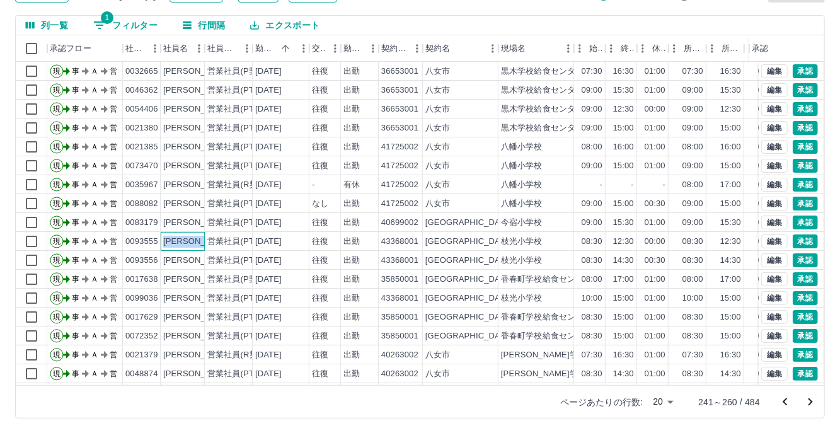
click at [188, 241] on div "[PERSON_NAME]" at bounding box center [197, 242] width 69 height 12
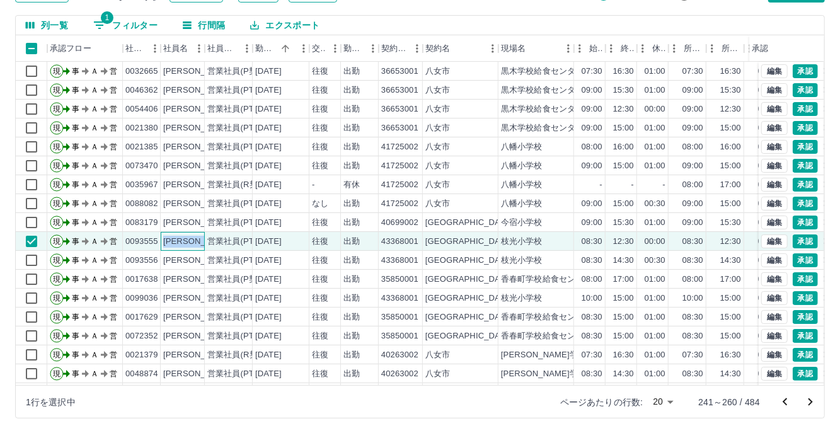
drag, startPoint x: 163, startPoint y: 239, endPoint x: 206, endPoint y: 231, distance: 44.3
click at [208, 239] on div "現 事 Ａ 営 0093555 [PERSON_NAME]梨 営業社員(PT契約) [DATE] 往復 出勤 43368001 [GEOGRAPHIC_DAT…" at bounding box center [533, 241] width 1035 height 19
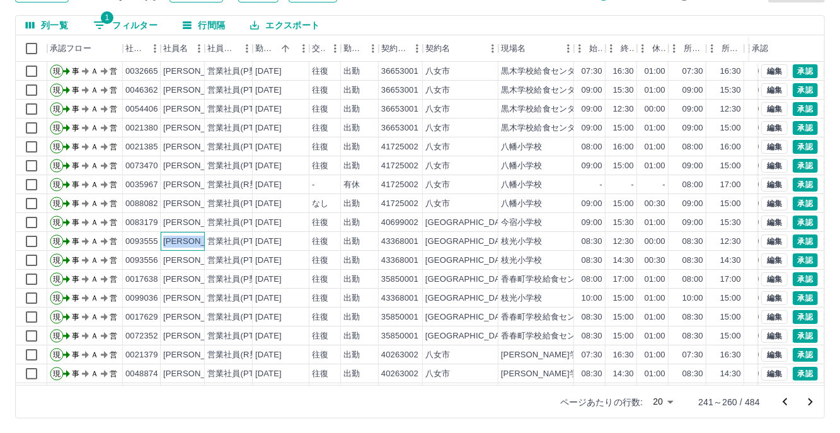
copy div "[PERSON_NAME]"
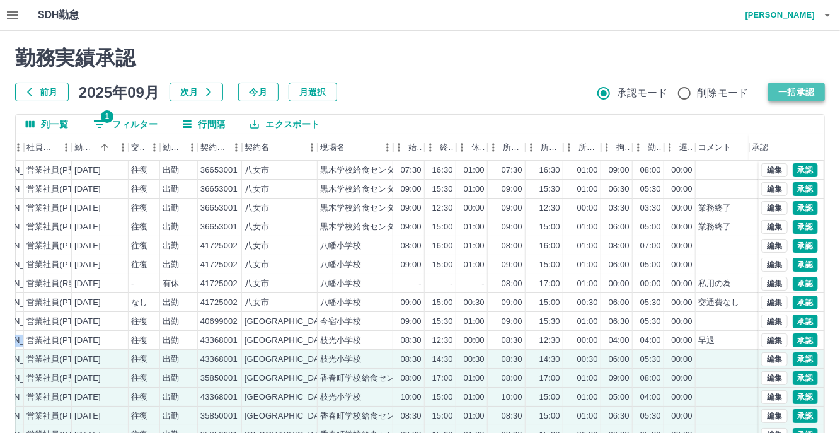
click at [792, 89] on button "一括承認" at bounding box center [796, 92] width 57 height 19
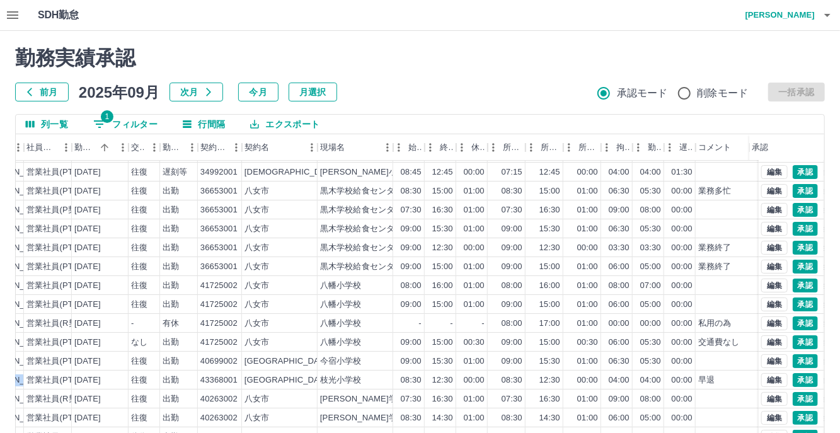
scroll to position [99, 0]
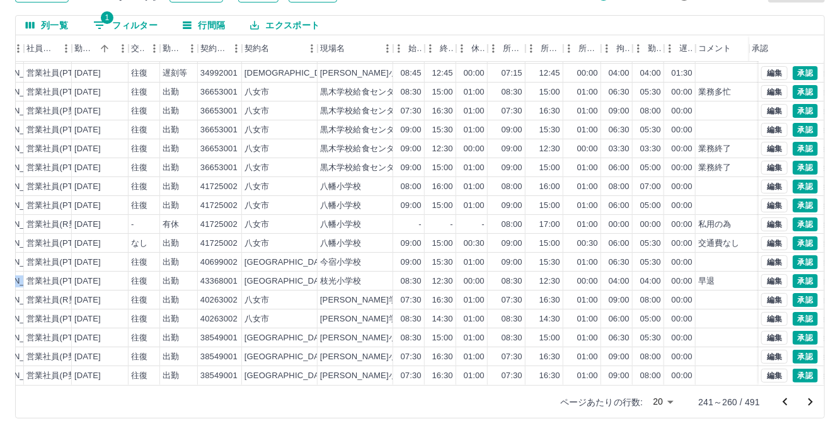
click at [817, 401] on icon "次のページへ" at bounding box center [810, 402] width 15 height 15
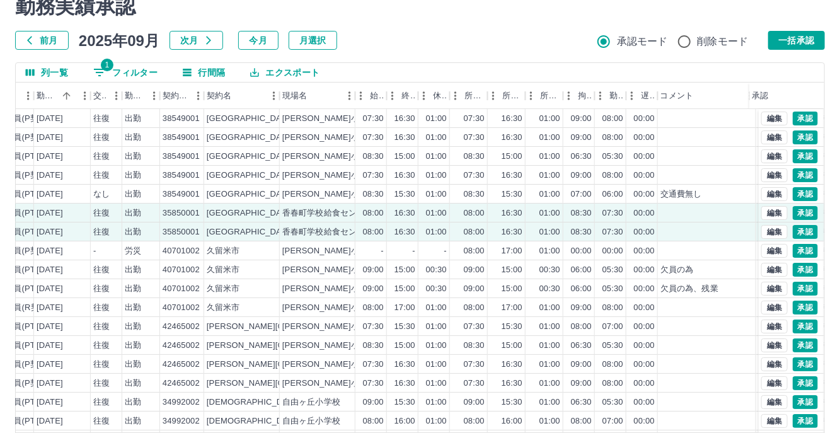
scroll to position [0, 0]
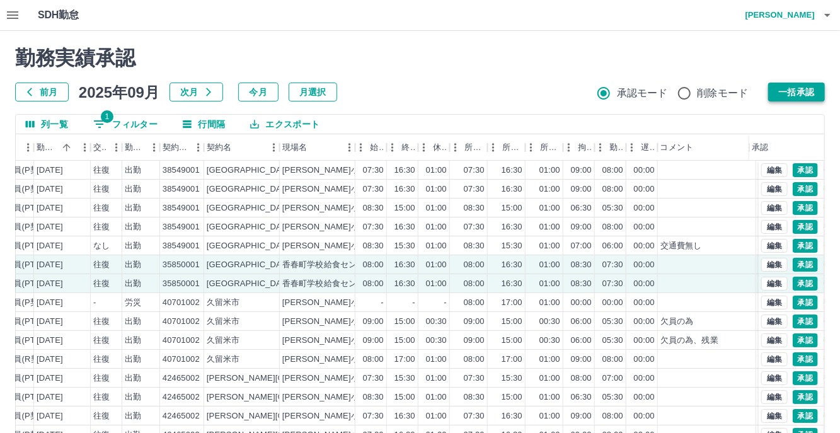
click at [777, 89] on button "一括承認" at bounding box center [796, 92] width 57 height 19
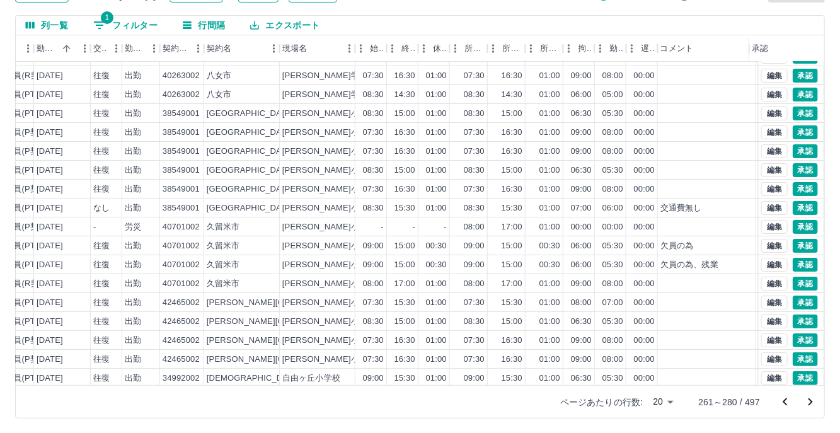
scroll to position [63, 219]
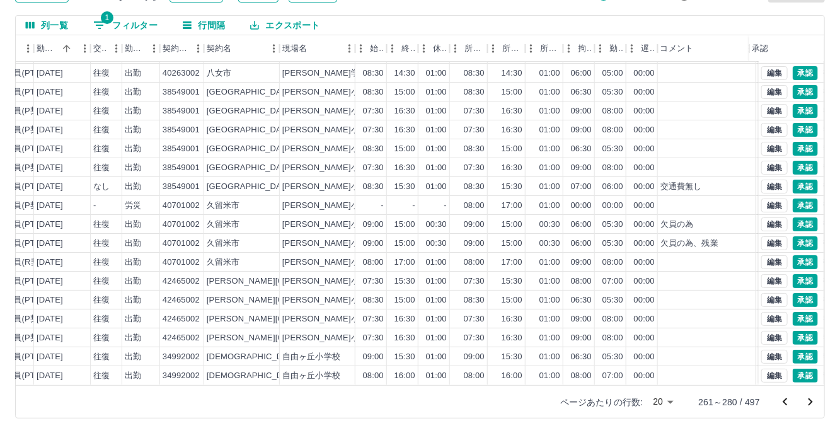
click at [816, 400] on icon "次のページへ" at bounding box center [810, 402] width 15 height 15
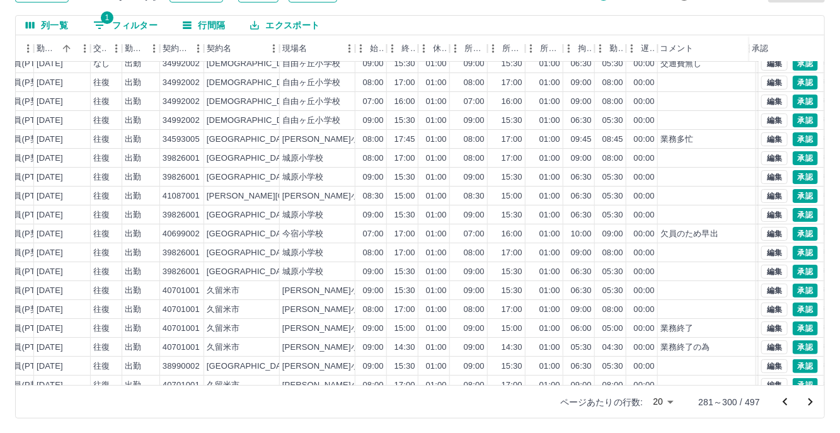
scroll to position [64, 219]
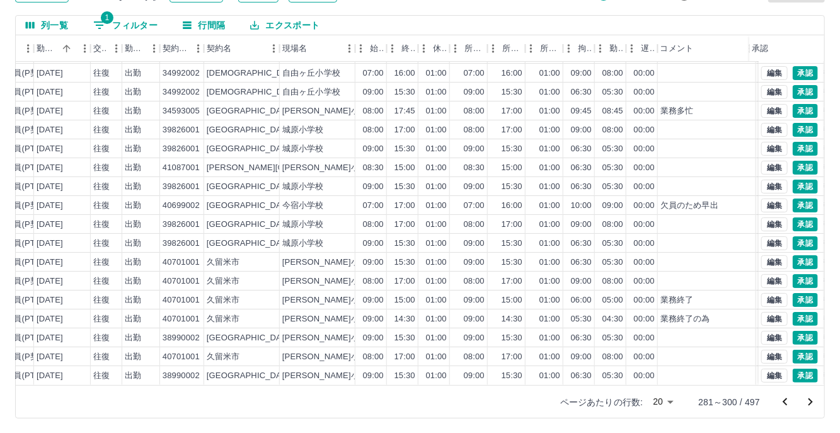
click at [810, 398] on icon "次のページへ" at bounding box center [811, 402] width 4 height 8
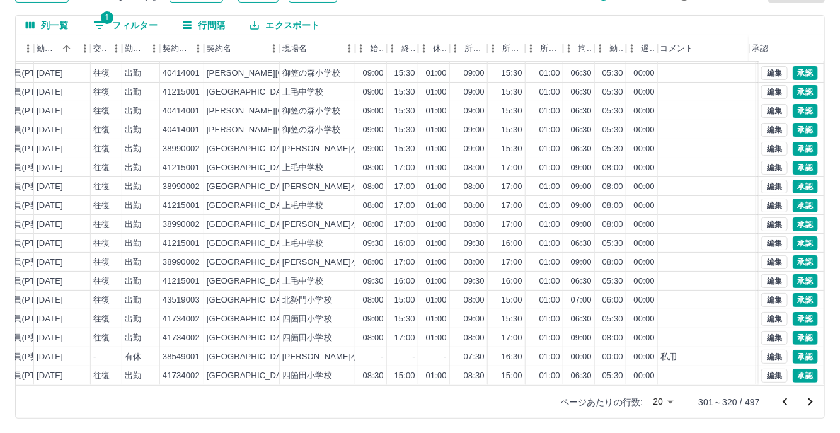
click at [812, 401] on icon "次のページへ" at bounding box center [811, 402] width 4 height 8
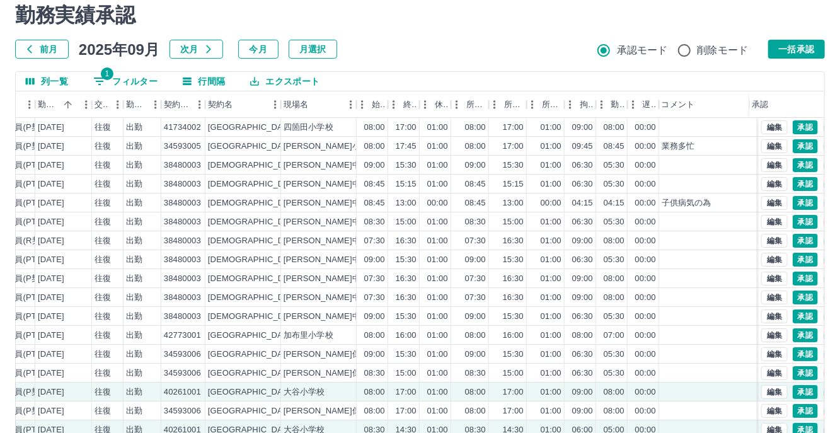
scroll to position [0, 0]
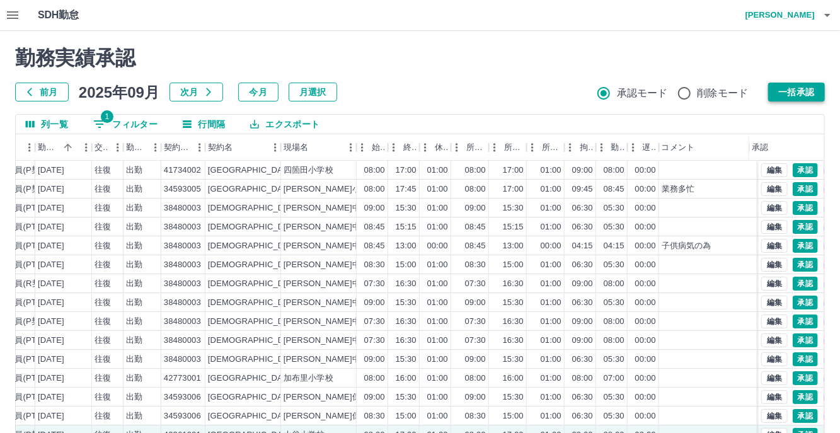
click at [793, 91] on button "一括承認" at bounding box center [796, 92] width 57 height 19
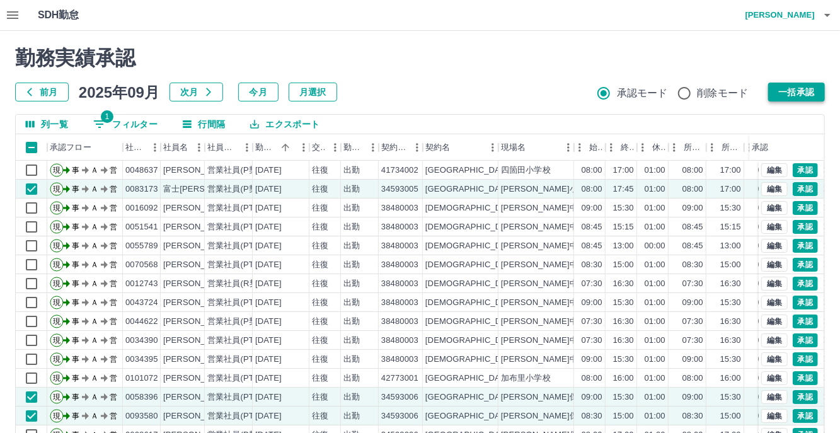
click at [786, 92] on button "一括承認" at bounding box center [796, 92] width 57 height 19
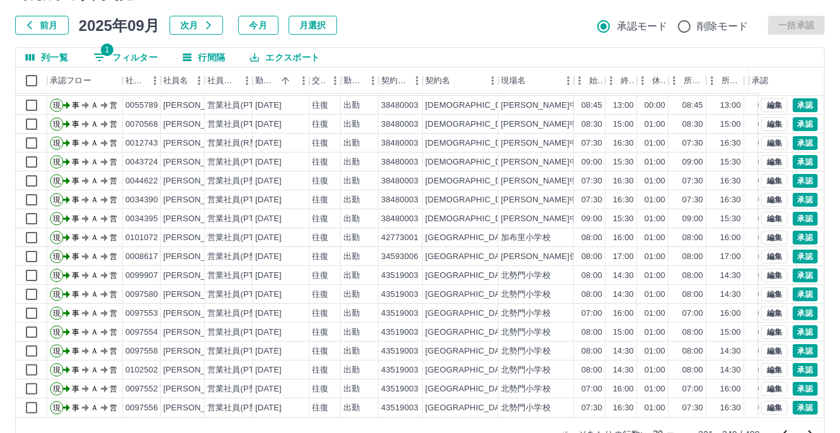
scroll to position [99, 0]
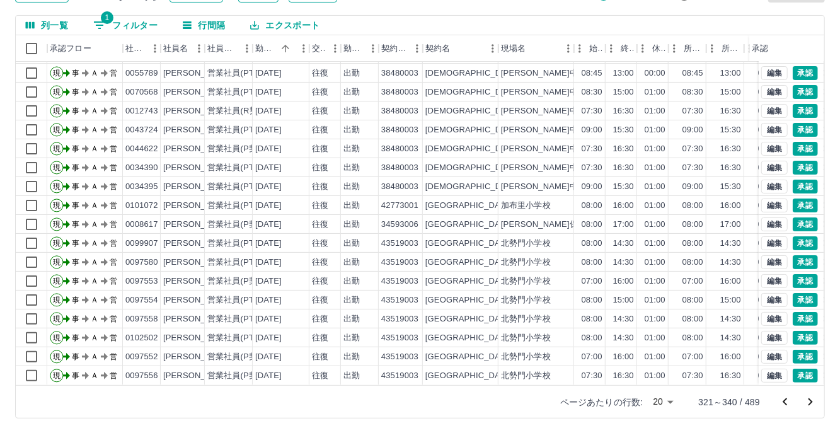
click at [813, 405] on icon "次のページへ" at bounding box center [810, 402] width 15 height 15
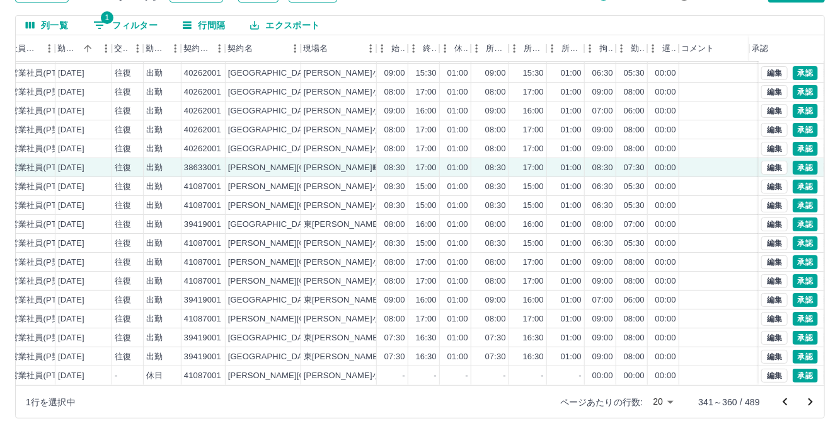
scroll to position [64, 199]
click at [793, 161] on button "承認" at bounding box center [805, 168] width 25 height 14
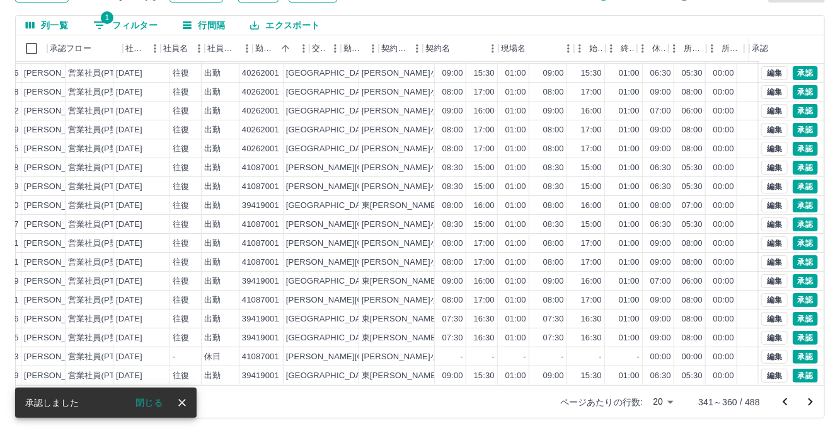
scroll to position [64, 0]
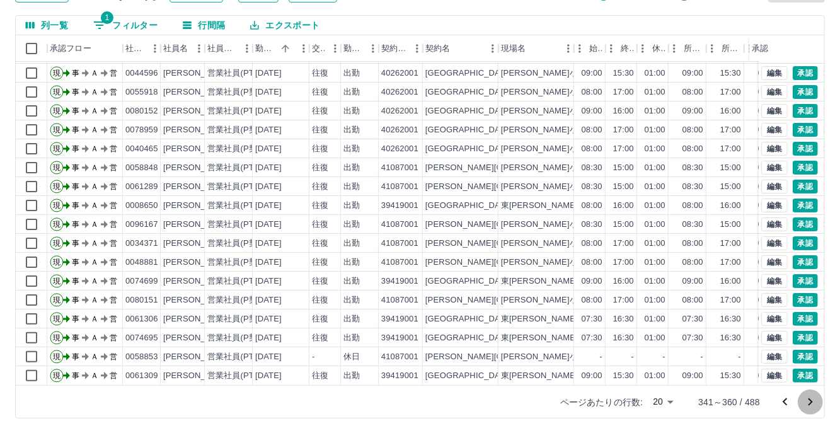
click at [815, 402] on icon "次のページへ" at bounding box center [810, 402] width 15 height 15
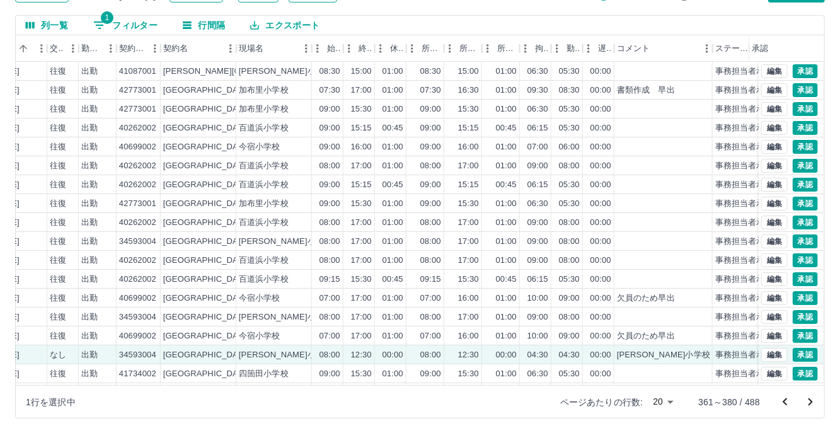
scroll to position [0, 264]
click at [761, 353] on button "編集" at bounding box center [774, 355] width 26 height 14
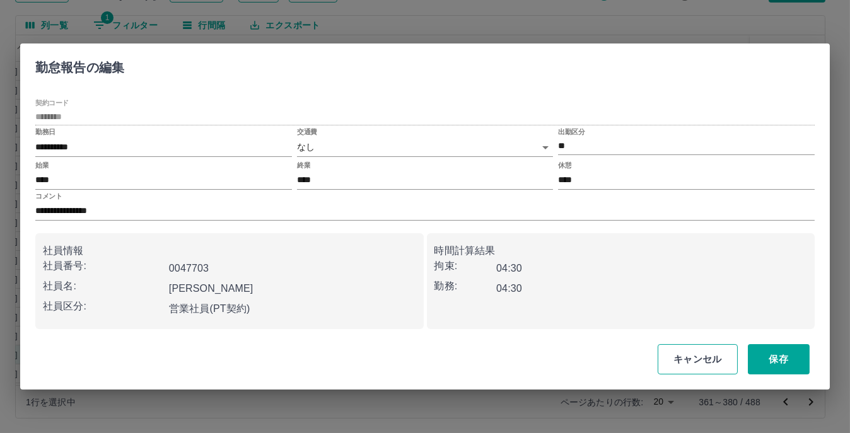
click at [688, 359] on button "キャンセル" at bounding box center [697, 359] width 80 height 30
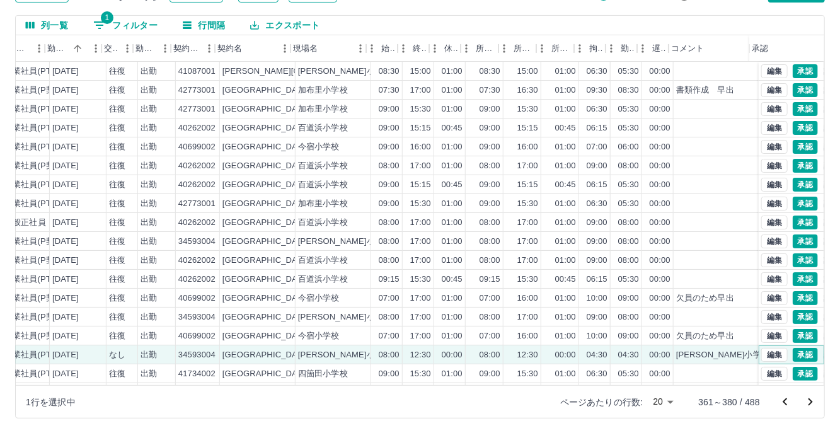
scroll to position [0, 222]
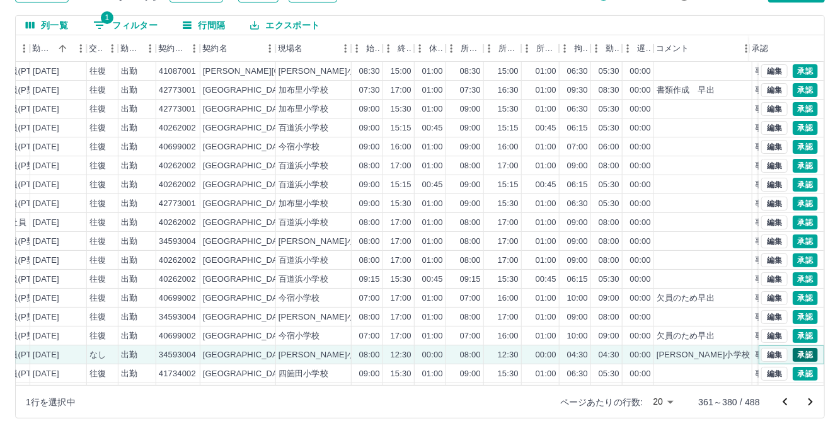
click at [794, 350] on button "承認" at bounding box center [805, 355] width 25 height 14
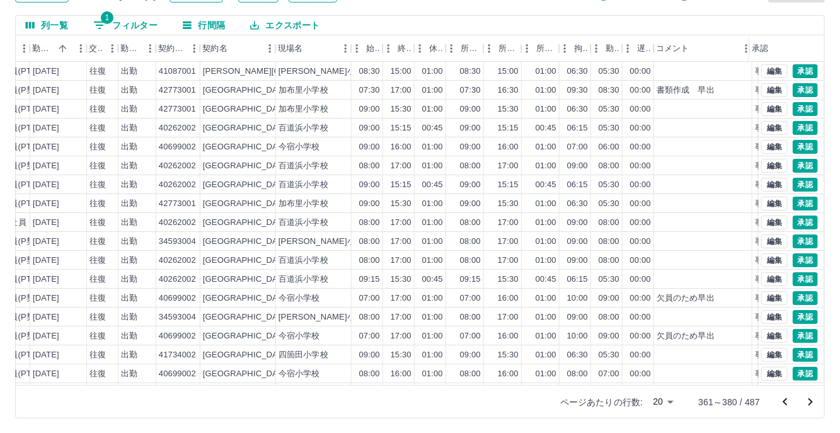
click at [816, 398] on icon "次のページへ" at bounding box center [810, 402] width 15 height 15
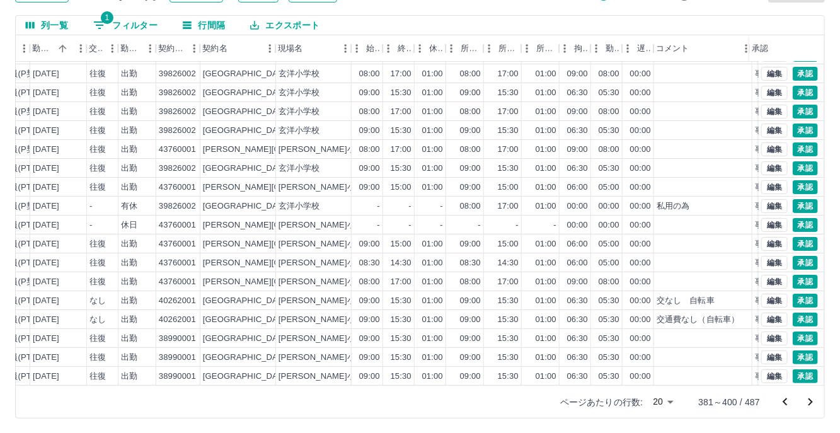
scroll to position [64, 222]
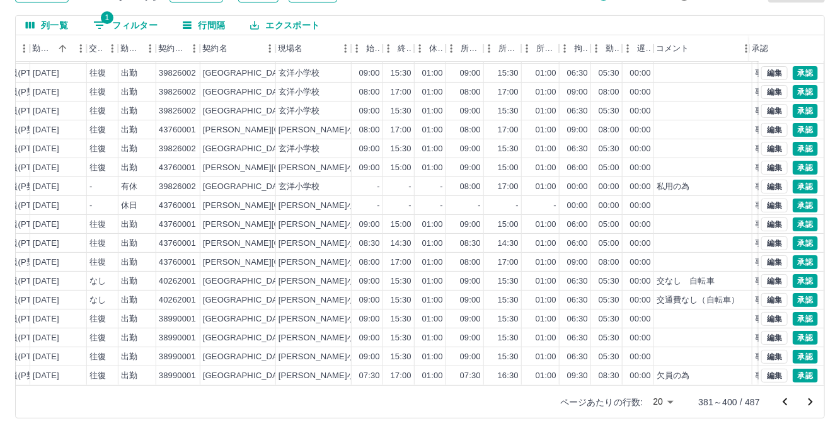
click at [814, 403] on icon "次のページへ" at bounding box center [810, 402] width 15 height 15
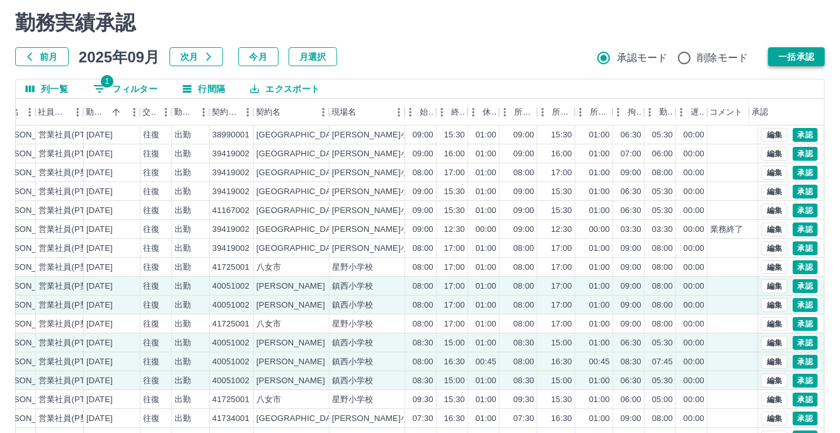
scroll to position [0, 0]
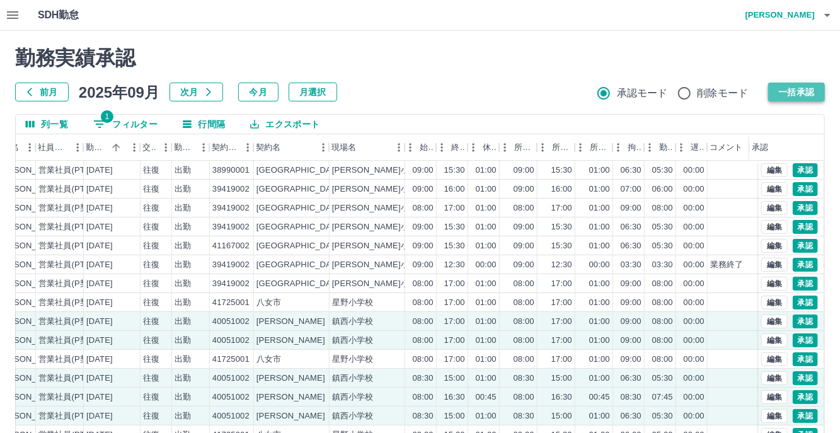
click at [784, 85] on button "一括承認" at bounding box center [796, 92] width 57 height 19
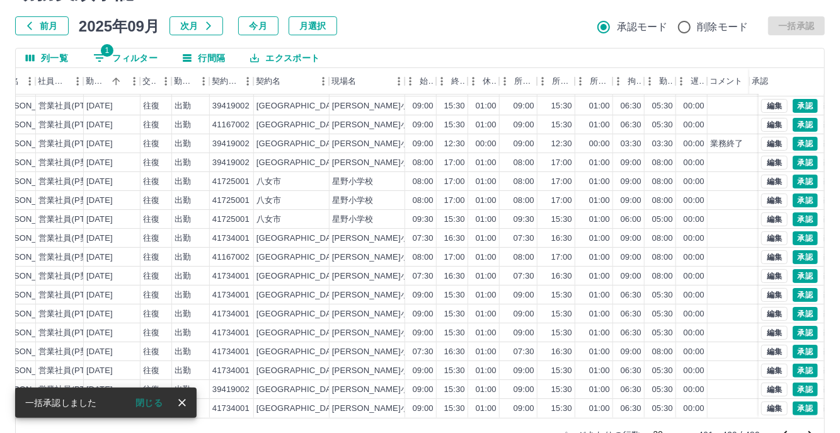
scroll to position [99, 0]
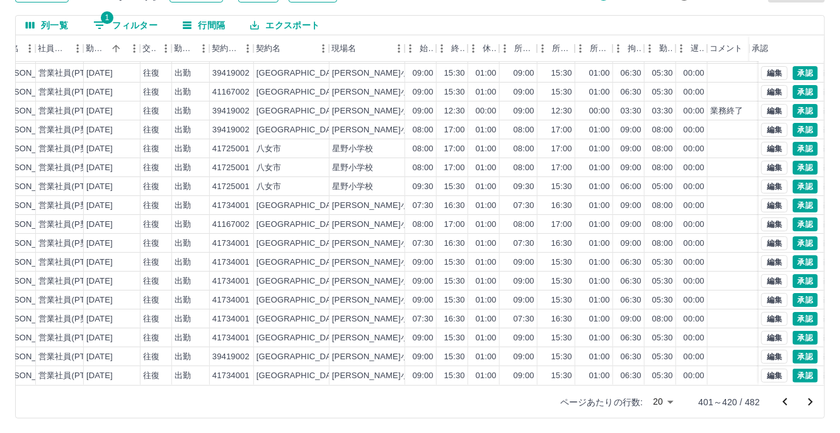
click at [816, 404] on icon "次のページへ" at bounding box center [810, 402] width 15 height 15
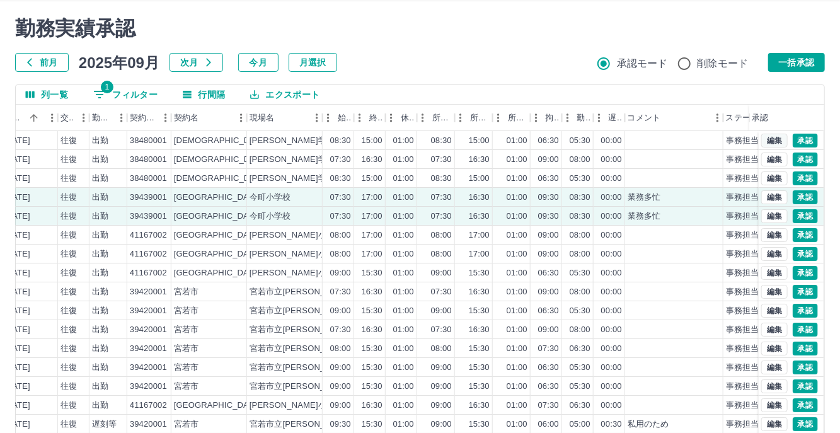
scroll to position [0, 0]
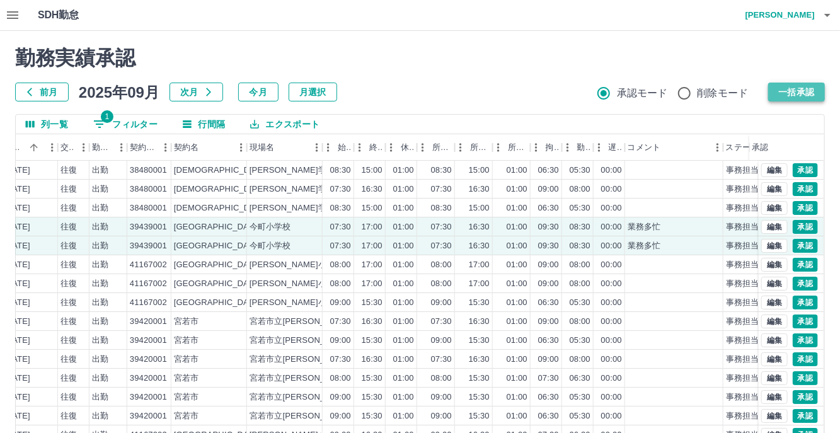
click at [812, 91] on button "一括承認" at bounding box center [796, 92] width 57 height 19
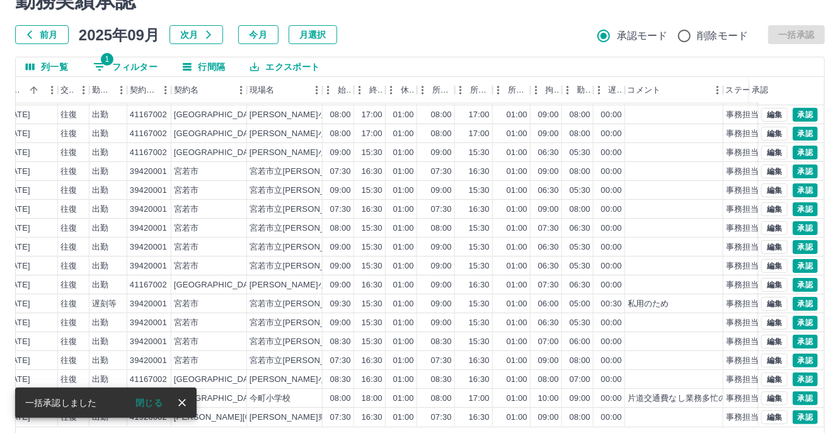
scroll to position [99, 0]
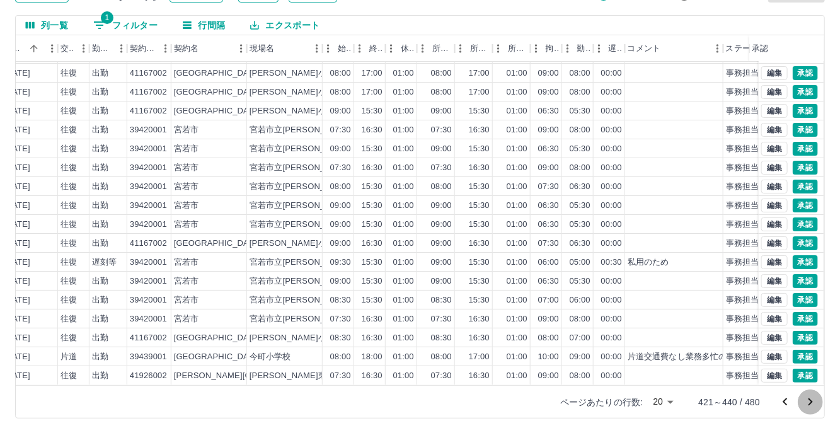
click at [810, 400] on icon "次のページへ" at bounding box center [810, 402] width 15 height 15
